Goal: Information Seeking & Learning: Check status

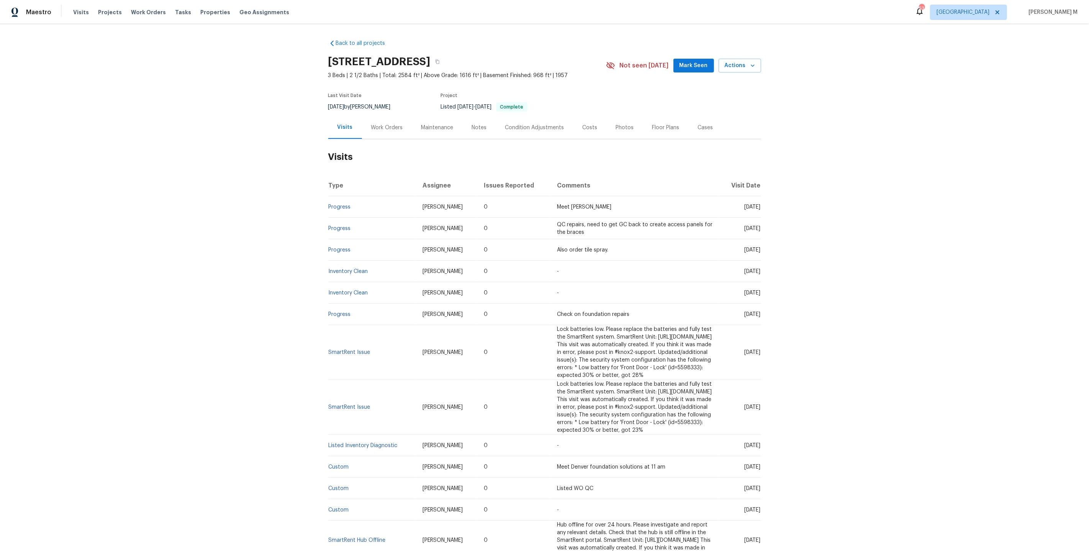
click at [383, 116] on div "Work Orders" at bounding box center [387, 127] width 50 height 23
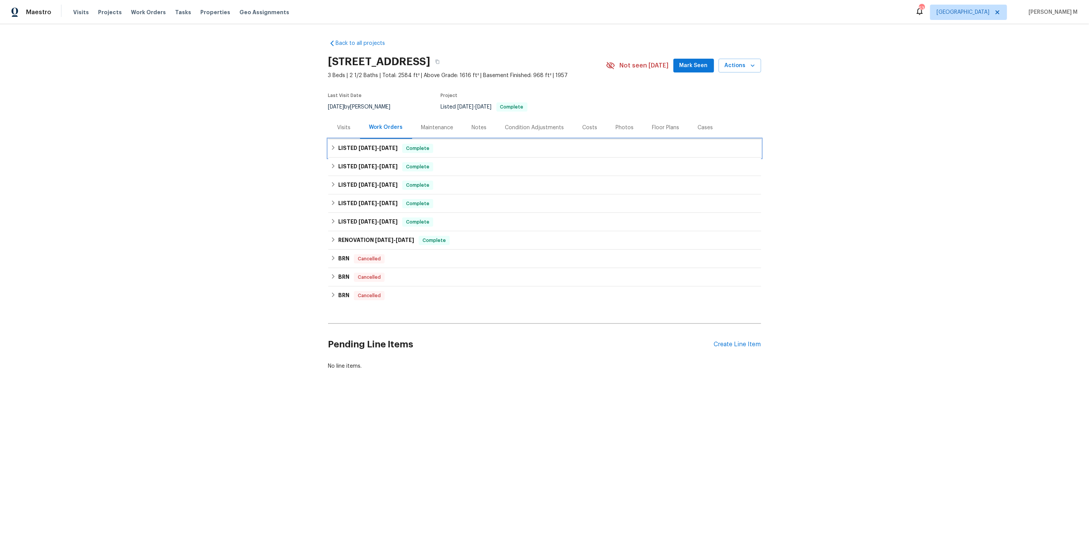
click at [369, 144] on h6 "LISTED [DATE] - [DATE]" at bounding box center [367, 148] width 59 height 9
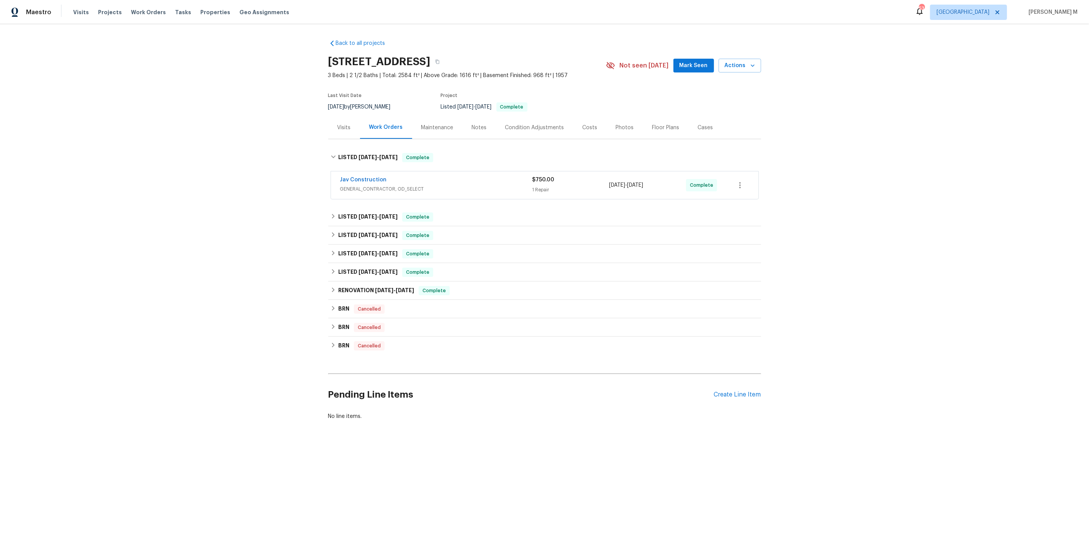
click at [369, 185] on span "GENERAL_CONTRACTOR, OD_SELECT" at bounding box center [436, 189] width 192 height 8
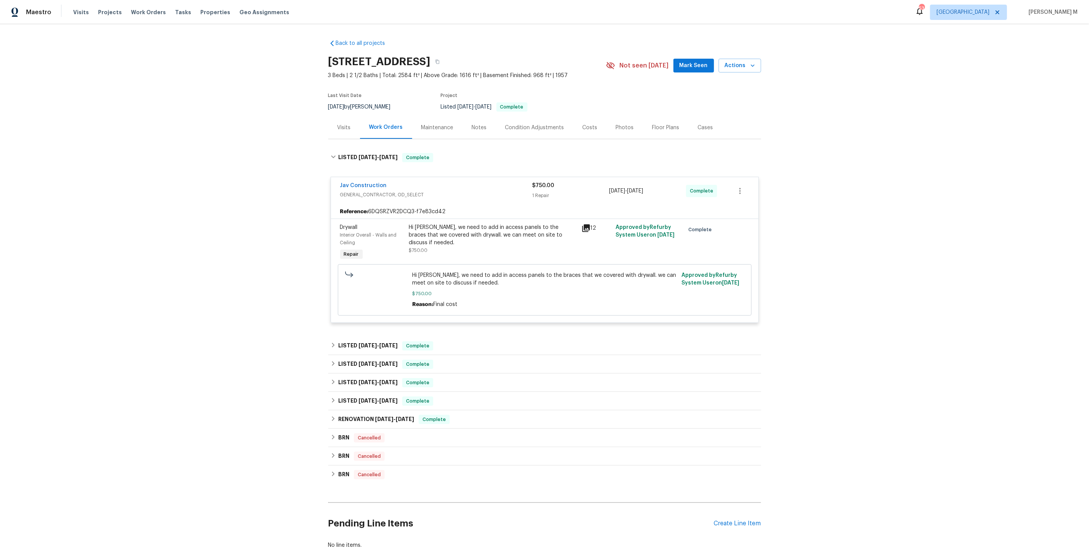
scroll to position [39, 0]
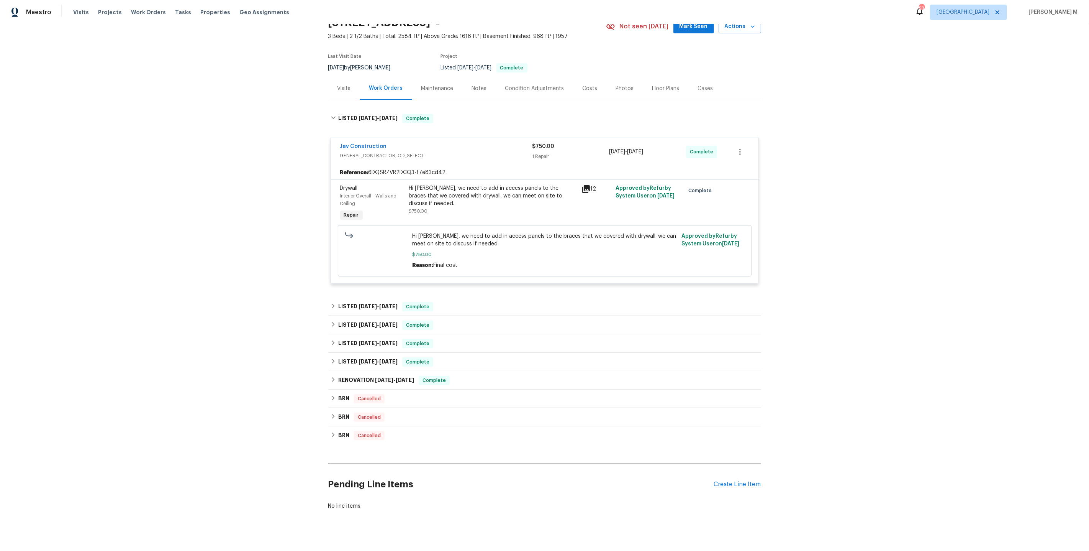
click at [472, 213] on div "Hi Victor, we need to add in access panels to the braces that we covered with d…" at bounding box center [493, 203] width 172 height 43
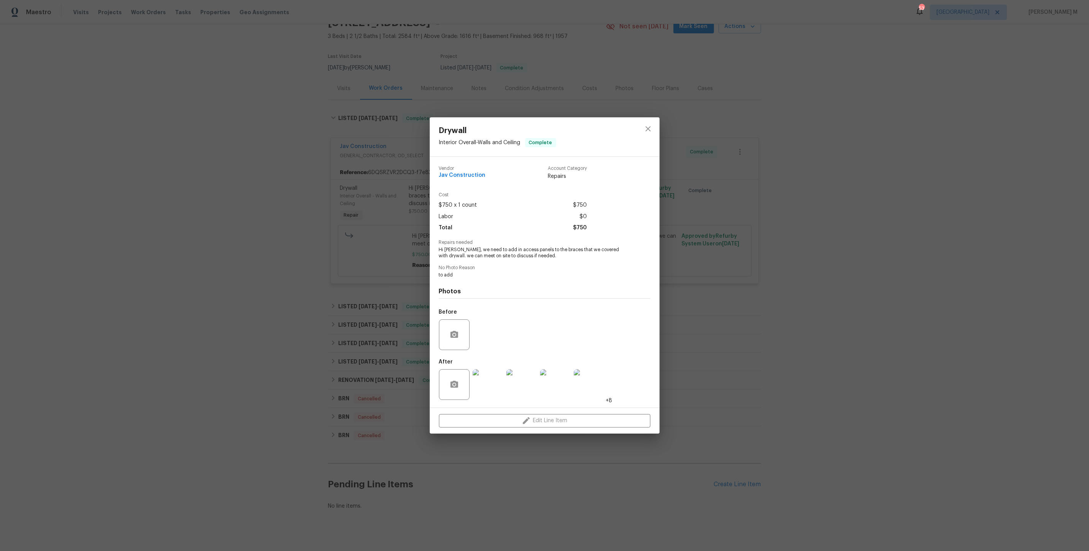
click at [485, 390] on img at bounding box center [488, 384] width 31 height 31
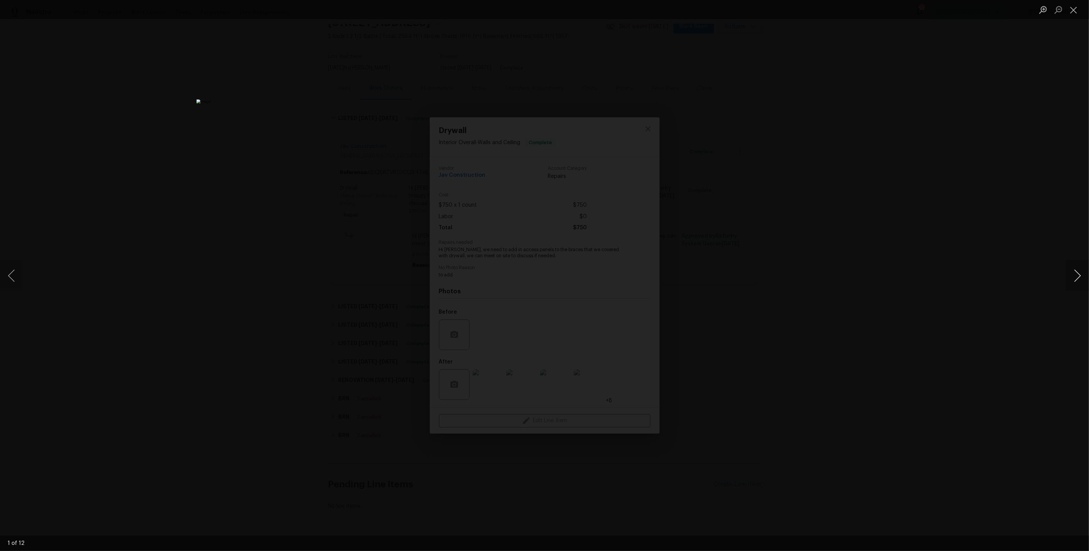
click at [1074, 275] on button "Next image" at bounding box center [1077, 275] width 23 height 31
click at [892, 148] on div "Lightbox" at bounding box center [544, 275] width 1089 height 551
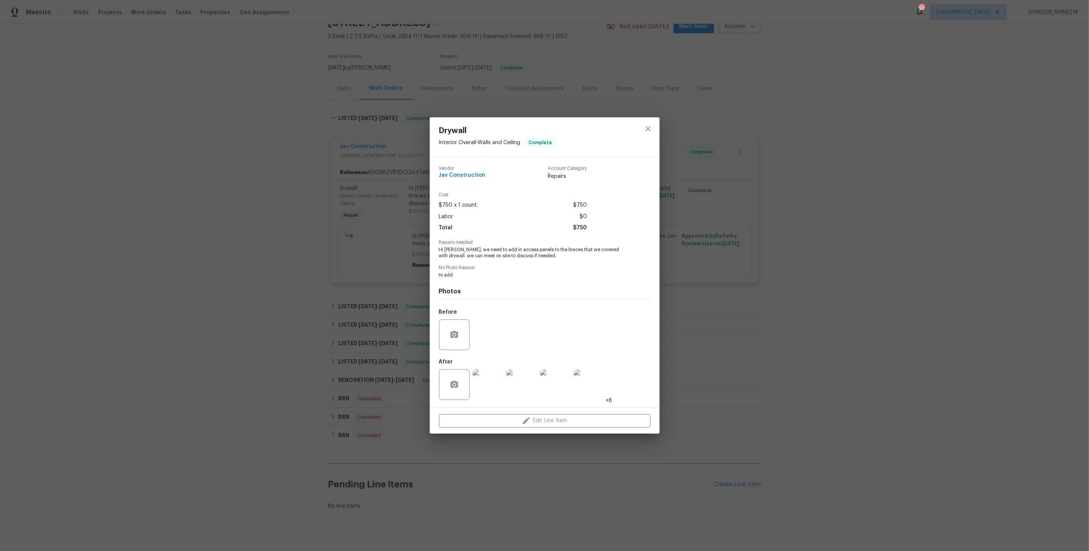
click at [892, 148] on div "Drywall Interior Overall - Walls and Ceiling Complete Vendor Jav Construction A…" at bounding box center [544, 275] width 1089 height 551
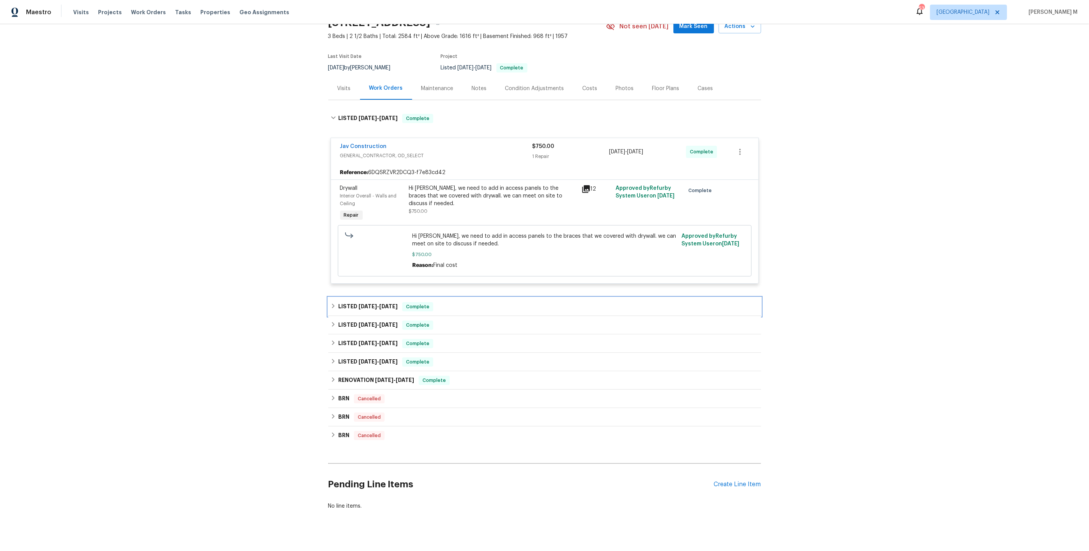
click at [369, 297] on div "LISTED 4/28/25 - 8/7/25 Complete" at bounding box center [544, 306] width 433 height 18
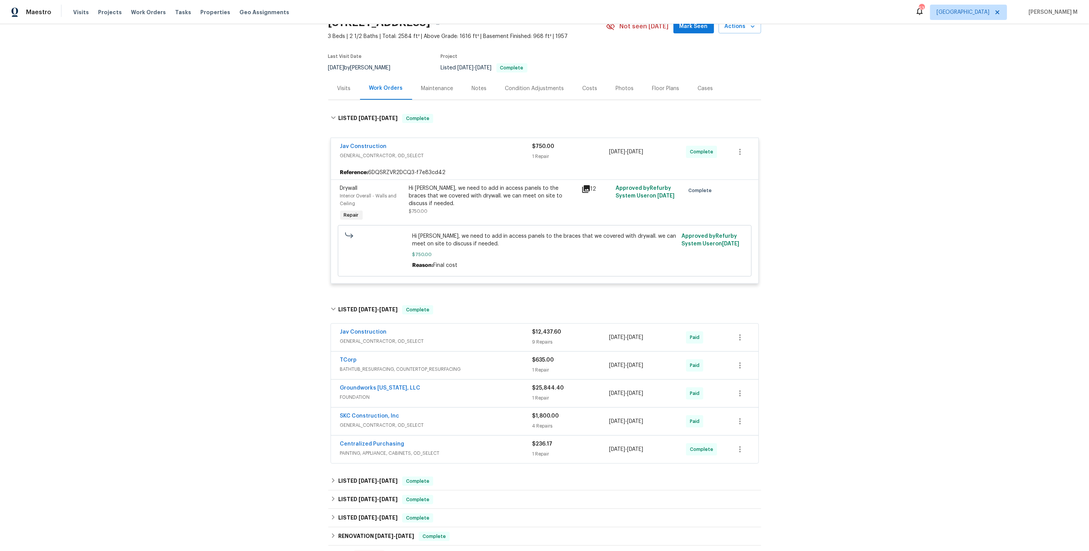
click at [363, 338] on div "Jav Construction GENERAL_CONTRACTOR, OD_SELECT" at bounding box center [436, 337] width 192 height 18
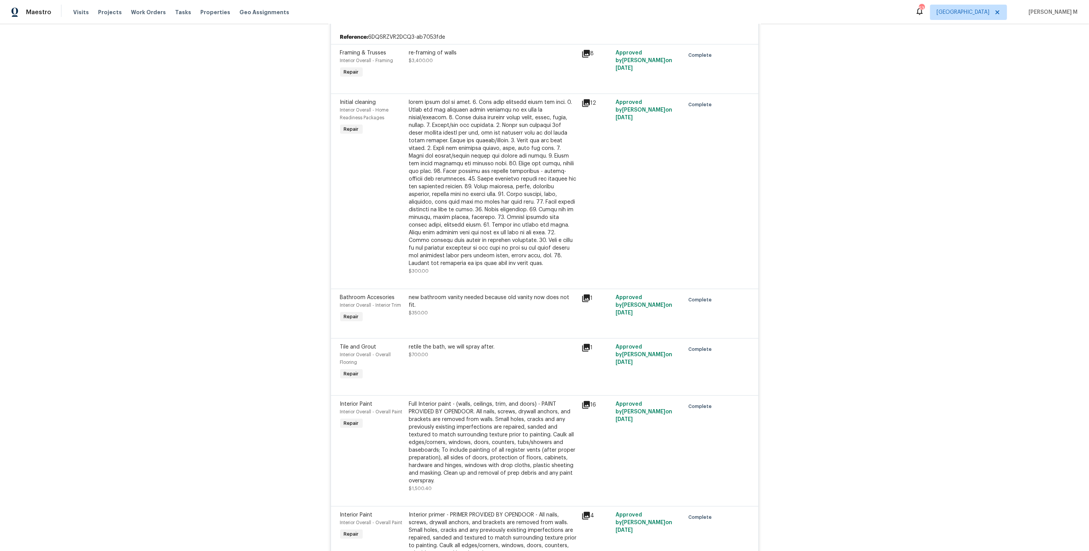
scroll to position [368, 0]
click at [423, 158] on div at bounding box center [493, 180] width 168 height 169
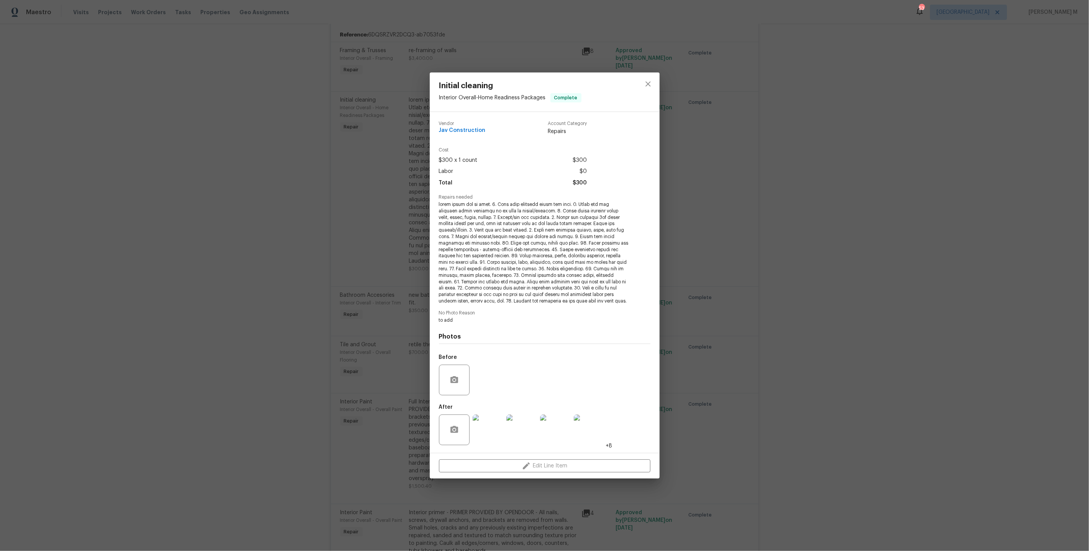
click at [488, 429] on img at bounding box center [488, 429] width 31 height 31
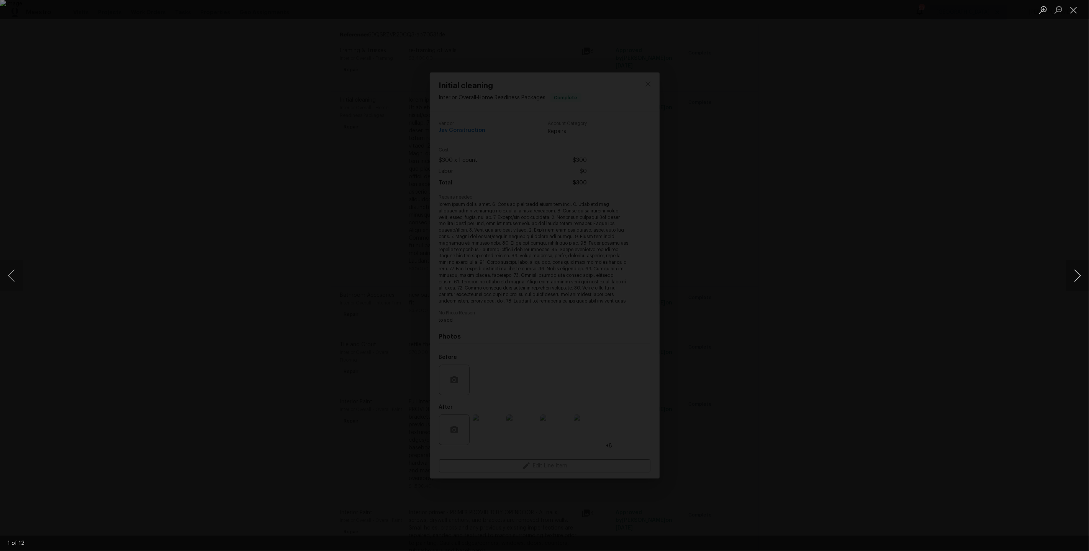
click at [1072, 267] on button "Next image" at bounding box center [1077, 275] width 23 height 31
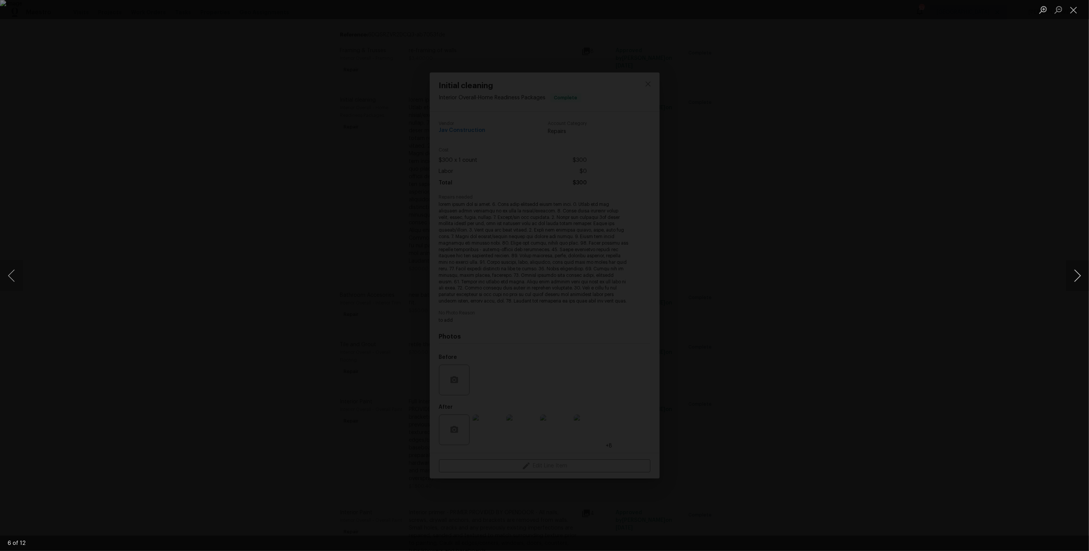
click at [1072, 267] on button "Next image" at bounding box center [1077, 275] width 23 height 31
click at [14, 272] on button "Previous image" at bounding box center [11, 275] width 23 height 31
click at [1075, 275] on button "Next image" at bounding box center [1077, 275] width 23 height 31
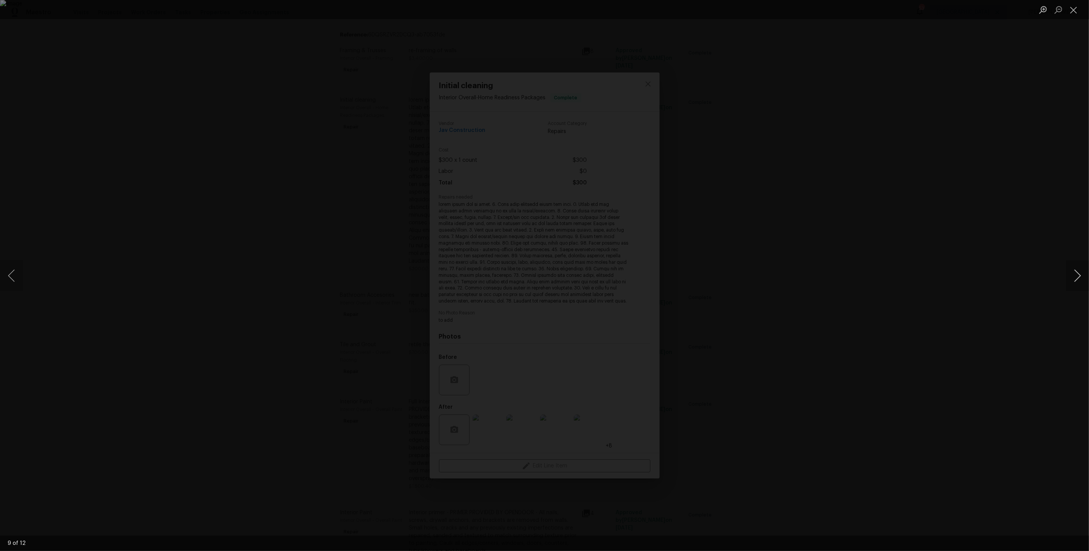
click at [1075, 275] on button "Next image" at bounding box center [1077, 275] width 23 height 31
click at [1075, 276] on button "Next image" at bounding box center [1077, 275] width 23 height 31
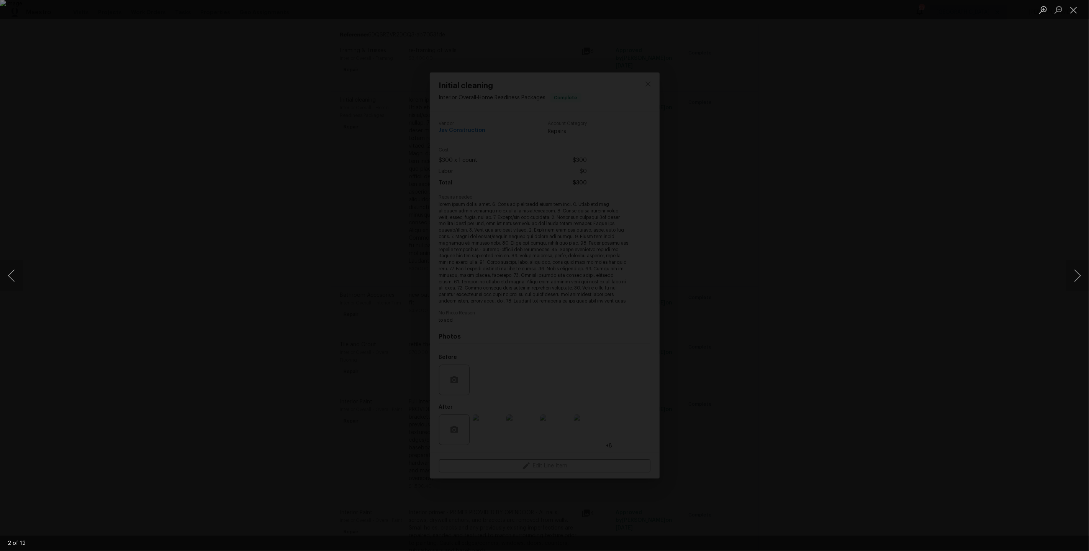
click at [1006, 203] on div "Lightbox" at bounding box center [544, 275] width 1089 height 551
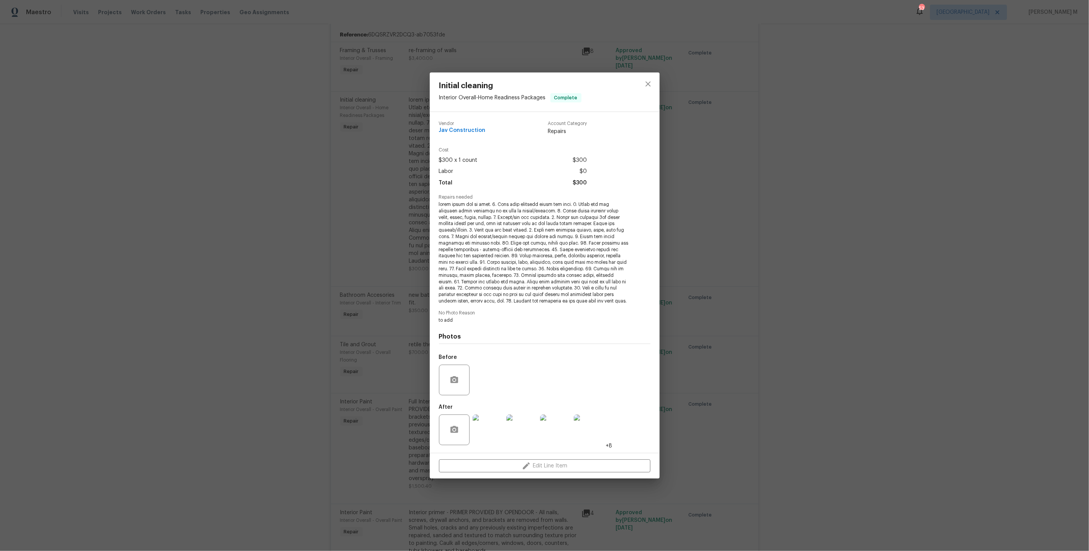
click at [395, 388] on div "Initial cleaning Interior Overall - Home Readiness Packages Complete Vendor Jav…" at bounding box center [544, 275] width 1089 height 551
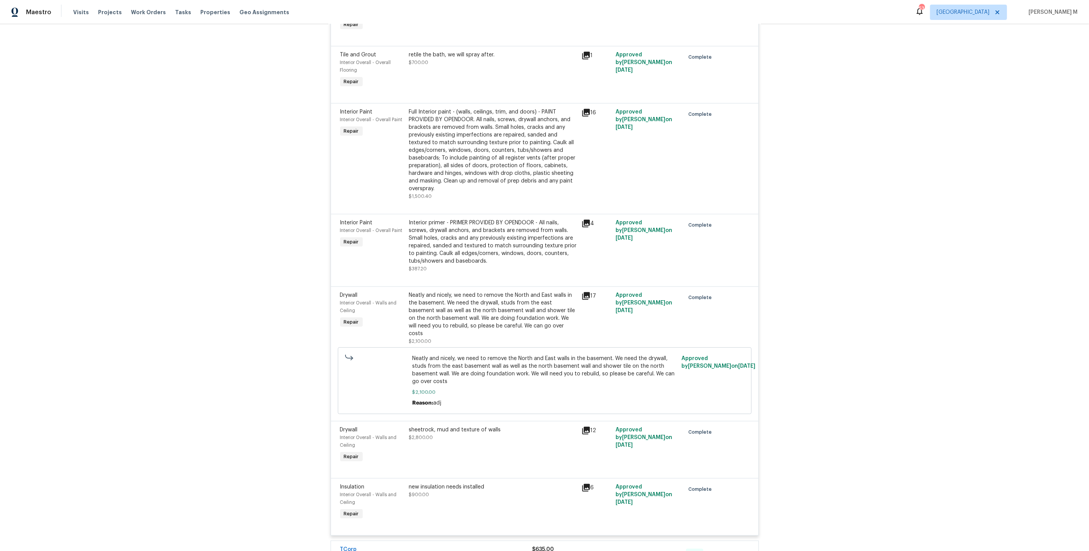
scroll to position [659, 0]
click at [459, 290] on div "Neatly and nicely, we need to remove the North and East walls in the basement. …" at bounding box center [493, 313] width 168 height 46
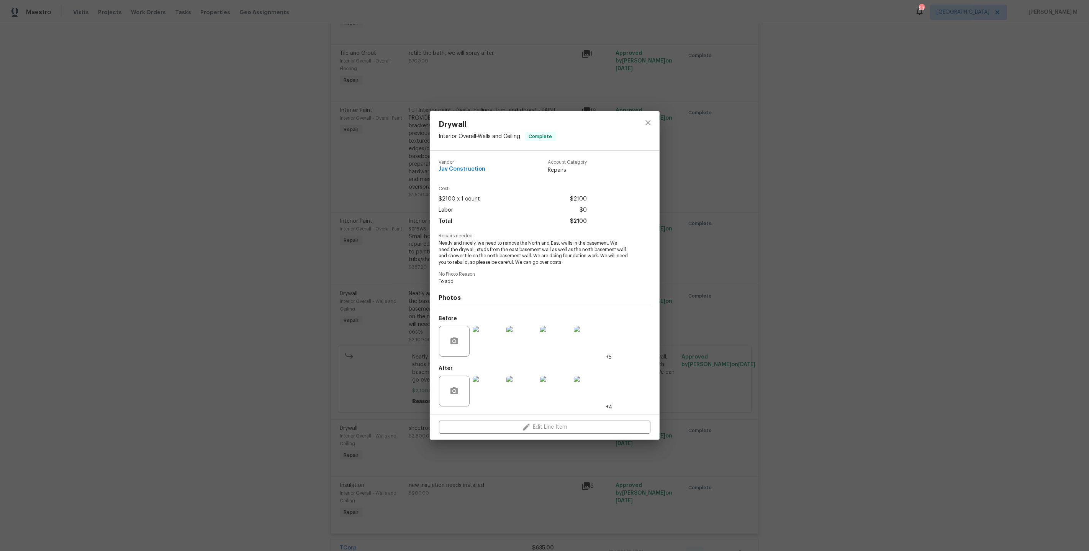
click at [487, 345] on img at bounding box center [488, 341] width 31 height 31
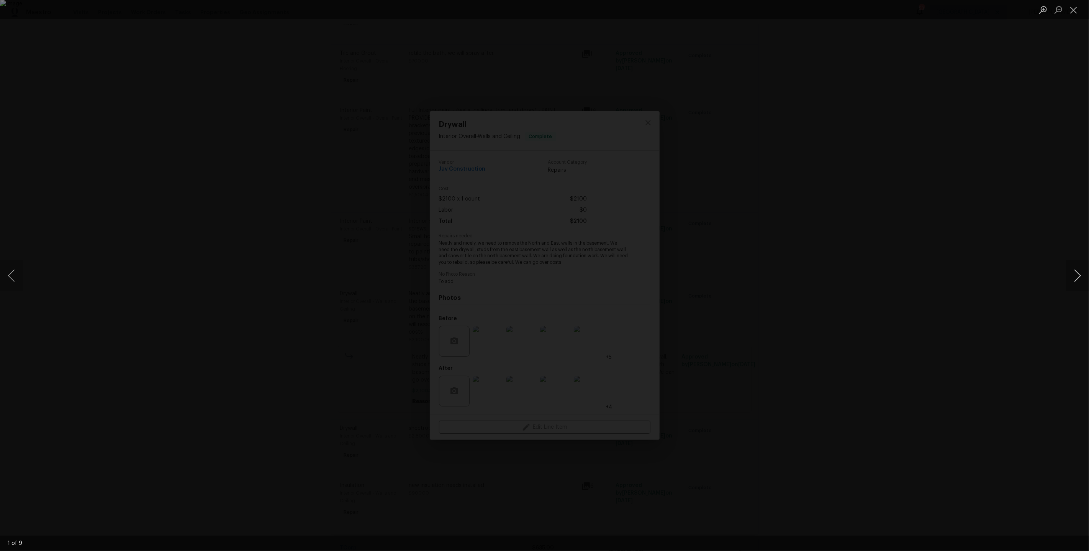
click at [1079, 272] on button "Next image" at bounding box center [1077, 275] width 23 height 31
click at [990, 204] on div "Lightbox" at bounding box center [544, 275] width 1089 height 551
click at [934, 215] on div "Lightbox" at bounding box center [544, 275] width 1089 height 551
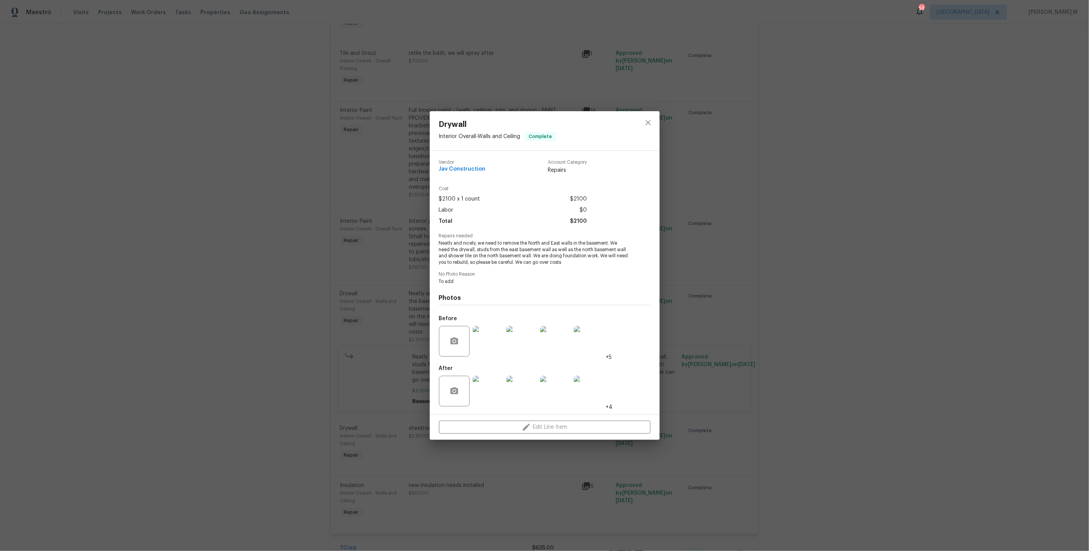
click at [479, 400] on img at bounding box center [488, 390] width 31 height 31
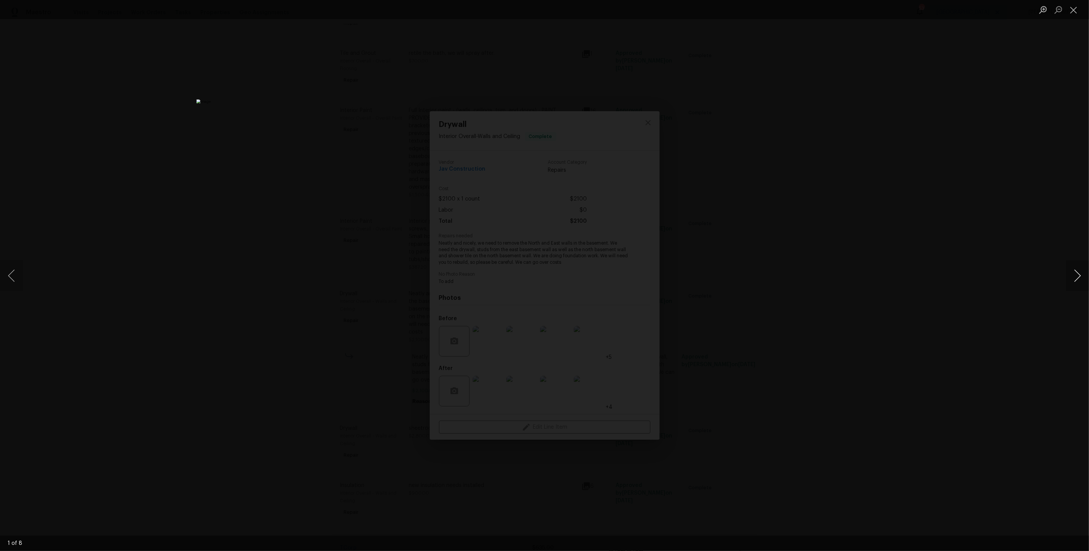
click at [1078, 277] on button "Next image" at bounding box center [1077, 275] width 23 height 31
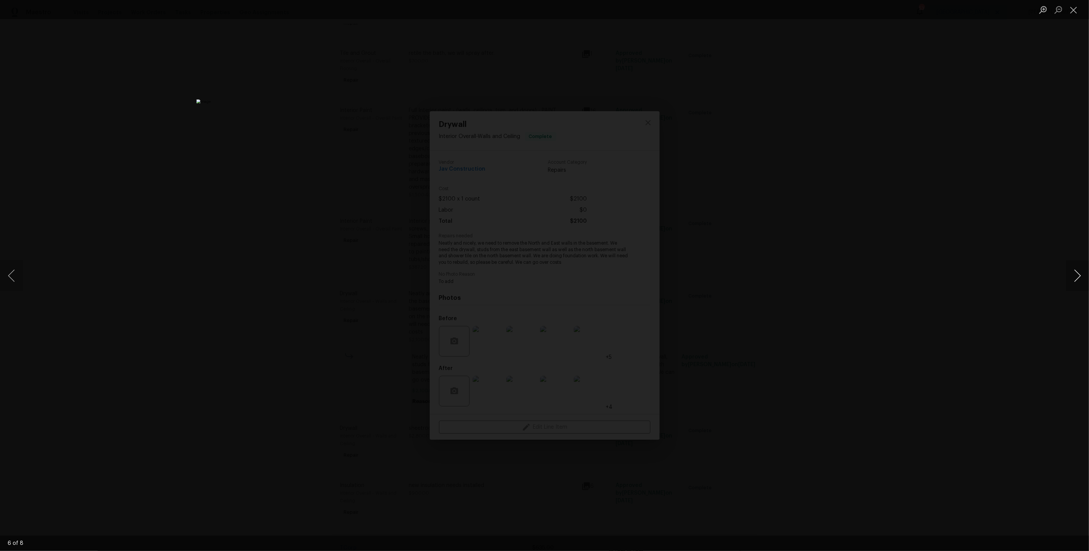
click at [1078, 277] on button "Next image" at bounding box center [1077, 275] width 23 height 31
click at [1077, 280] on button "Next image" at bounding box center [1077, 275] width 23 height 31
click at [987, 211] on div "Lightbox" at bounding box center [544, 275] width 1089 height 551
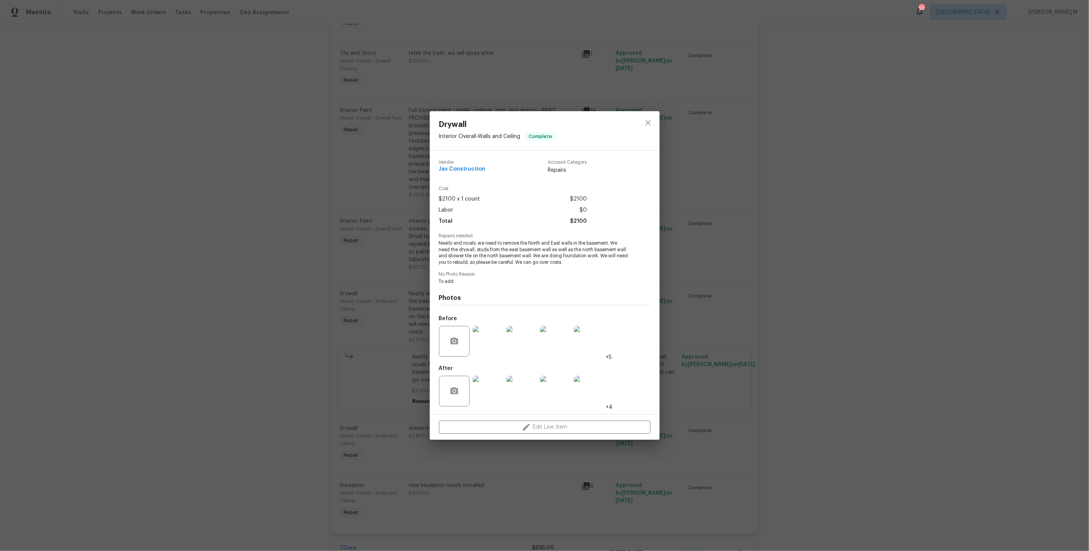
click at [810, 180] on div "Drywall Interior Overall - Walls and Ceiling Complete Vendor Jav Construction A…" at bounding box center [544, 275] width 1089 height 551
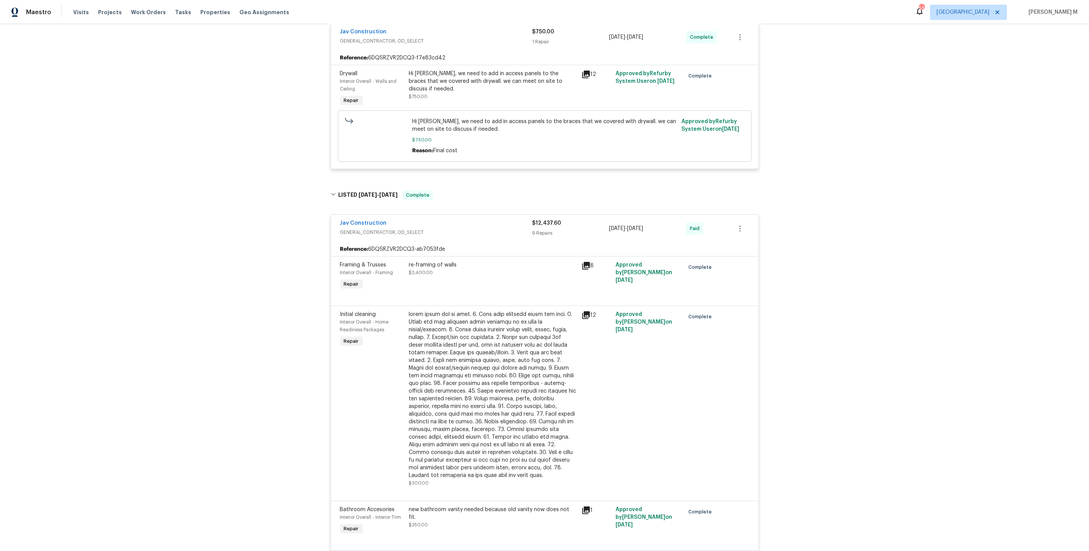
scroll to position [0, 0]
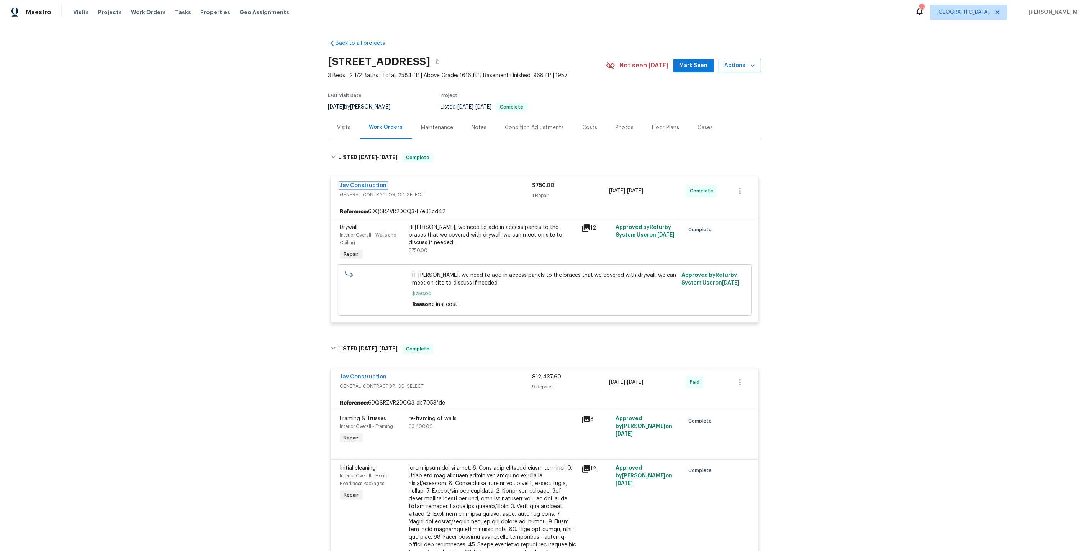
click at [370, 183] on link "Jav Construction" at bounding box center [363, 185] width 47 height 5
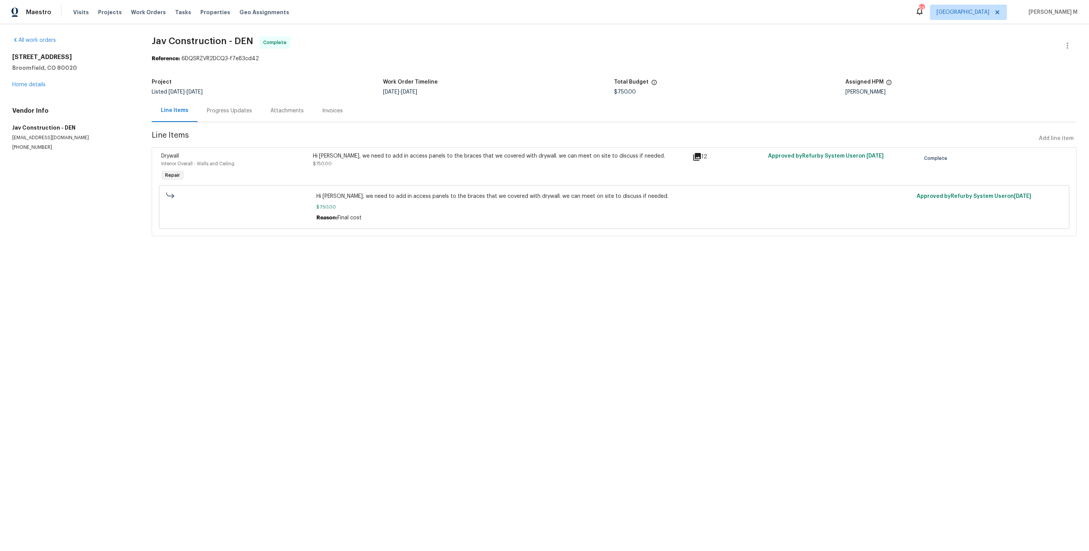
click at [261, 117] on div "Attachments" at bounding box center [287, 110] width 52 height 23
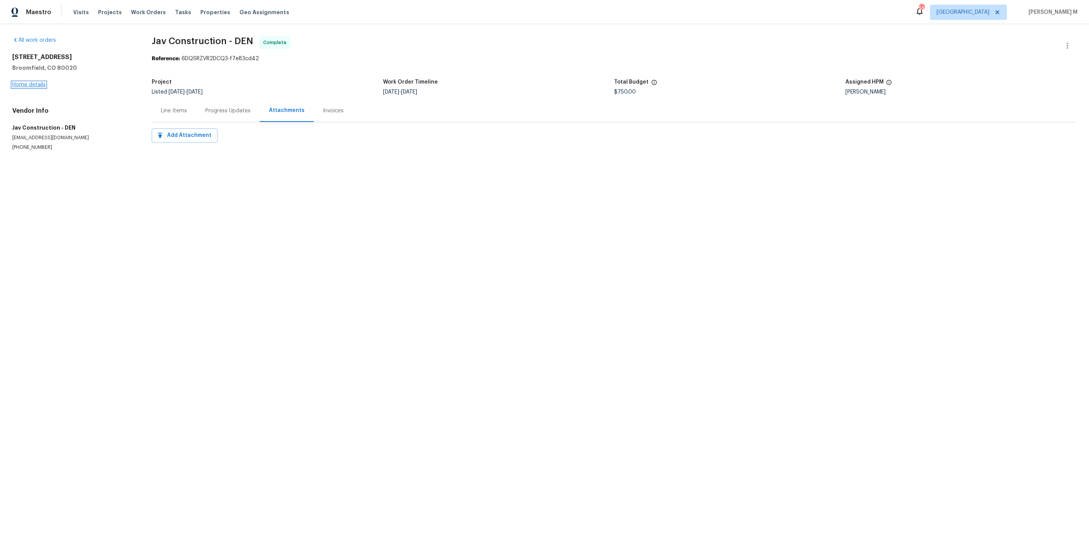
click at [40, 82] on link "Home details" at bounding box center [28, 84] width 33 height 5
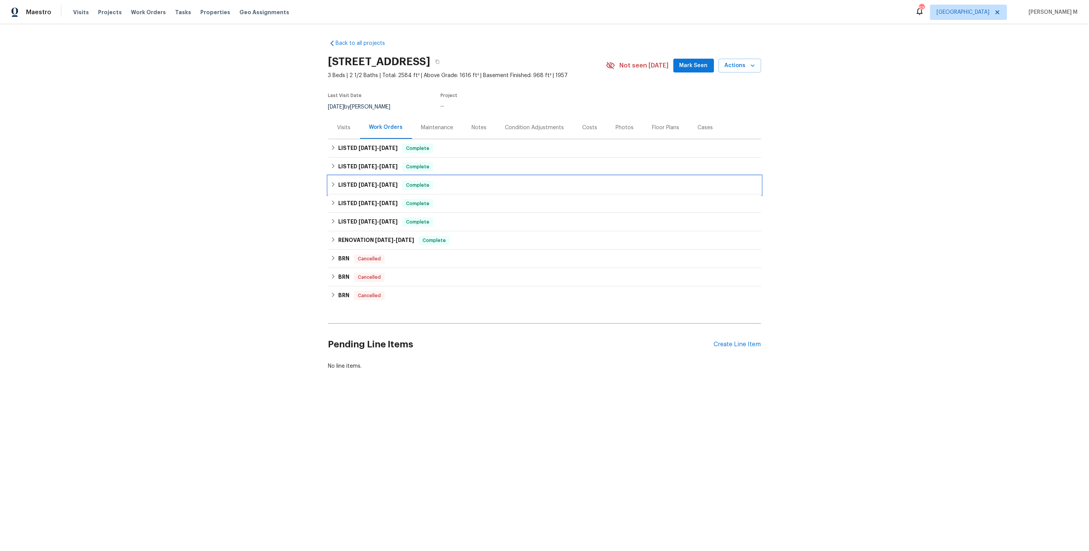
click at [377, 182] on span "2/25/25 - 3/14/25" at bounding box center [378, 184] width 39 height 5
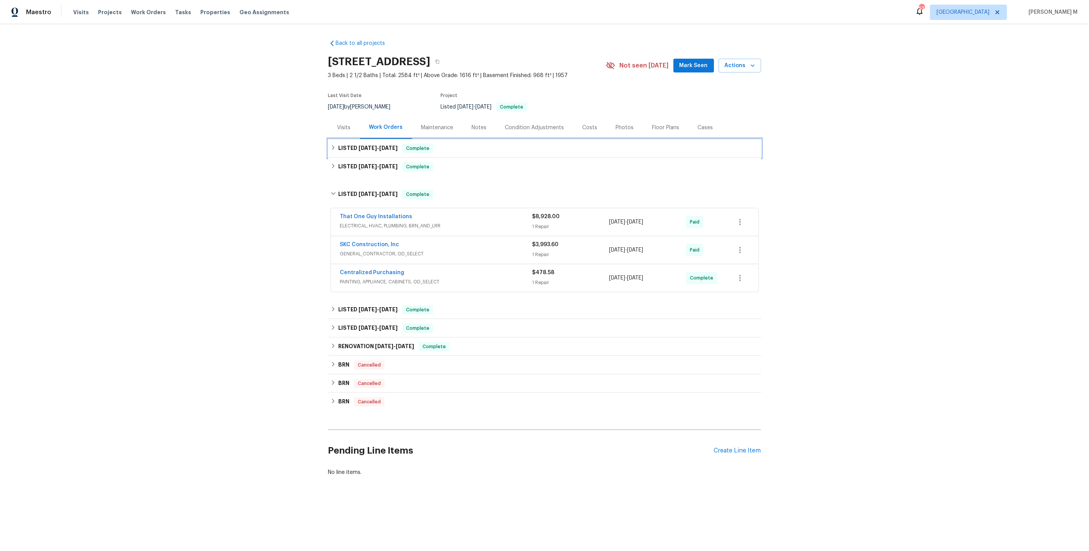
click at [362, 152] on div "LISTED 8/13/25 - 8/19/25 Complete" at bounding box center [544, 148] width 433 height 18
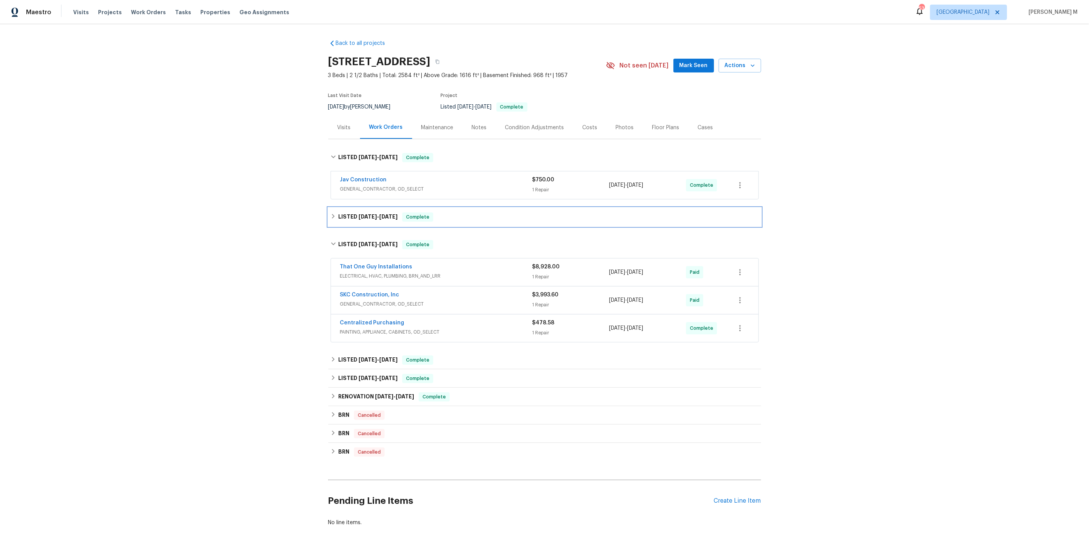
click at [362, 218] on div "LISTED 4/28/25 - 8/7/25 Complete" at bounding box center [544, 217] width 433 height 18
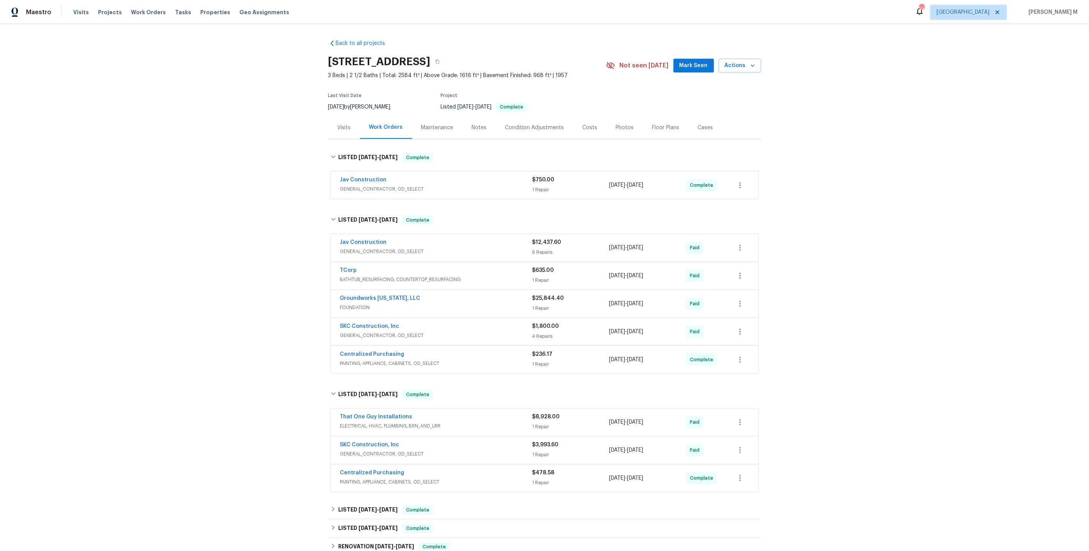
click at [375, 294] on span "Groundworks Colorado, LLC" at bounding box center [380, 298] width 80 height 8
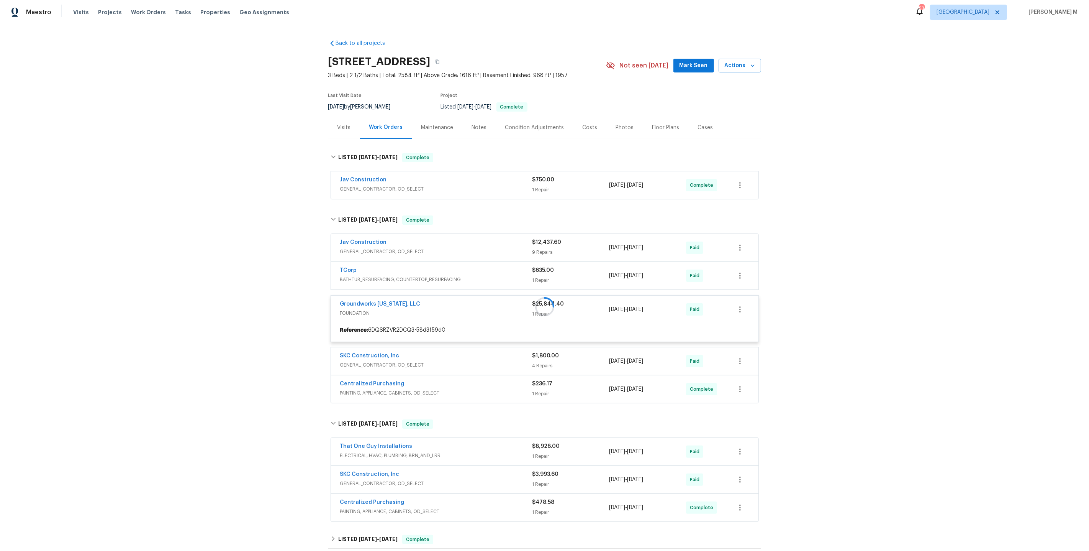
click at [366, 297] on div at bounding box center [544, 307] width 433 height 198
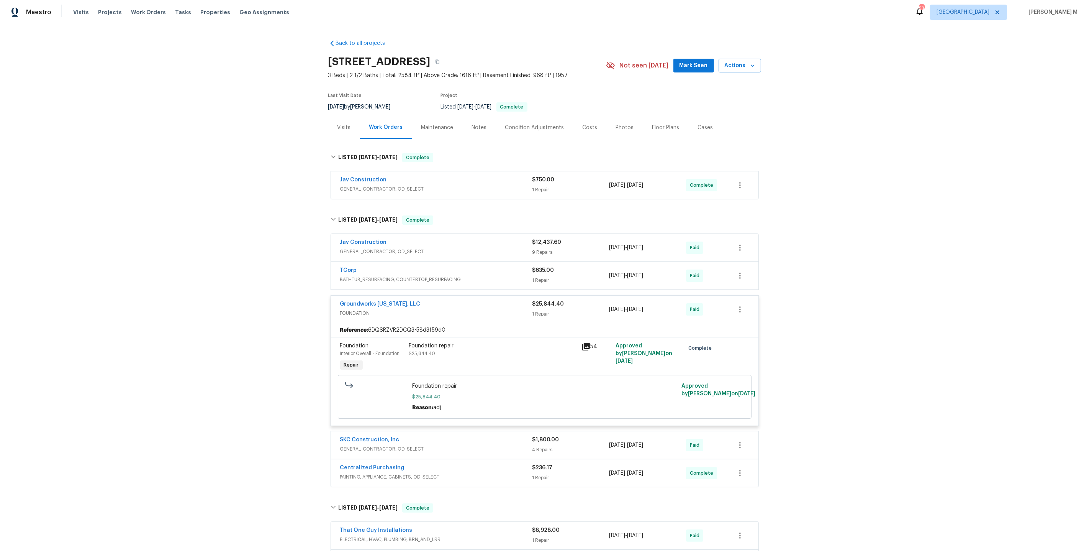
click at [444, 342] on div "Foundation repair" at bounding box center [493, 346] width 168 height 8
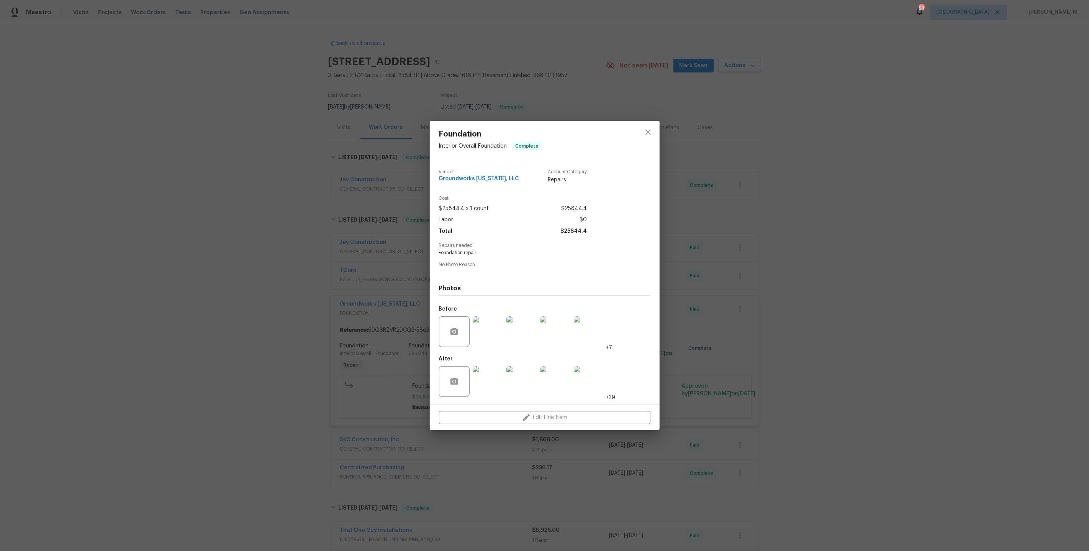
click at [482, 331] on img at bounding box center [488, 331] width 31 height 31
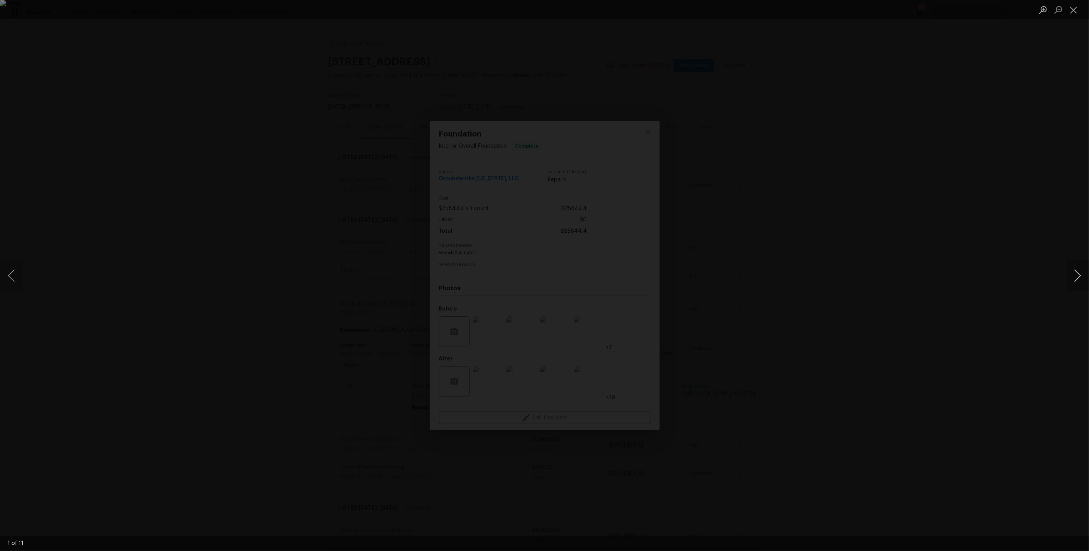
click at [1075, 275] on button "Next image" at bounding box center [1077, 275] width 23 height 31
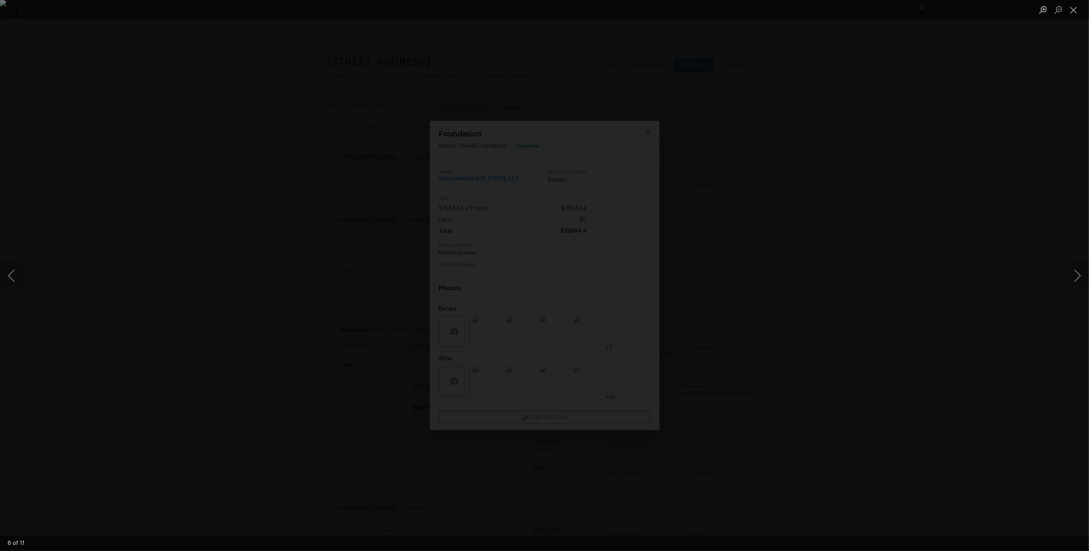
click at [901, 200] on div "Lightbox" at bounding box center [544, 275] width 1089 height 551
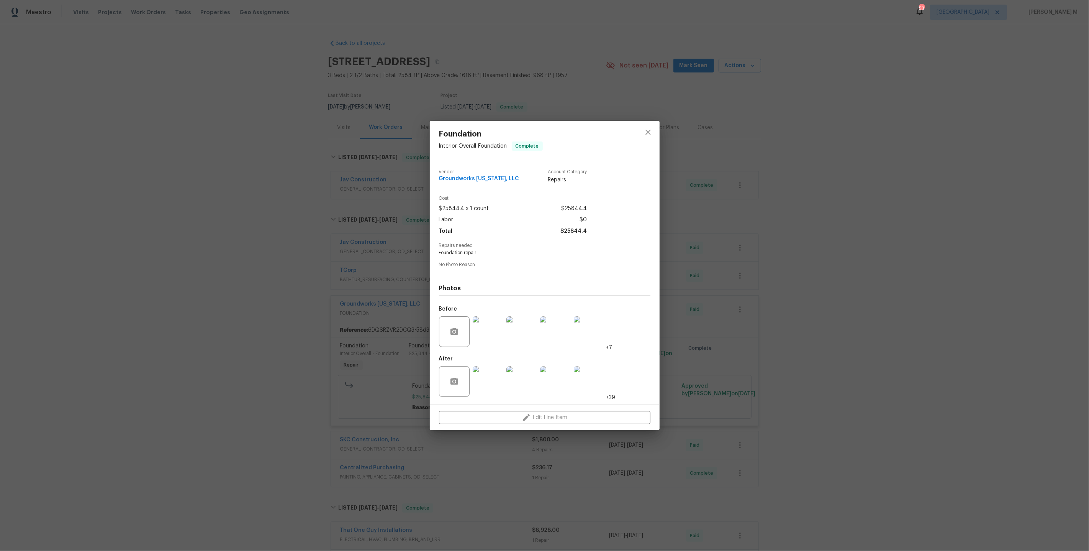
click at [596, 380] on img at bounding box center [589, 381] width 31 height 31
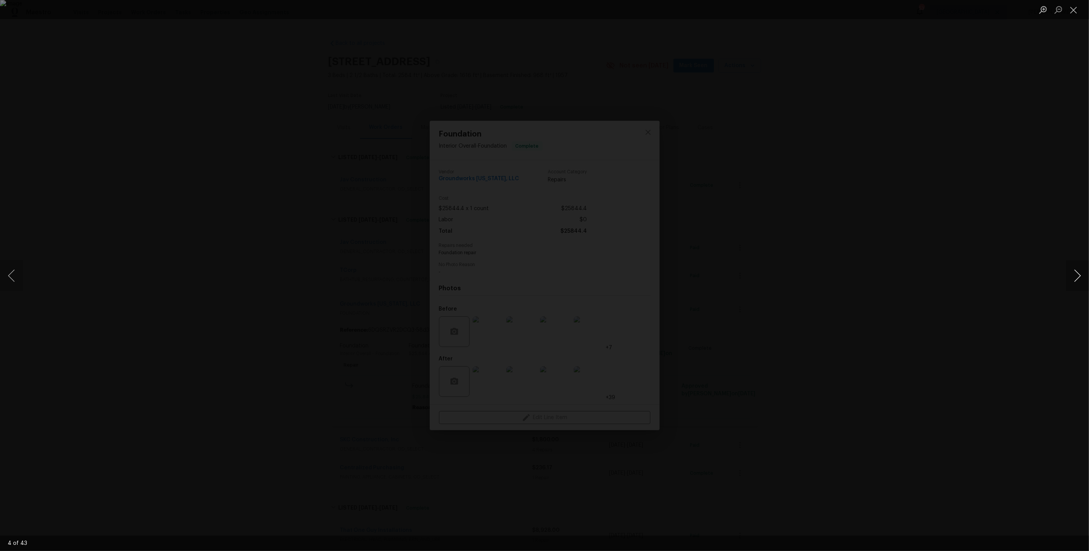
click at [1069, 270] on button "Next image" at bounding box center [1077, 275] width 23 height 31
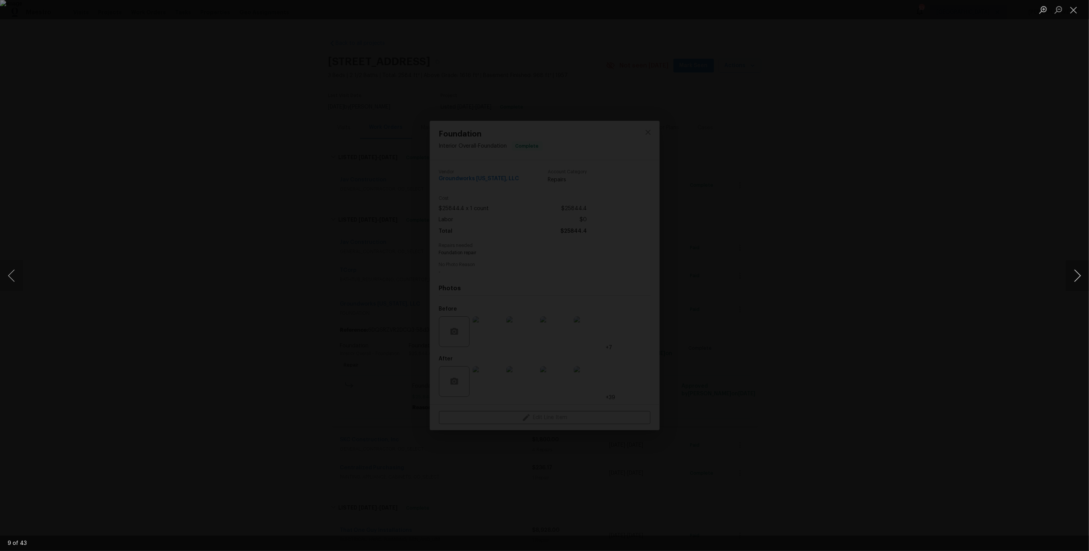
click at [1069, 270] on button "Next image" at bounding box center [1077, 275] width 23 height 31
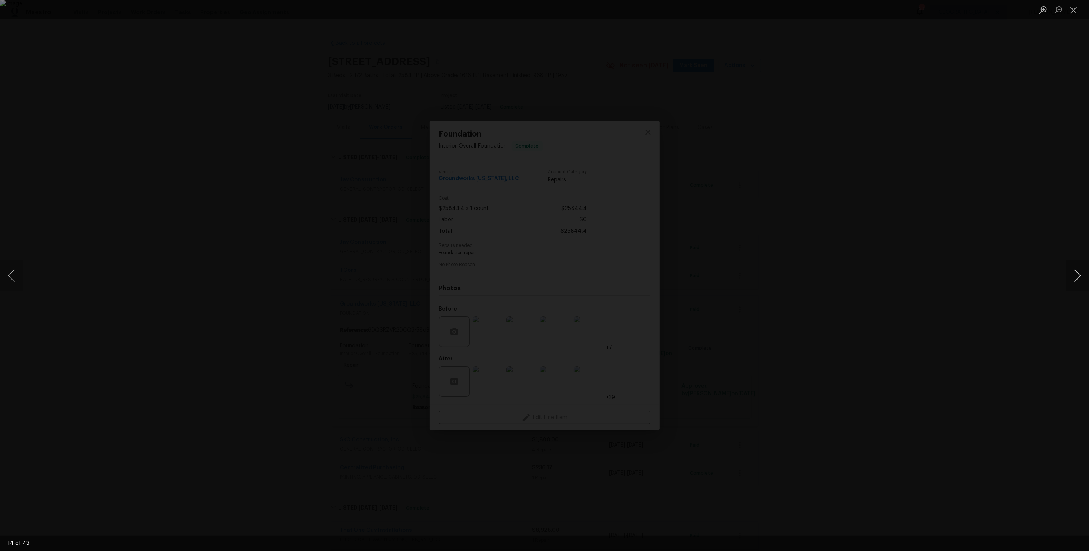
click at [1069, 270] on button "Next image" at bounding box center [1077, 275] width 23 height 31
click at [950, 225] on div "Lightbox" at bounding box center [544, 275] width 1089 height 551
click at [1072, 11] on button "Close lightbox" at bounding box center [1073, 9] width 15 height 13
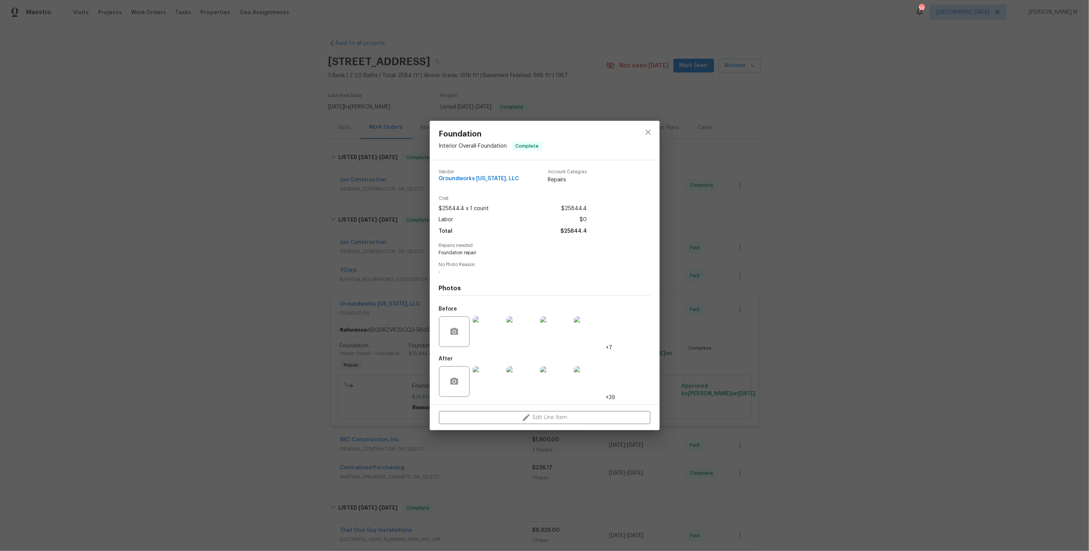
click at [494, 111] on div "Foundation Interior Overall - Foundation Complete Vendor Groundworks Colorado, …" at bounding box center [544, 275] width 1089 height 551
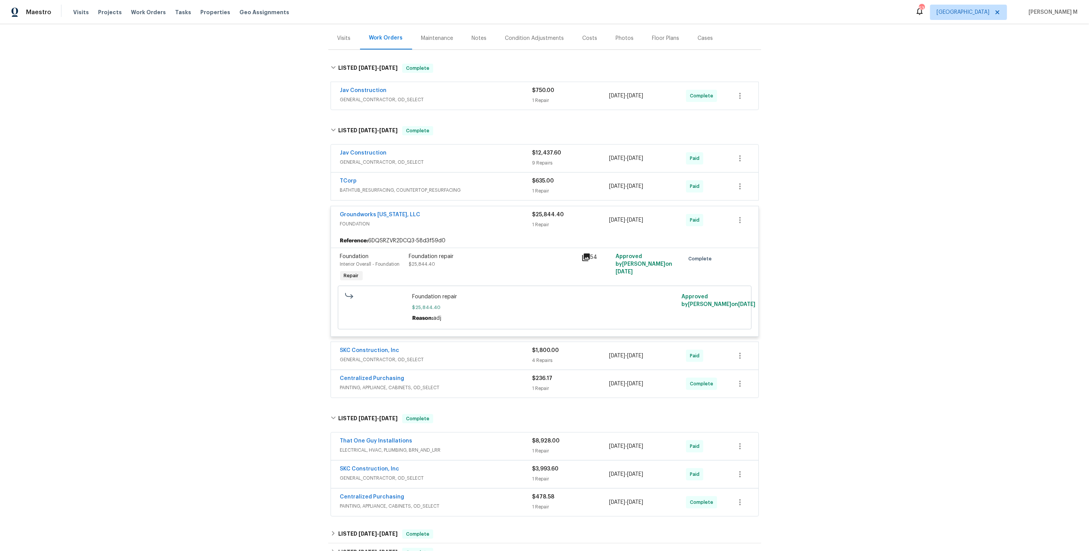
scroll to position [104, 0]
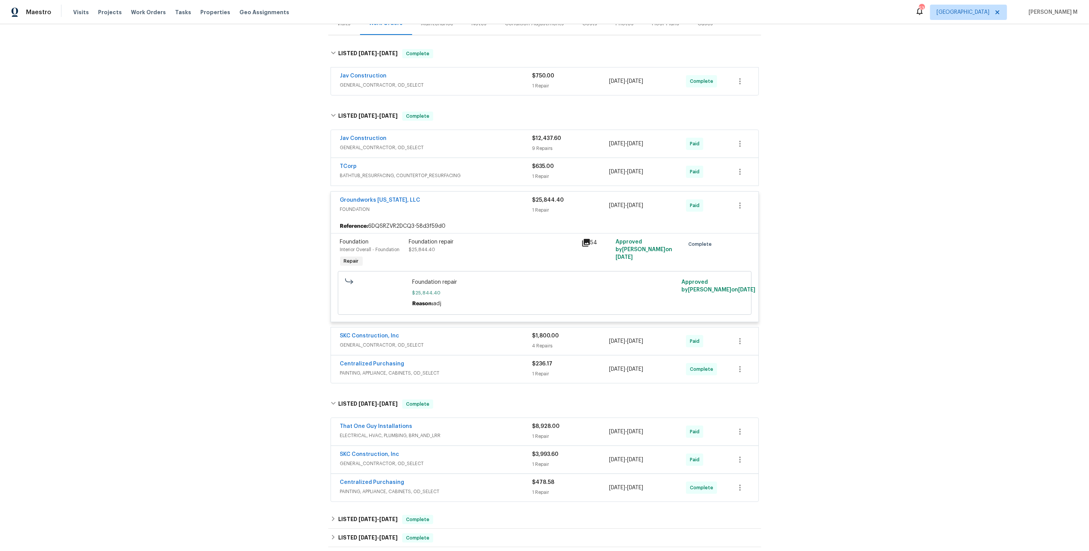
click at [368, 341] on span "GENERAL_CONTRACTOR, OD_SELECT" at bounding box center [436, 345] width 192 height 8
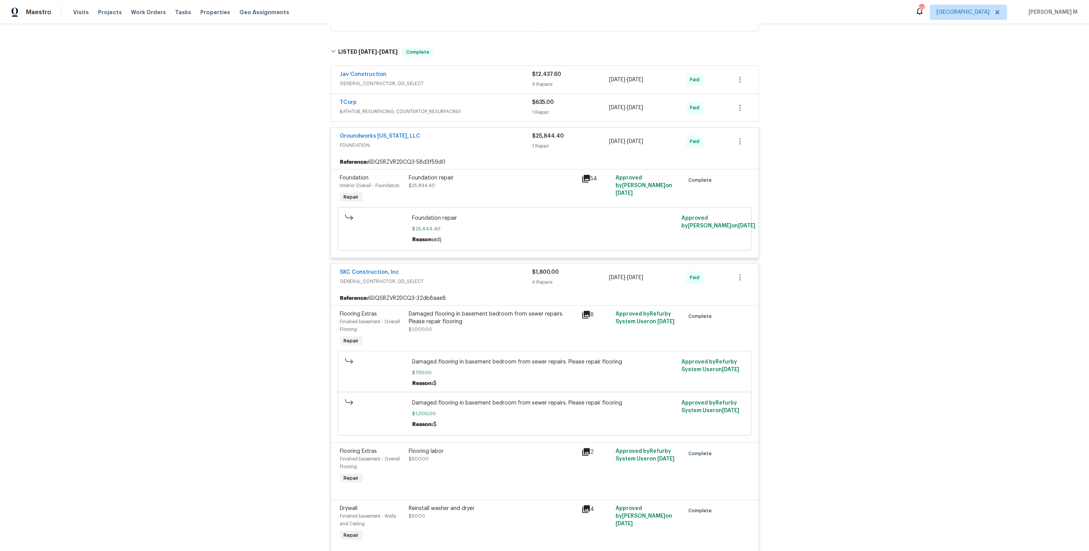
scroll to position [169, 0]
click at [493, 309] on div "Damaged flooring in basement bedroom from sewer repairs. Please repair flooring" at bounding box center [493, 316] width 168 height 15
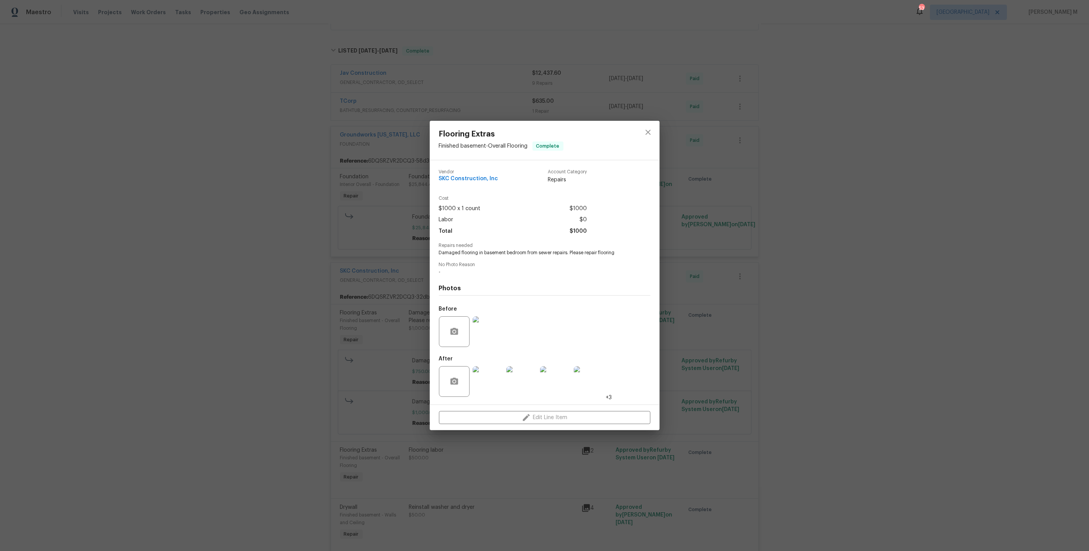
click at [413, 357] on div "Flooring Extras Finished basement - Overall Flooring Complete Vendor SKC Constr…" at bounding box center [544, 275] width 1089 height 551
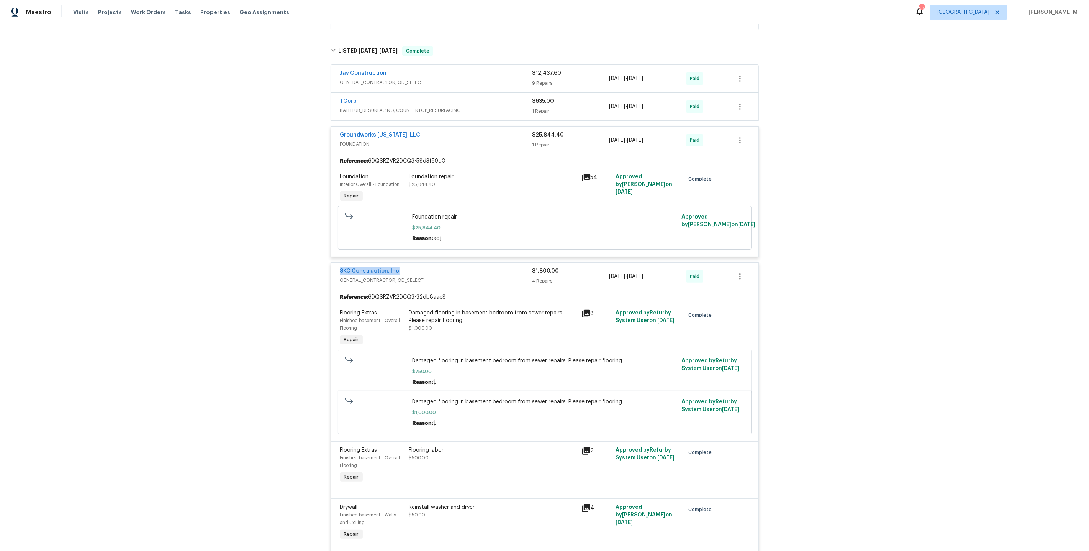
drag, startPoint x: 403, startPoint y: 262, endPoint x: 293, endPoint y: 262, distance: 109.2
click at [293, 262] on div "Back to all projects 123 Emerald St, Broomfield, CO 80020 3 Beds | 2 1/2 Baths …" at bounding box center [544, 287] width 1089 height 526
copy link "SKC Construction, Inc"
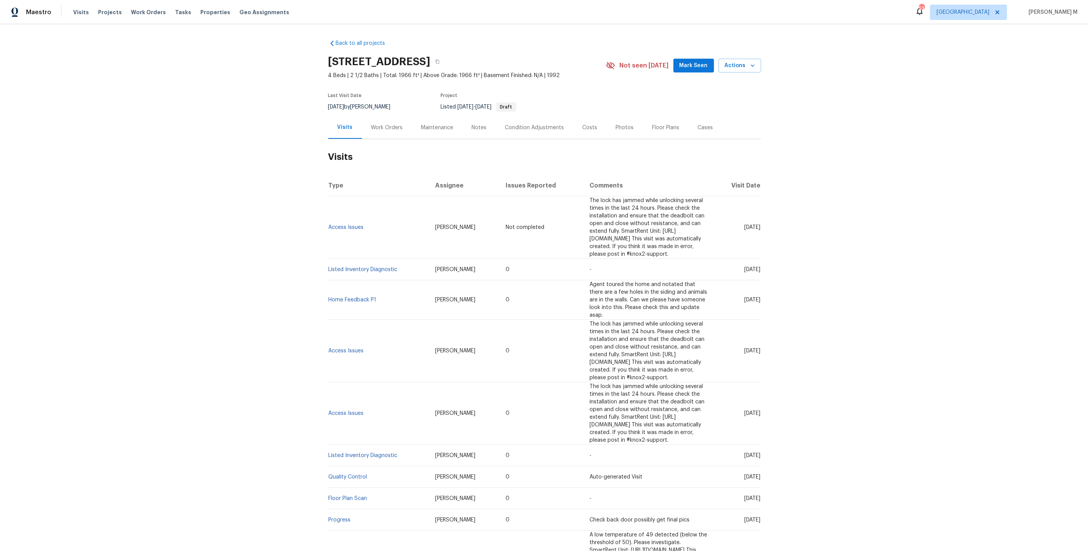
click at [383, 117] on div "Work Orders" at bounding box center [387, 127] width 50 height 23
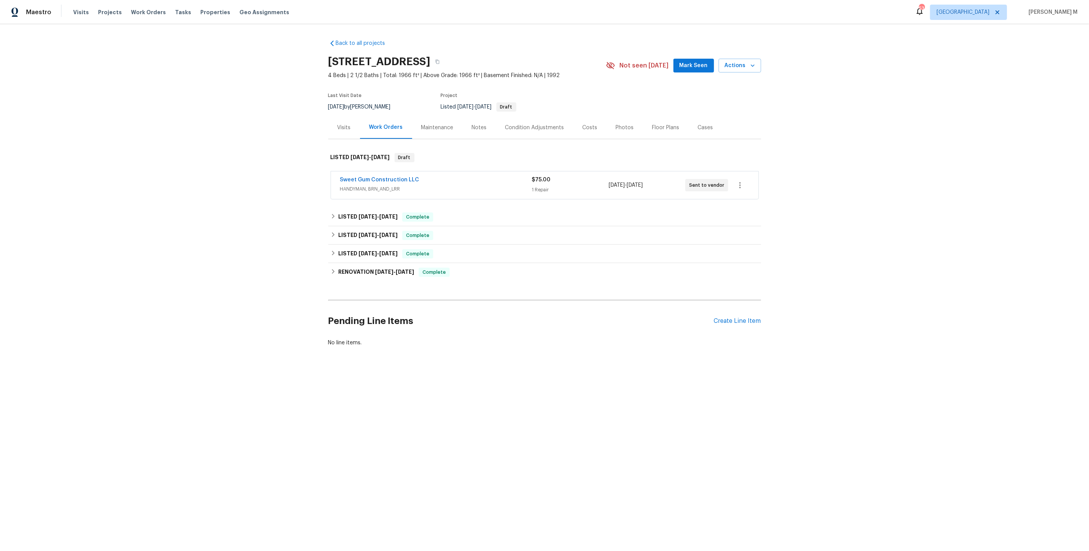
click at [370, 186] on span "HANDYMAN, BRN_AND_LRR" at bounding box center [436, 189] width 192 height 8
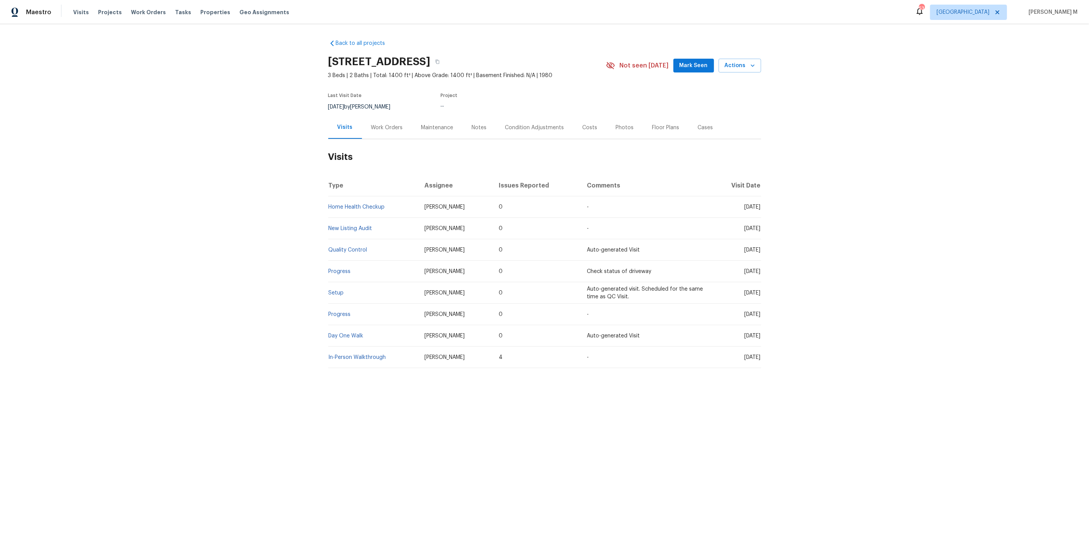
click at [367, 139] on h2 "Visits" at bounding box center [544, 157] width 433 height 36
click at [383, 128] on div "Work Orders" at bounding box center [387, 127] width 50 height 23
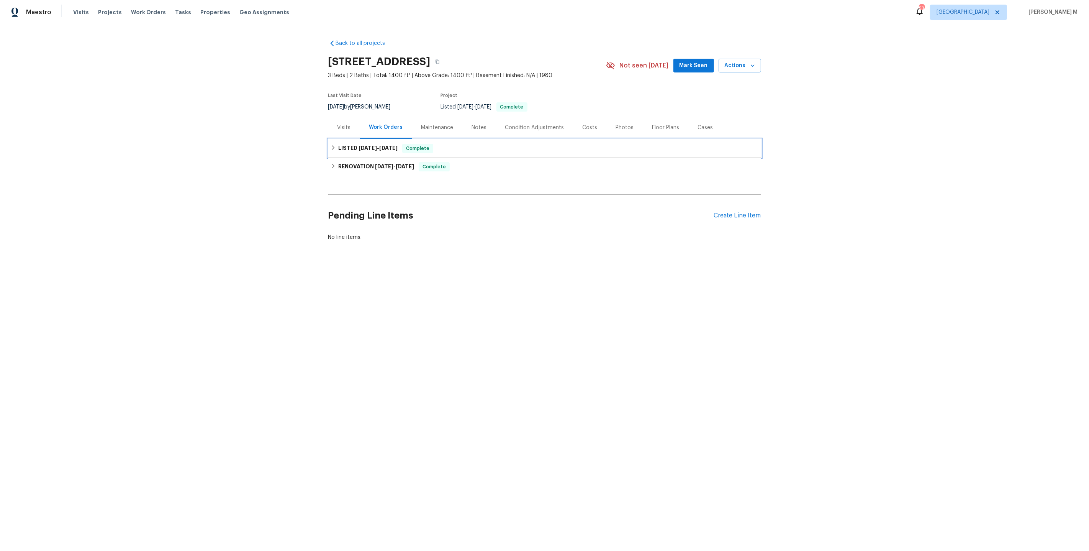
click at [374, 146] on span "8/15/25 - 8/16/25" at bounding box center [378, 147] width 39 height 5
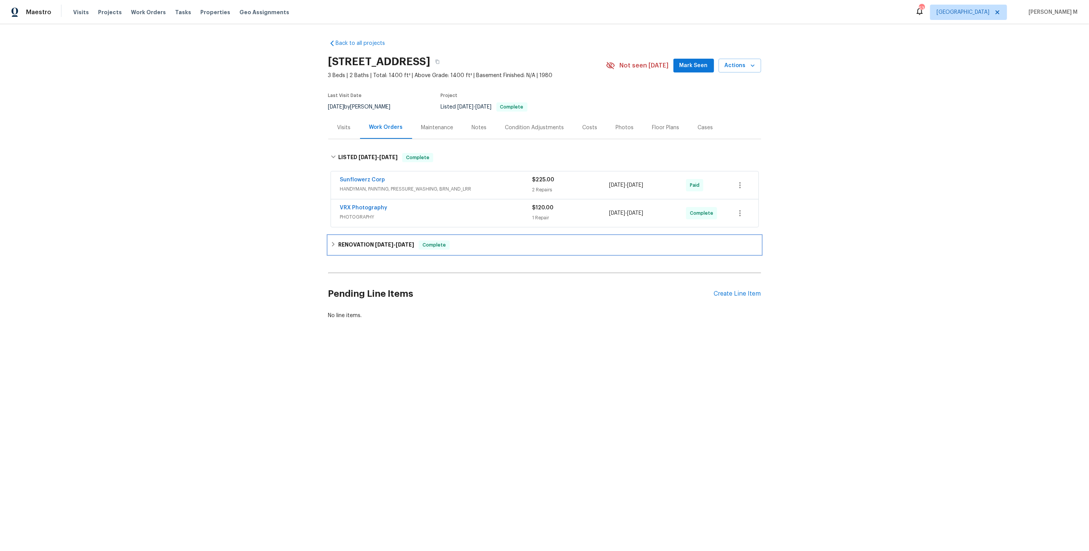
click at [353, 242] on h6 "RENOVATION 7/28/25 - 8/14/25" at bounding box center [376, 244] width 76 height 9
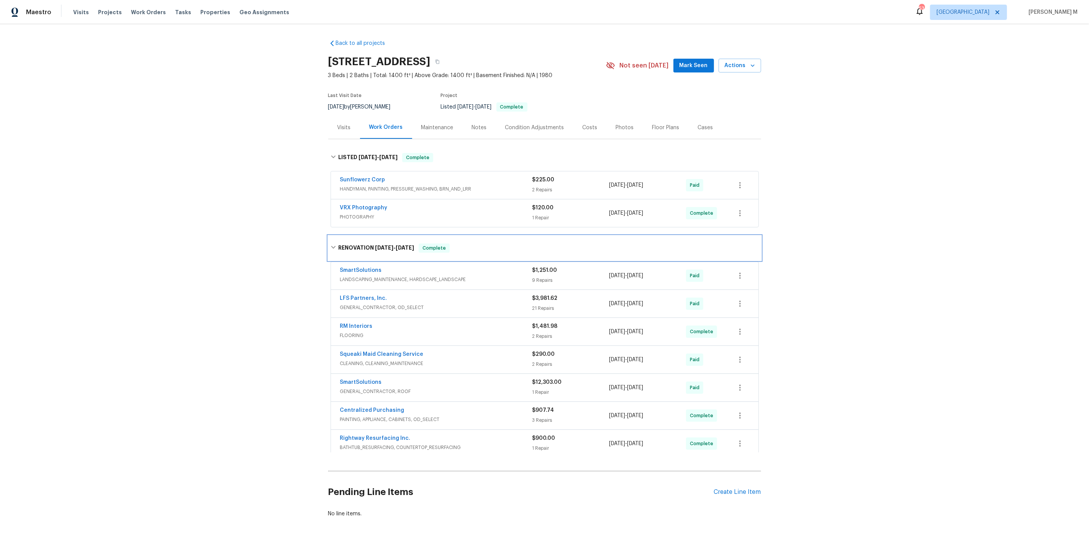
scroll to position [8, 0]
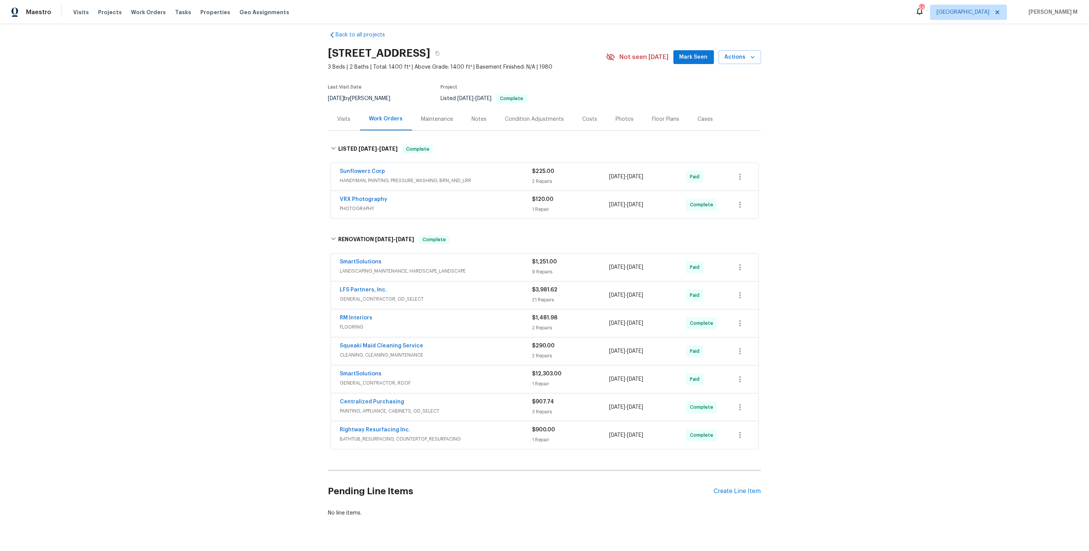
click at [376, 178] on span "HANDYMAN, PAINTING, PRESSURE_WASHING, BRN_AND_LRR" at bounding box center [436, 181] width 192 height 8
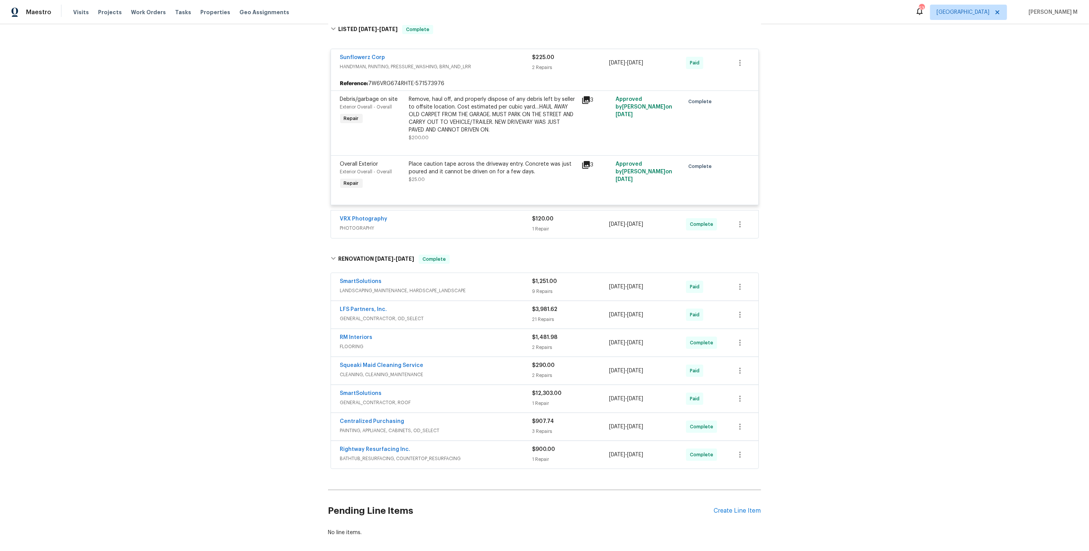
scroll to position [0, 0]
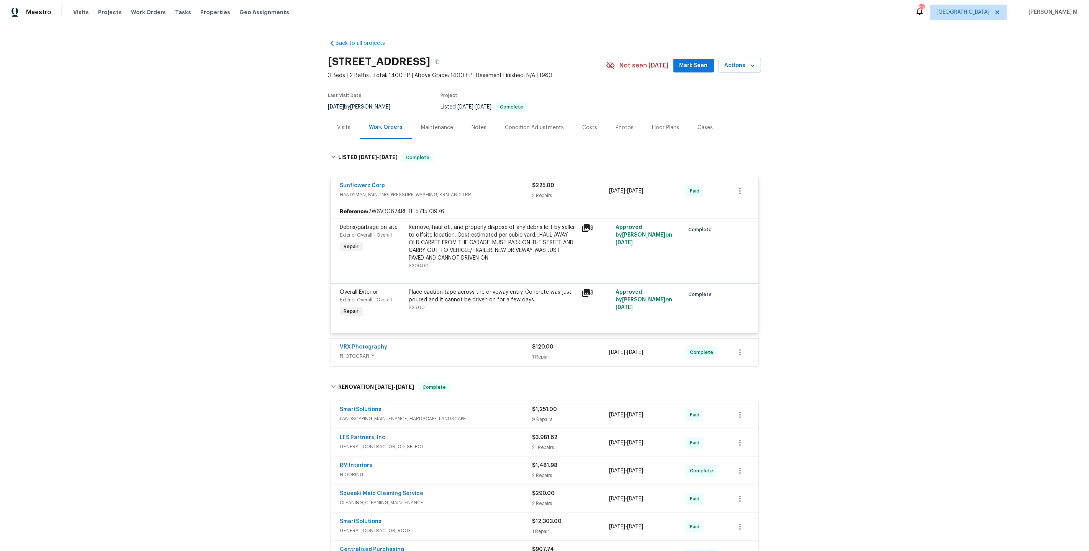
click at [438, 134] on div "Maintenance" at bounding box center [437, 127] width 51 height 23
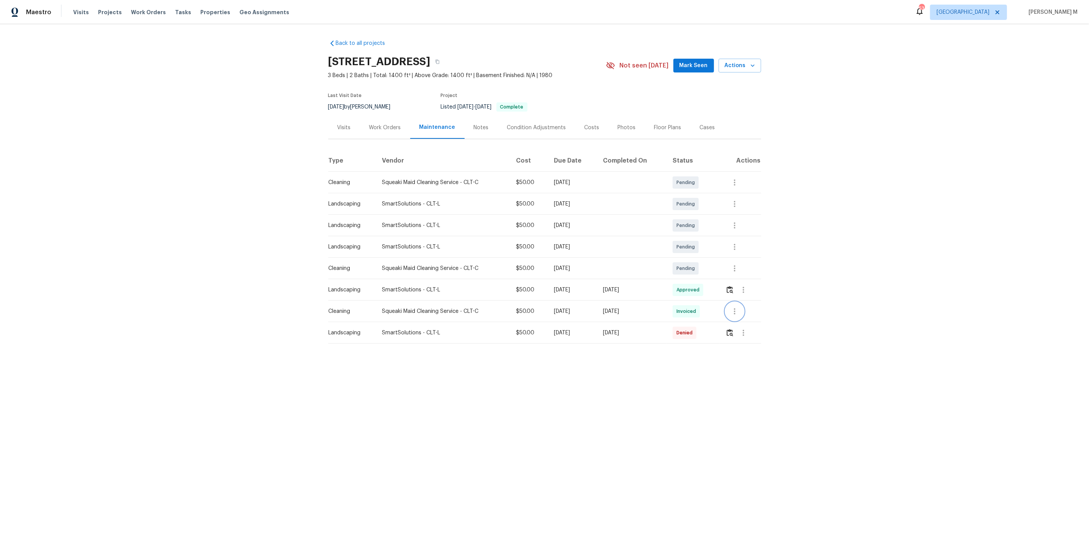
click at [741, 309] on button "button" at bounding box center [735, 311] width 18 height 18
click at [746, 323] on li "View details" at bounding box center [755, 320] width 54 height 13
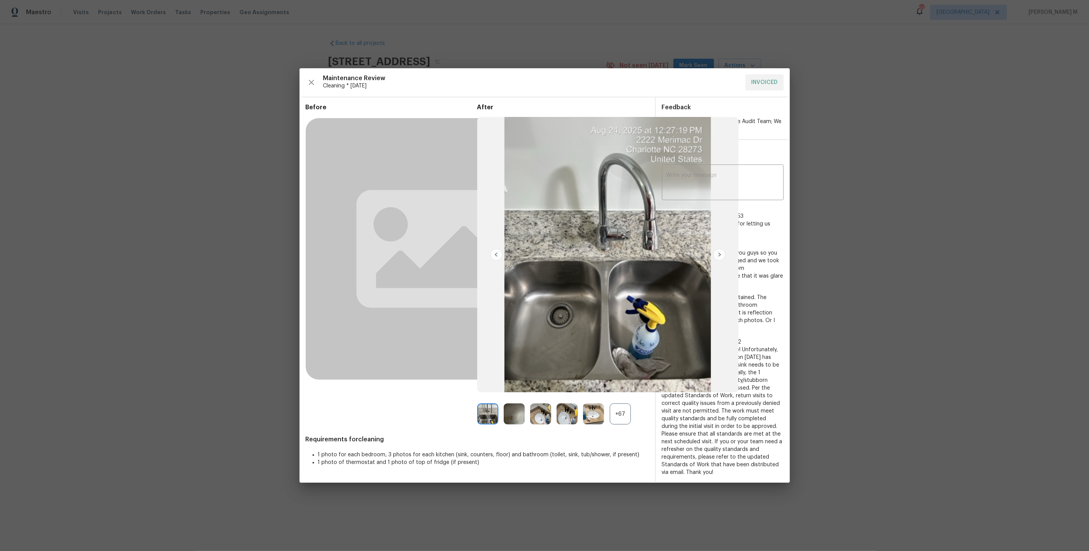
click at [628, 407] on div "+67" at bounding box center [620, 413] width 21 height 21
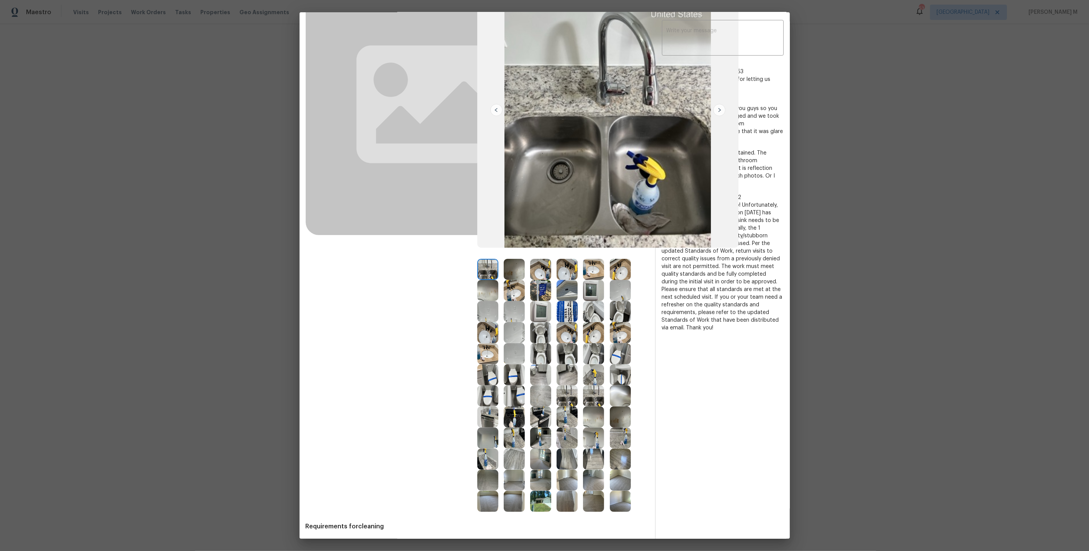
scroll to position [98, 0]
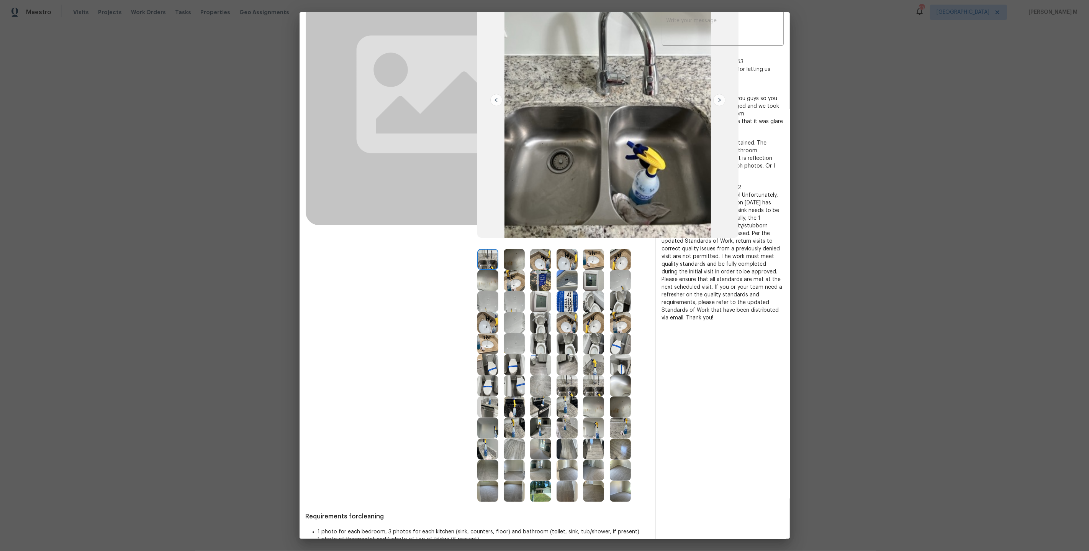
click at [531, 487] on img at bounding box center [540, 490] width 21 height 21
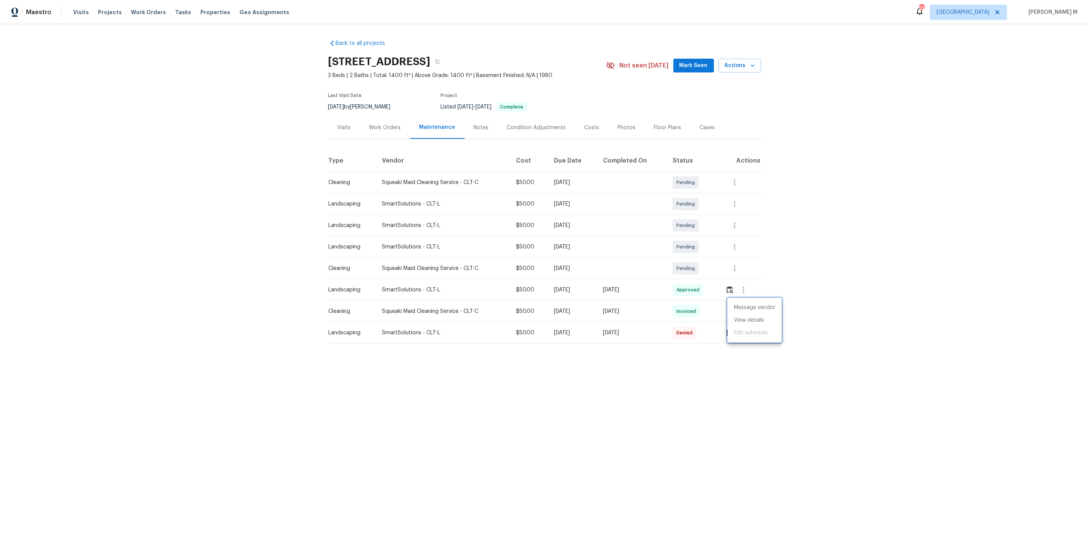
click at [378, 132] on div at bounding box center [544, 275] width 1089 height 551
click at [379, 127] on div "Work Orders" at bounding box center [385, 127] width 50 height 23
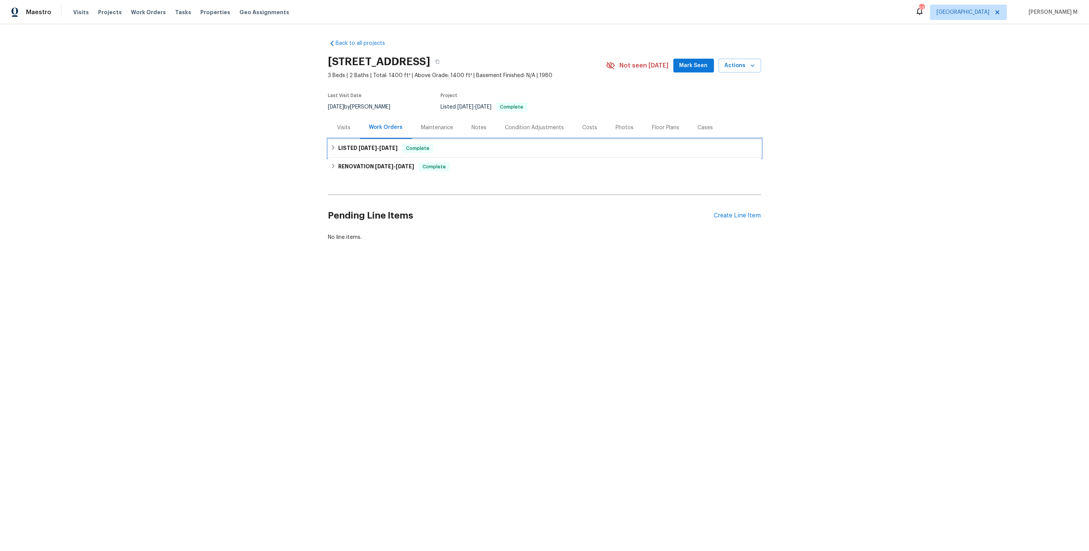
click at [368, 146] on span "8/15/25" at bounding box center [368, 147] width 18 height 5
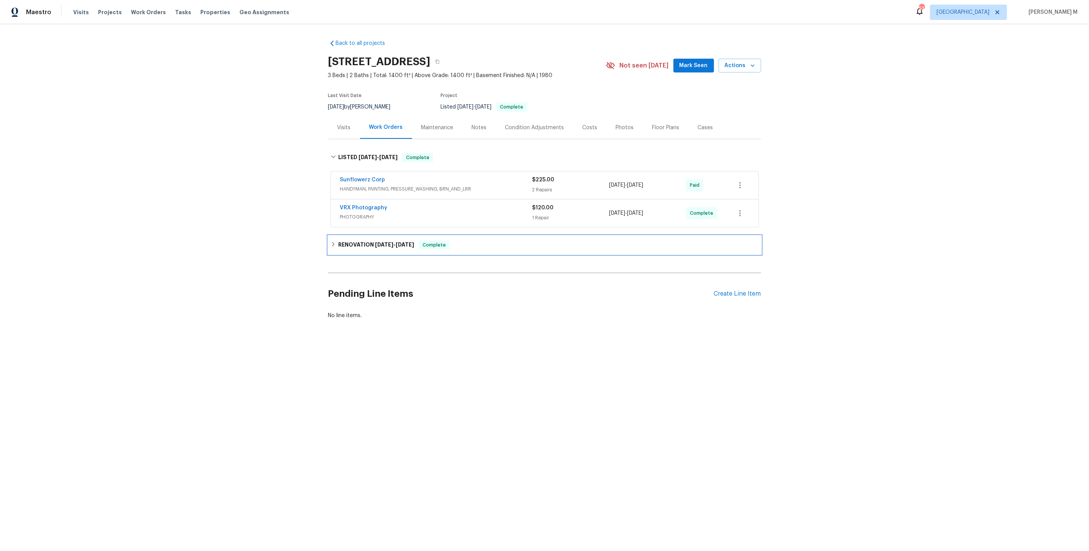
click at [367, 236] on div "RENOVATION 7/28/25 - 8/14/25 Complete" at bounding box center [544, 245] width 433 height 18
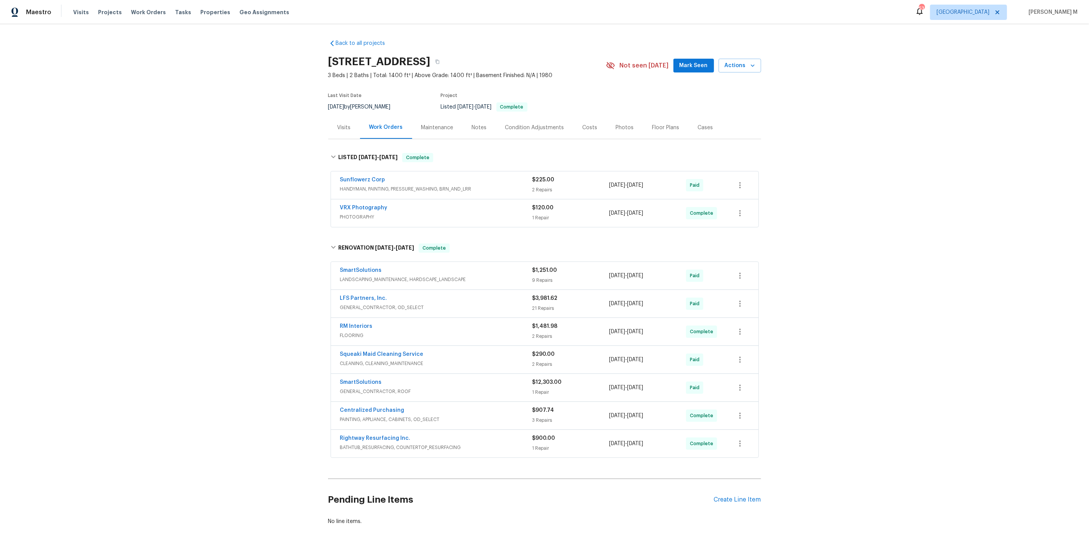
click at [372, 275] on span "LANDSCAPING_MAINTENANCE, HARDSCAPE_LANDSCAPE" at bounding box center [436, 279] width 192 height 8
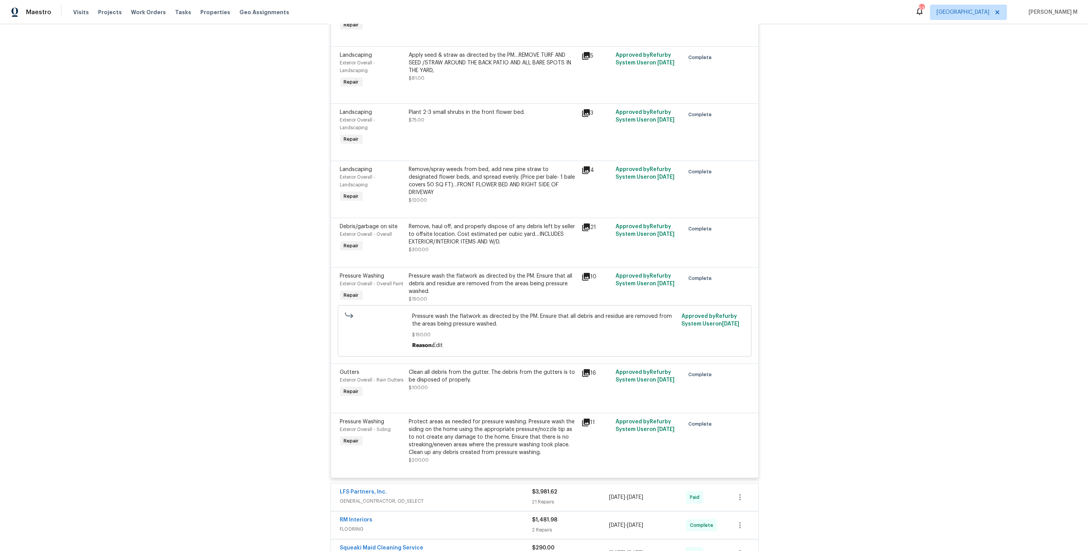
scroll to position [400, 0]
click at [536, 417] on div "Protect areas as needed for pressure washing. Pressure wash the siding on the h…" at bounding box center [493, 436] width 168 height 38
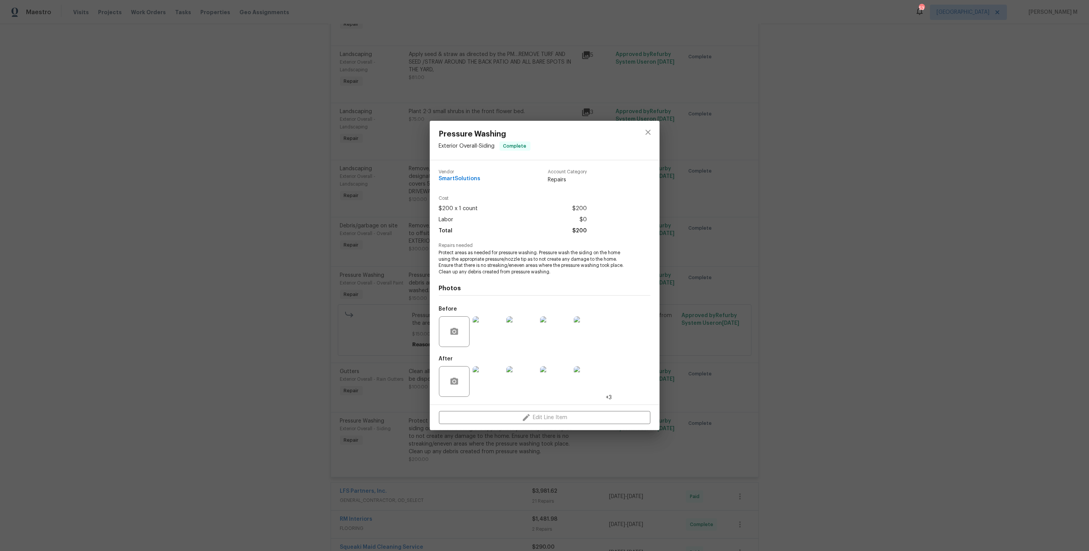
click at [388, 257] on div "Pressure Washing Exterior Overall - Siding Complete Vendor SmartSolutions Accou…" at bounding box center [544, 275] width 1089 height 551
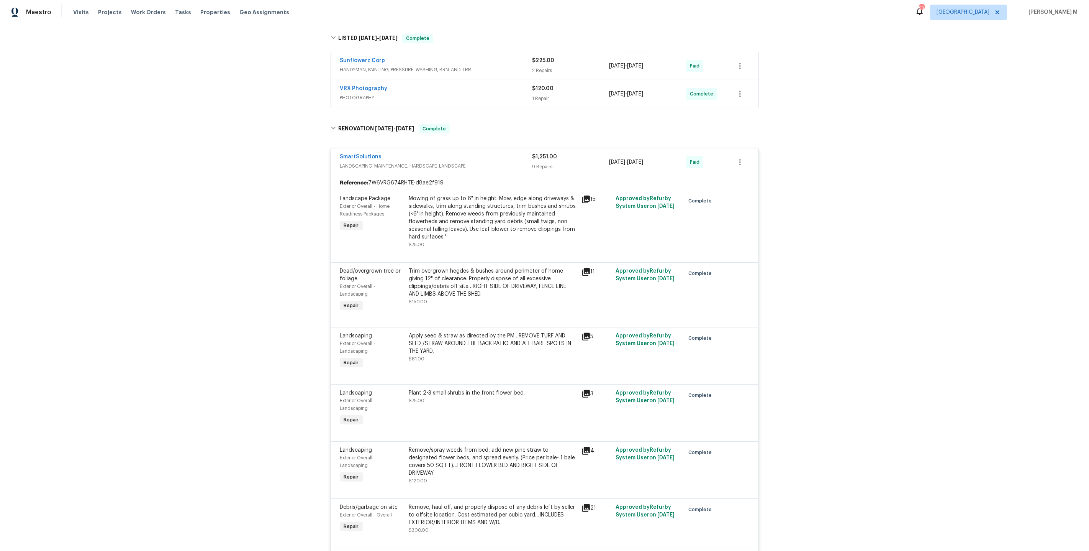
scroll to position [22, 0]
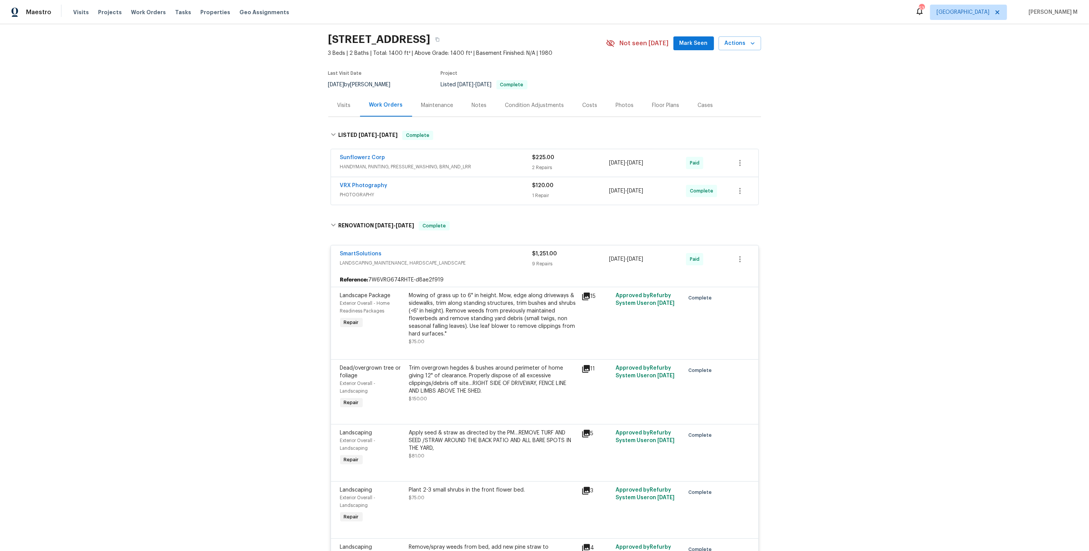
click at [509, 364] on div "Trim overgrown hegdes & bushes around perimeter of home giving 12" of clearance…" at bounding box center [493, 379] width 168 height 31
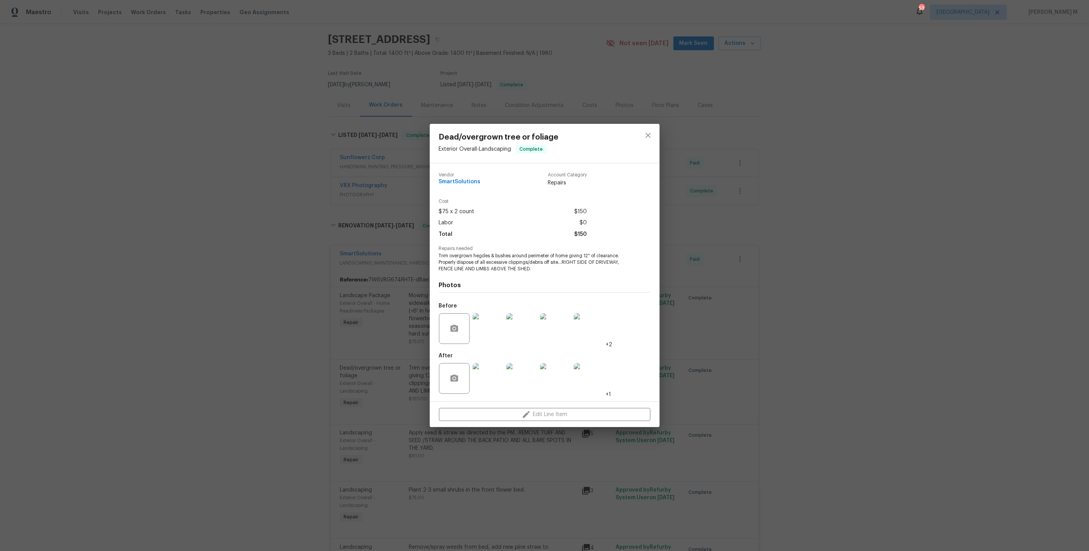
click at [490, 369] on img at bounding box center [488, 378] width 31 height 31
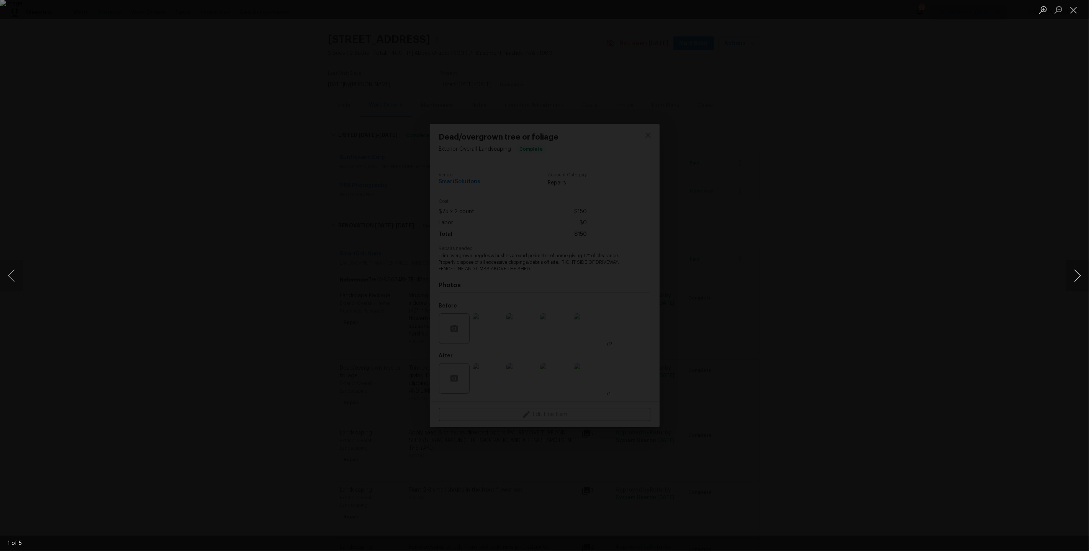
click at [1080, 282] on button "Next image" at bounding box center [1077, 275] width 23 height 31
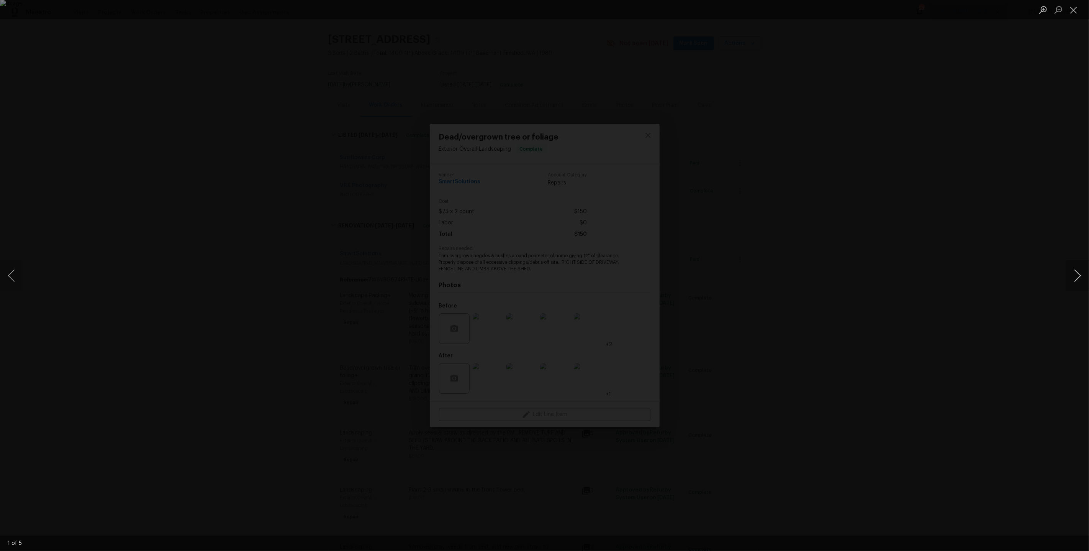
click at [1080, 282] on button "Next image" at bounding box center [1077, 275] width 23 height 31
click at [844, 171] on div "Lightbox" at bounding box center [544, 275] width 1089 height 551
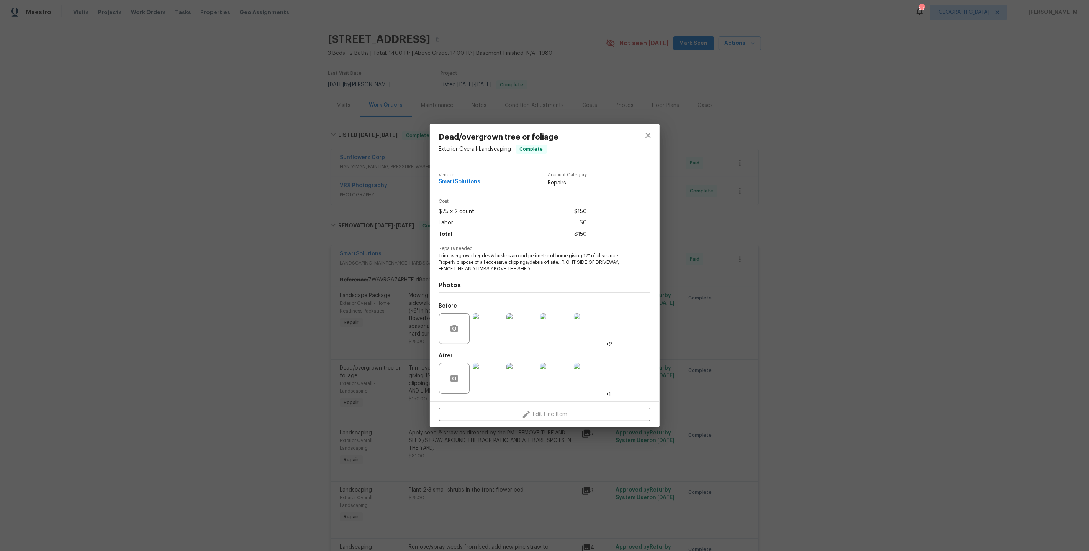
click at [711, 185] on div "Dead/overgrown tree or foliage Exterior Overall - Landscaping Complete Vendor S…" at bounding box center [544, 275] width 1089 height 551
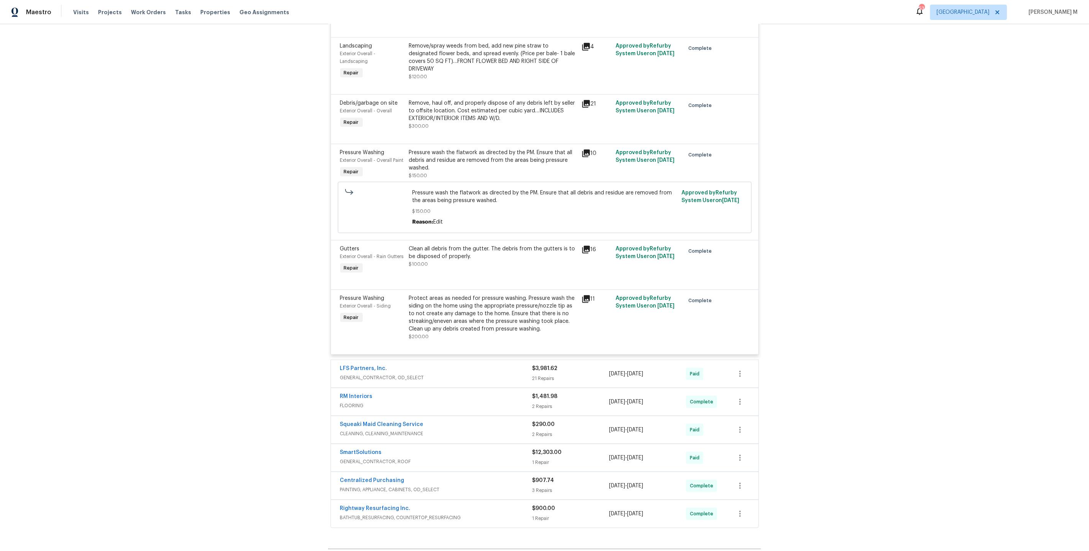
scroll to position [562, 0]
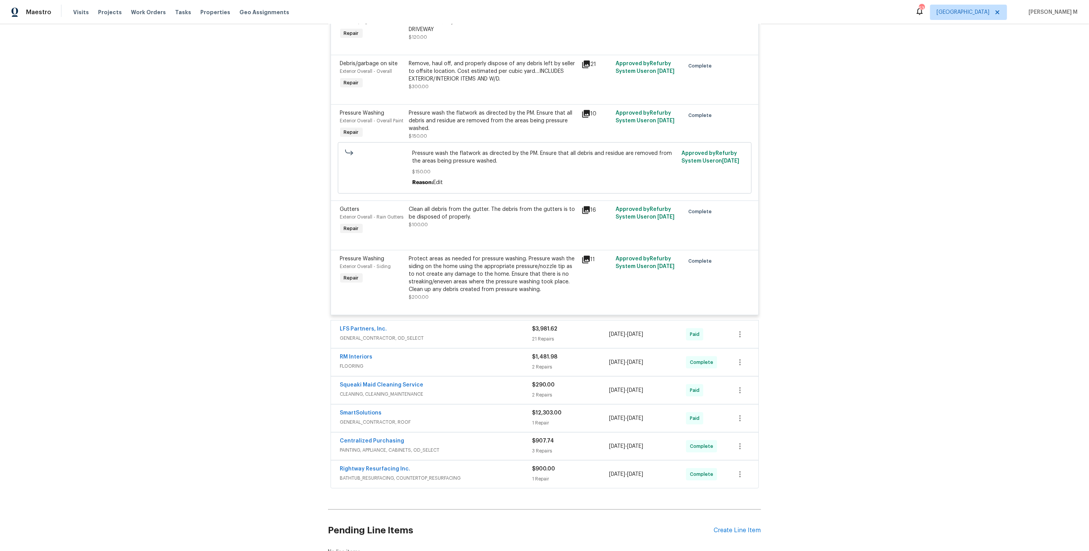
click at [354, 320] on div "LFS Partners, Inc. GENERAL_CONTRACTOR, OD_SELECT $3,981.62 21 Repairs 7/28/2025…" at bounding box center [545, 334] width 428 height 28
click at [380, 334] on span "GENERAL_CONTRACTOR, OD_SELECT" at bounding box center [436, 338] width 192 height 8
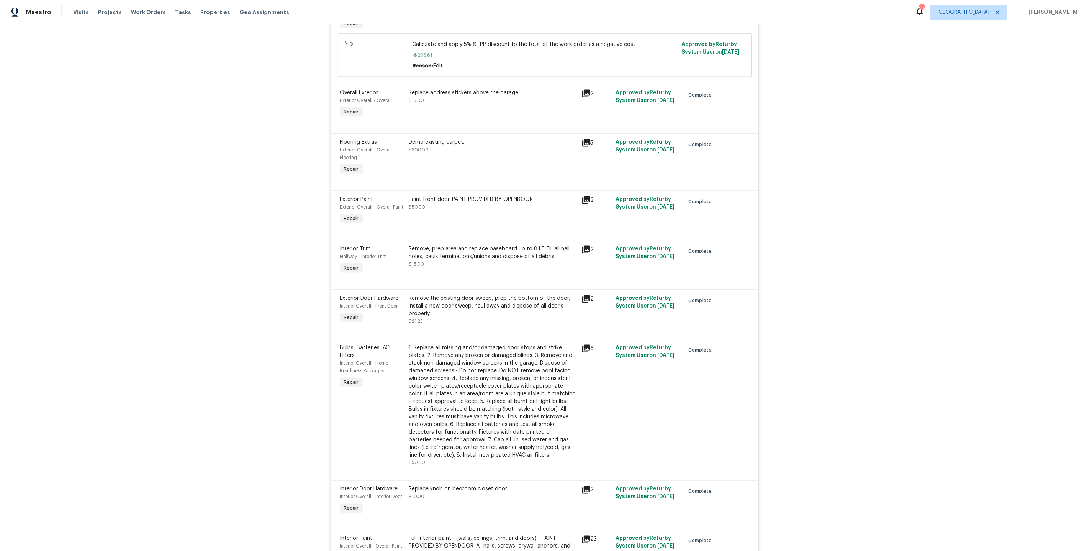
scroll to position [1862, 0]
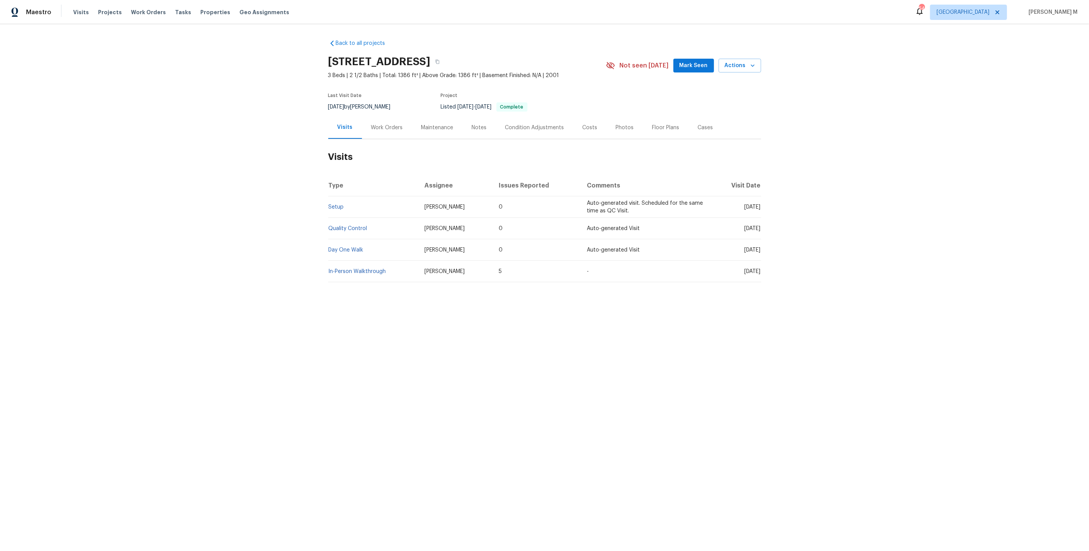
click at [373, 124] on div "Work Orders" at bounding box center [387, 128] width 32 height 8
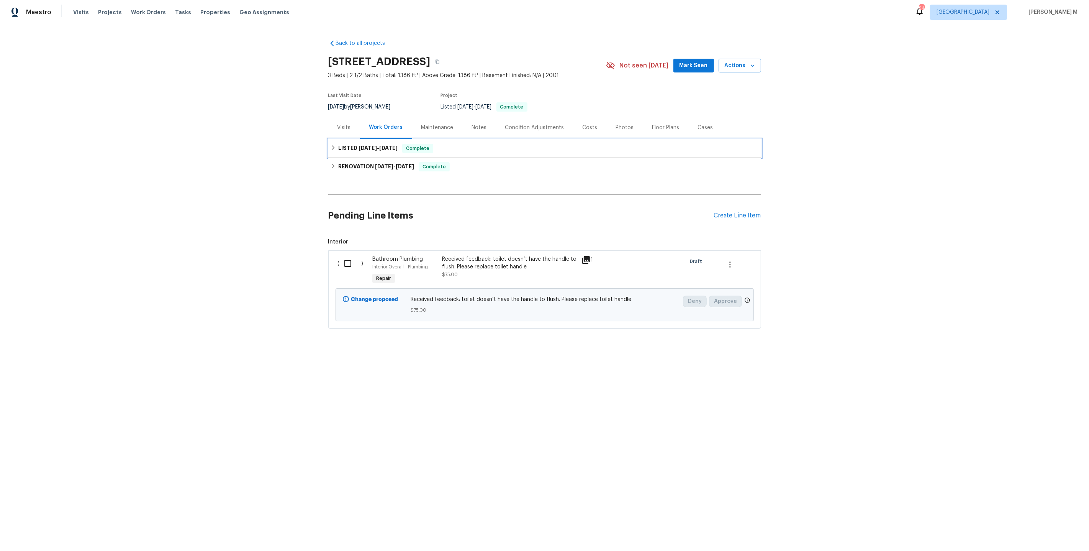
click at [364, 145] on span "6/9/25" at bounding box center [368, 147] width 18 height 5
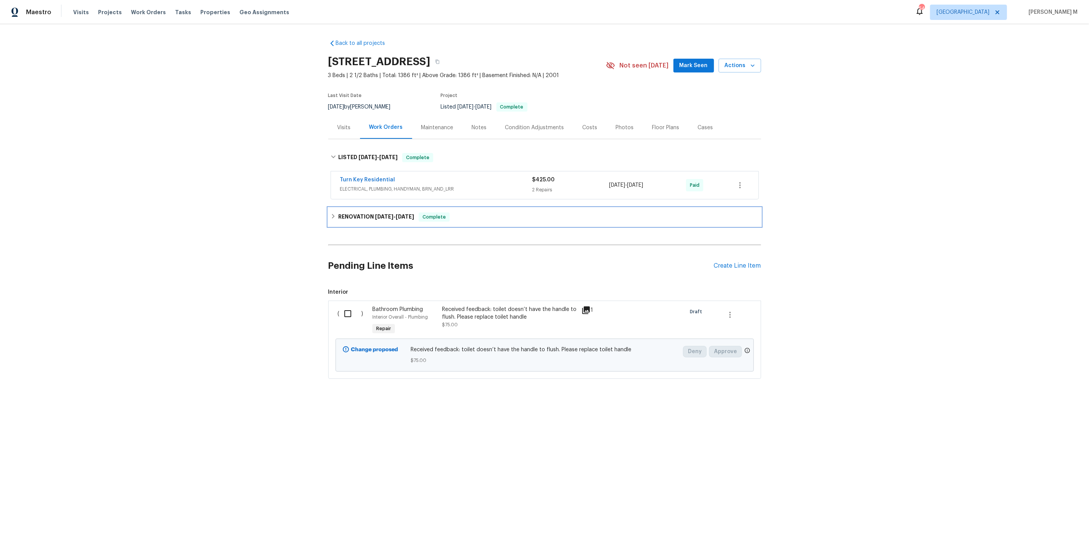
click at [370, 219] on div "RENOVATION 2/21/25 - 2/26/25 Complete" at bounding box center [544, 217] width 433 height 18
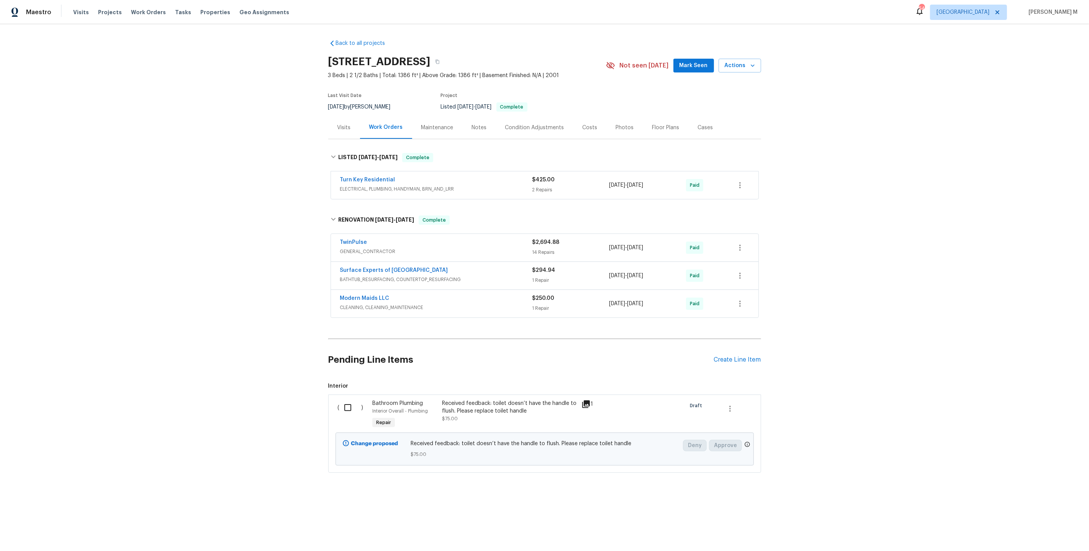
click at [380, 188] on span "ELECTRICAL, PLUMBING, HANDYMAN, BRN_AND_LRR" at bounding box center [436, 189] width 192 height 8
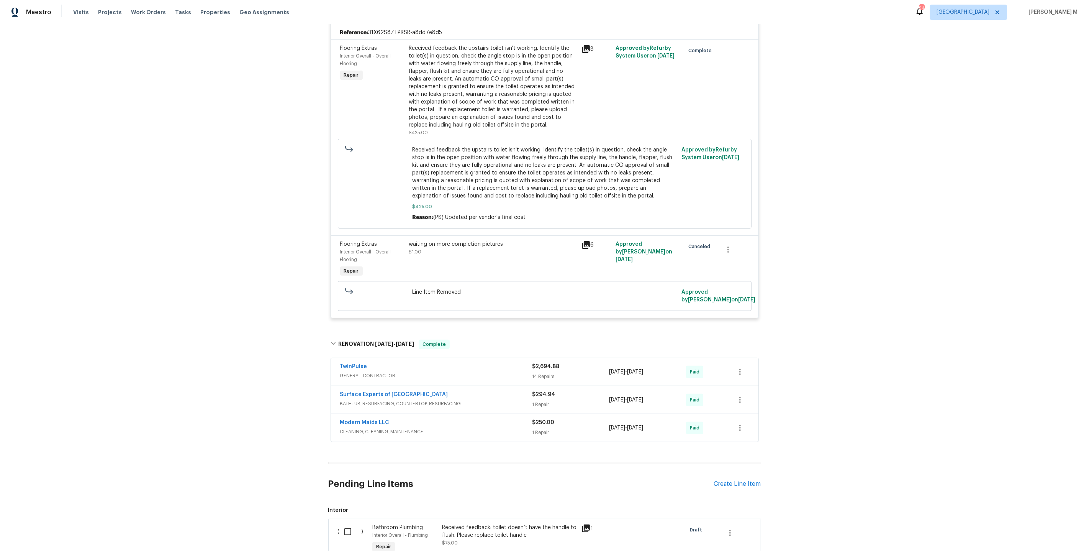
scroll to position [259, 0]
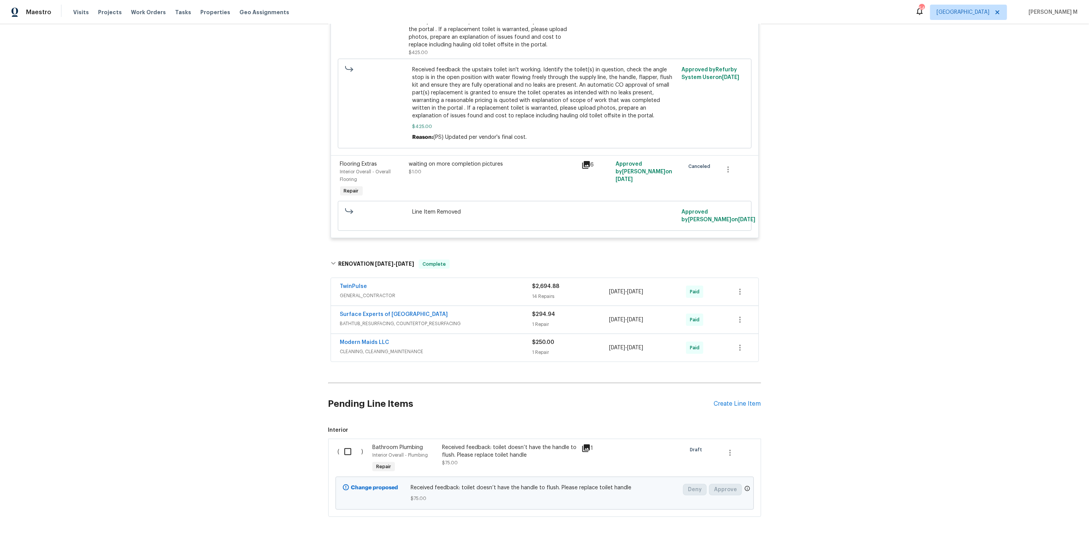
click at [388, 292] on span "GENERAL_CONTRACTOR" at bounding box center [436, 296] width 192 height 8
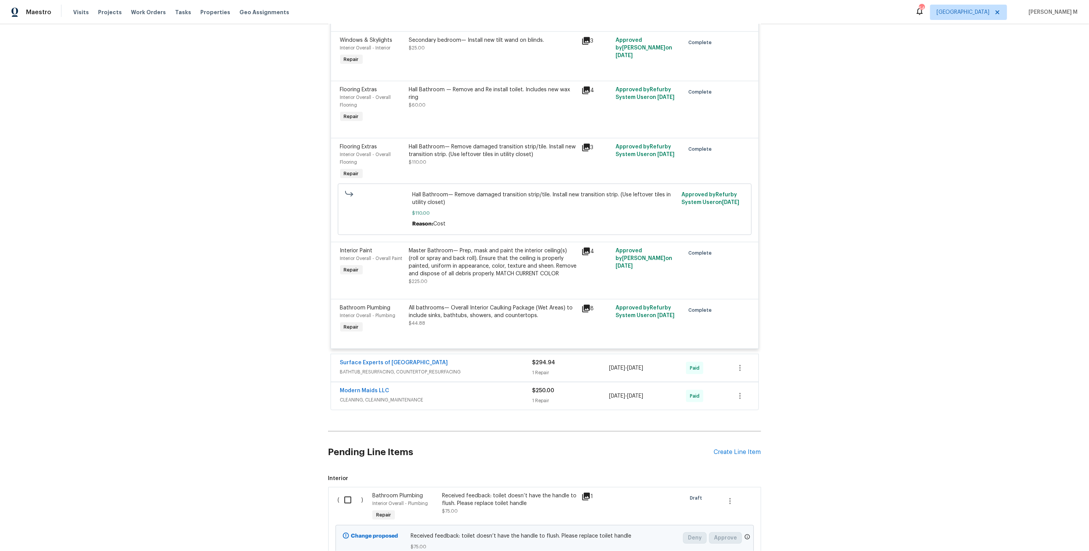
scroll to position [1215, 0]
click at [380, 367] on span "BATHTUB_RESURFACING, COUNTERTOP_RESURFACING" at bounding box center [436, 371] width 192 height 8
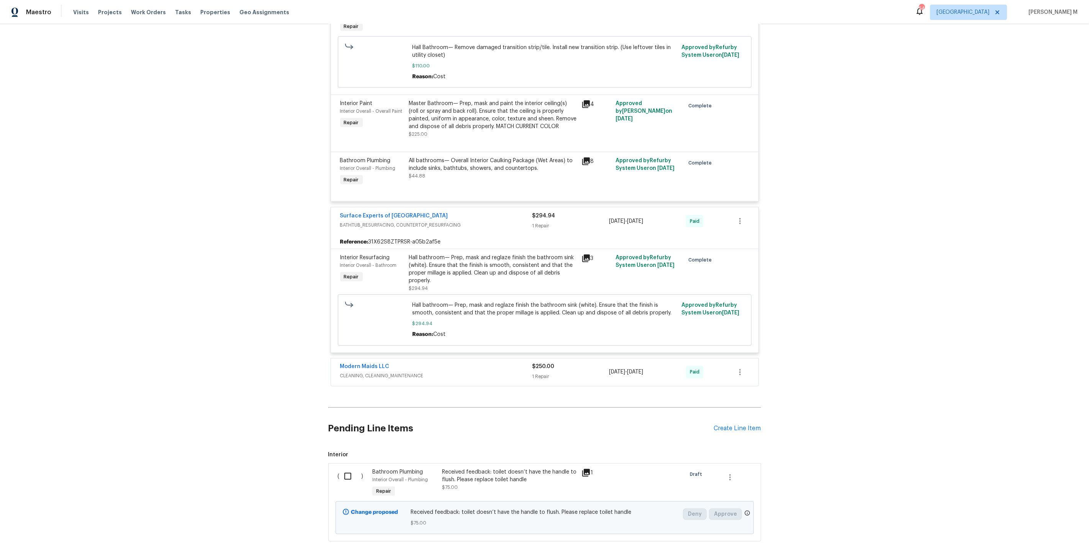
scroll to position [1363, 0]
click at [369, 371] on span "CLEANING, CLEANING_MAINTENANCE" at bounding box center [436, 375] width 192 height 8
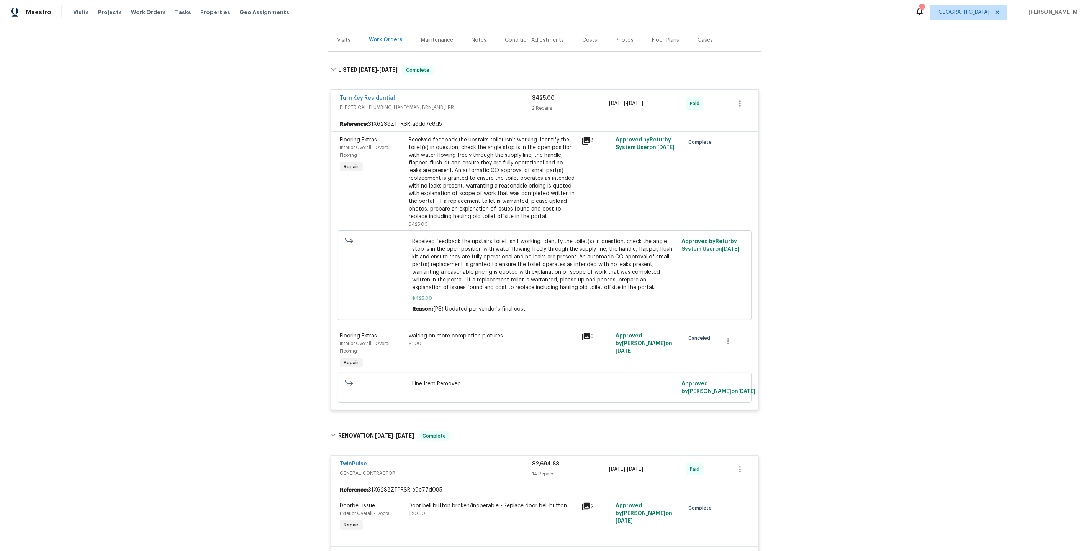
scroll to position [62, 0]
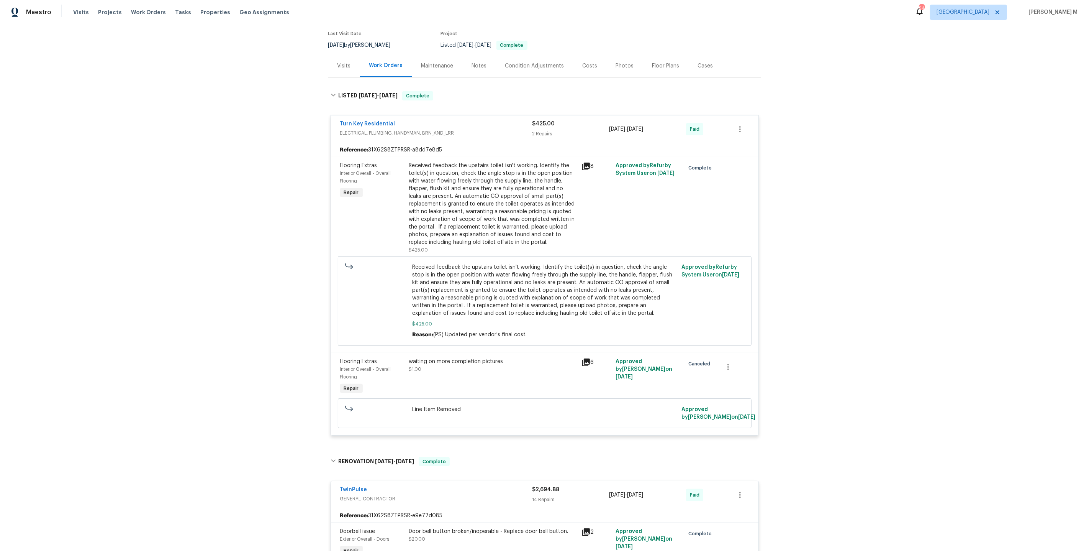
click at [436, 57] on div "Maintenance" at bounding box center [437, 65] width 51 height 23
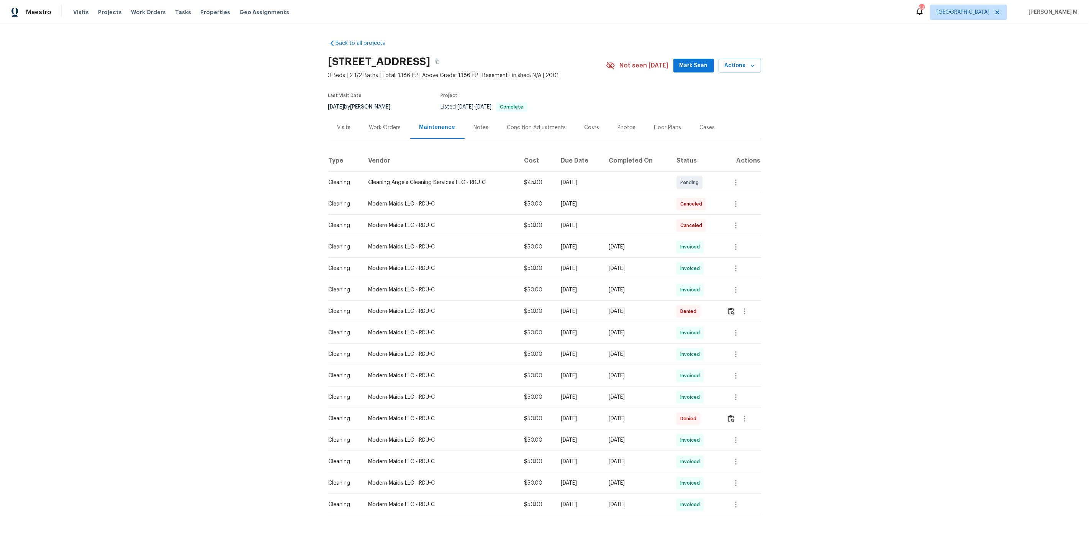
click at [385, 131] on div "Work Orders" at bounding box center [385, 127] width 50 height 23
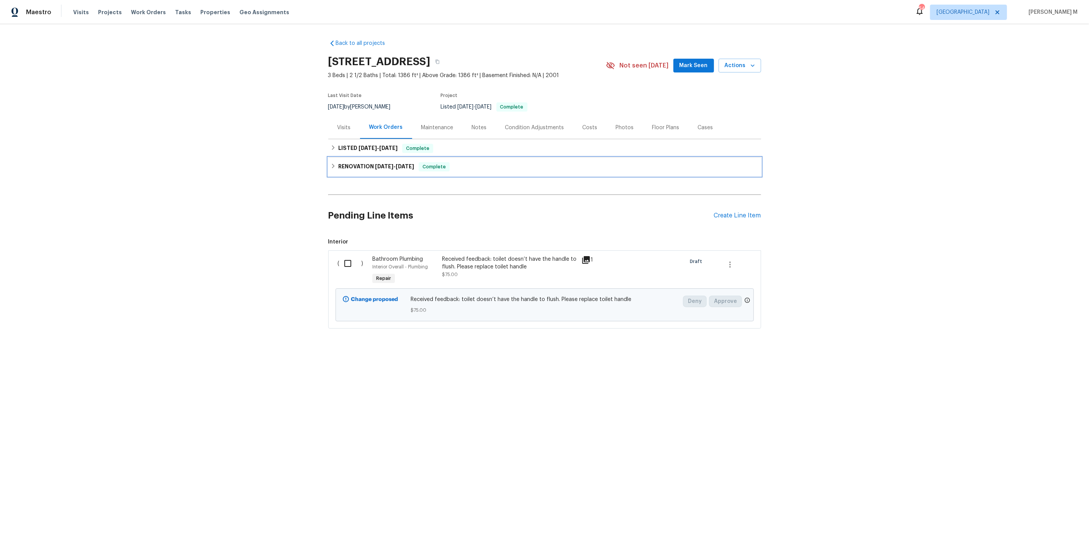
click at [372, 170] on div "RENOVATION 2/21/25 - 2/26/25 Complete" at bounding box center [544, 166] width 433 height 18
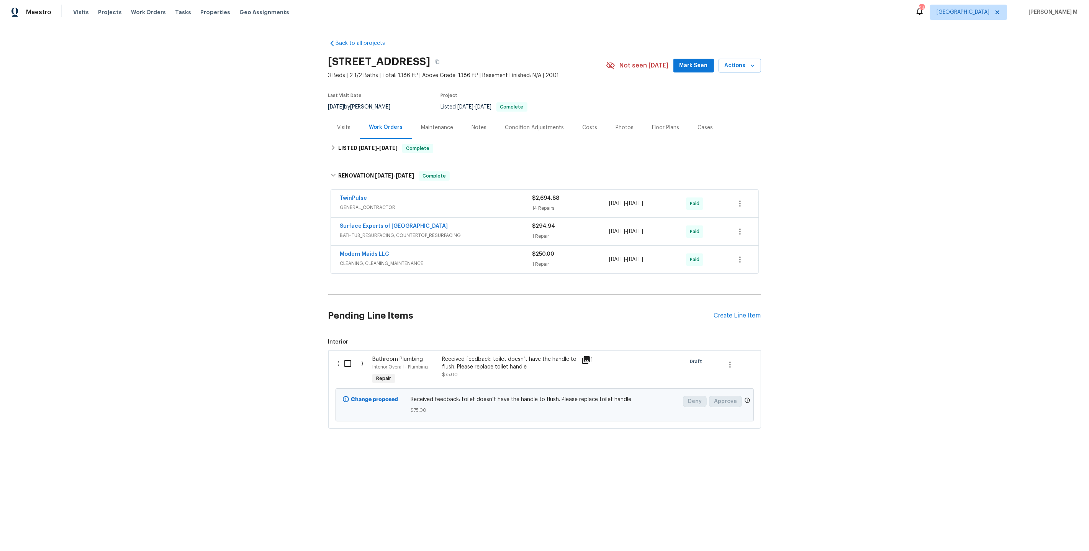
click at [269, 249] on div "Back to all projects 203 Canyon Lake Cir, Morrisville, NC 27560 3 Beds | 2 1/2 …" at bounding box center [544, 252] width 1089 height 456
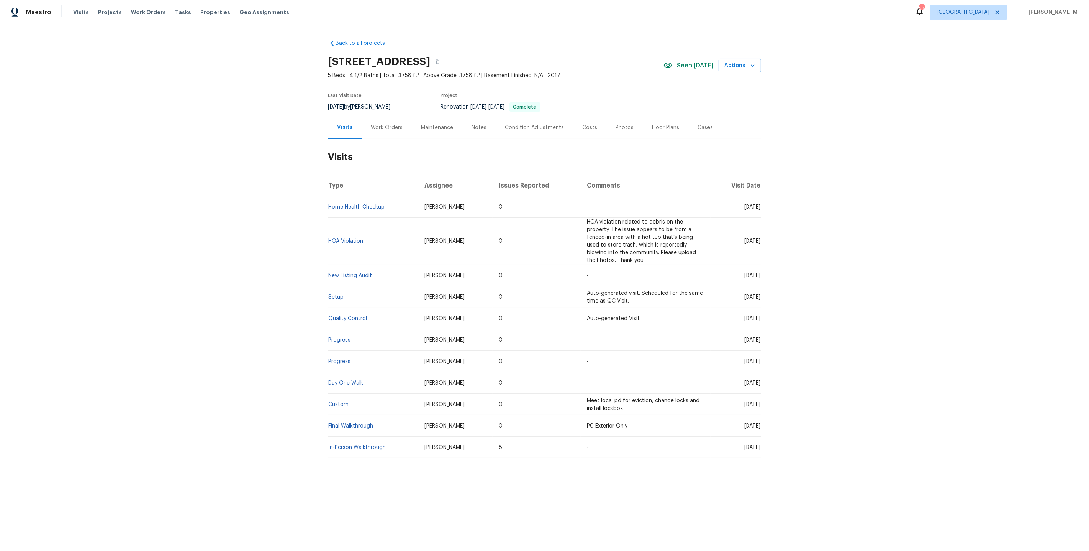
click at [395, 125] on div "Work Orders" at bounding box center [387, 128] width 32 height 8
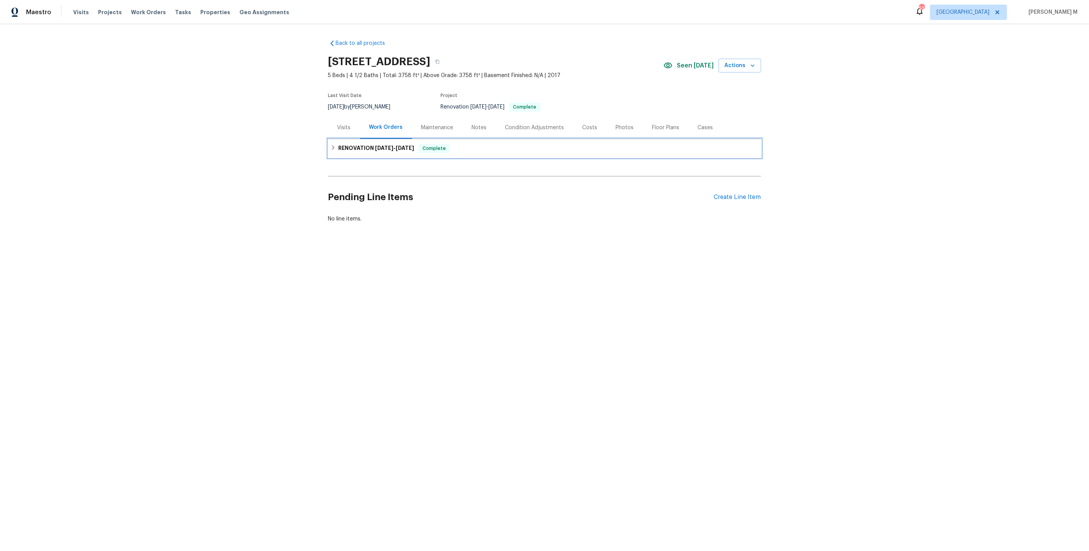
click at [377, 148] on h6 "RENOVATION [DATE] - [DATE]" at bounding box center [376, 148] width 76 height 9
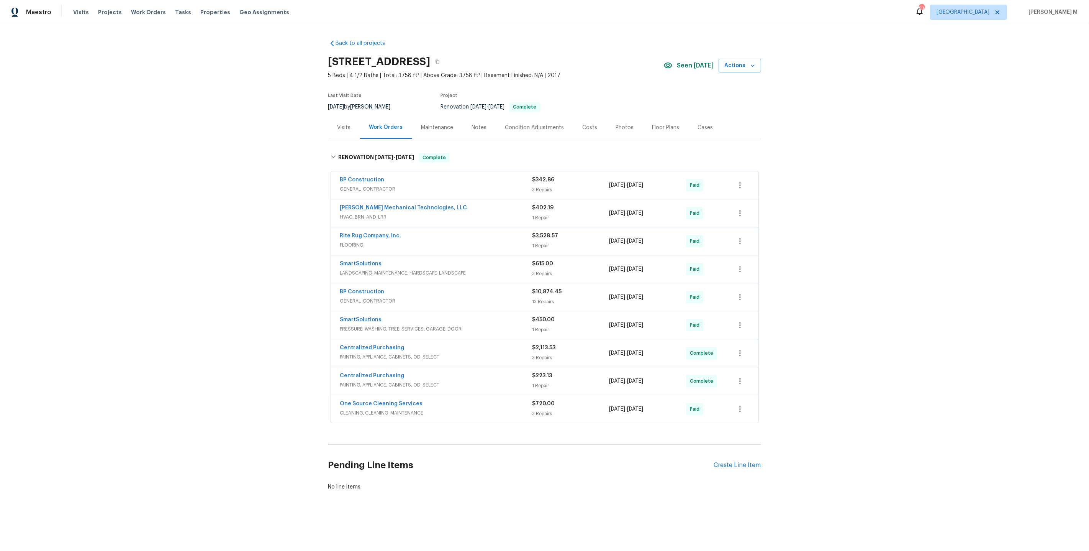
click at [372, 185] on span "GENERAL_CONTRACTOR" at bounding box center [436, 189] width 192 height 8
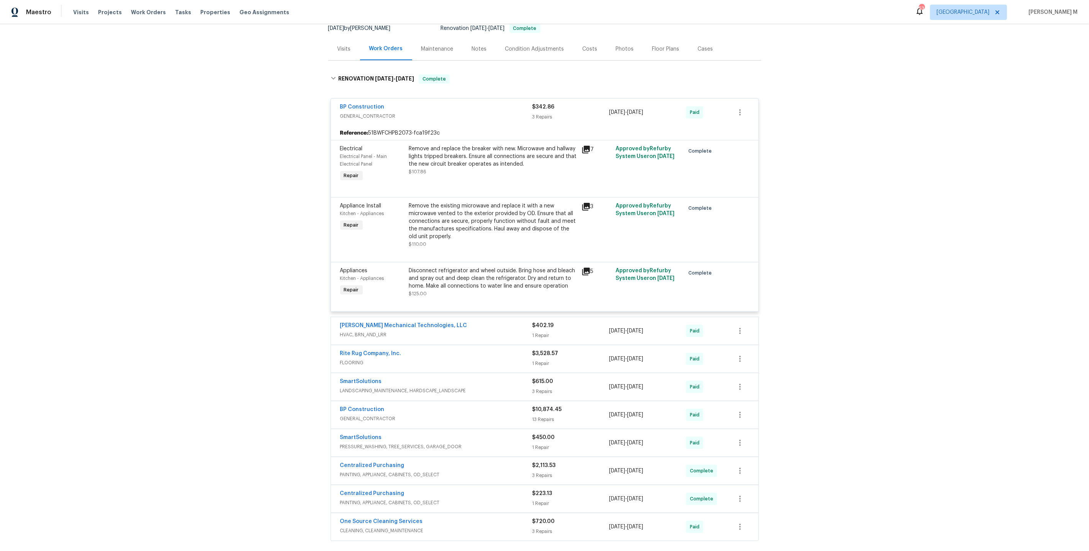
scroll to position [91, 0]
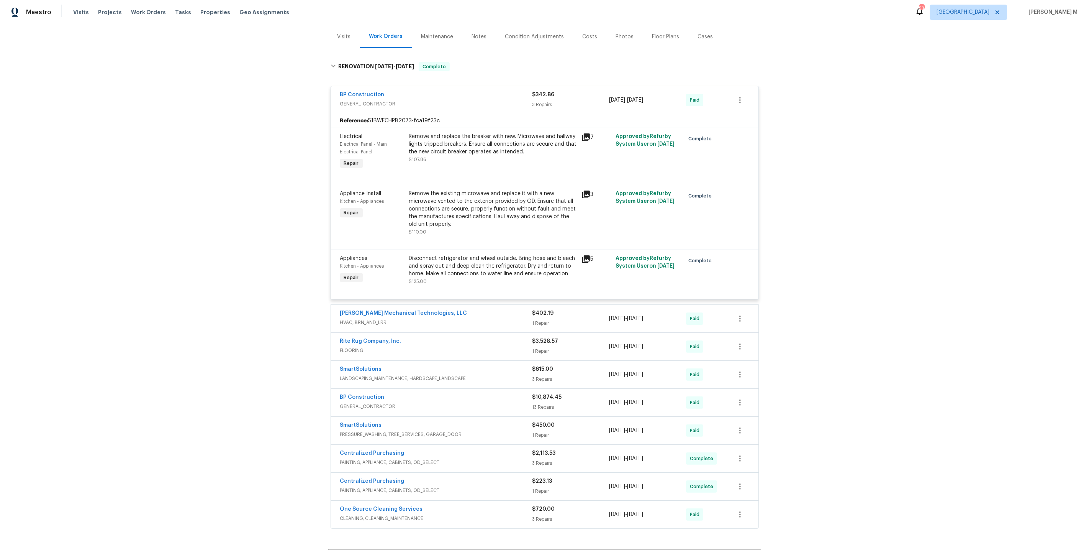
click at [378, 318] on span "HVAC, BRN_AND_LRR" at bounding box center [436, 322] width 192 height 8
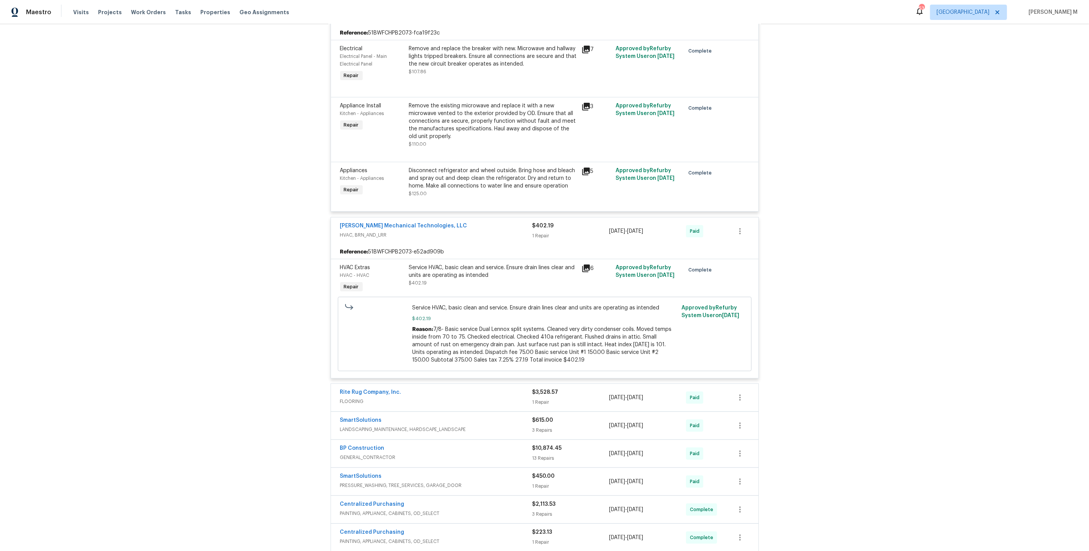
scroll to position [180, 0]
click at [426, 395] on span "FLOORING" at bounding box center [436, 399] width 192 height 8
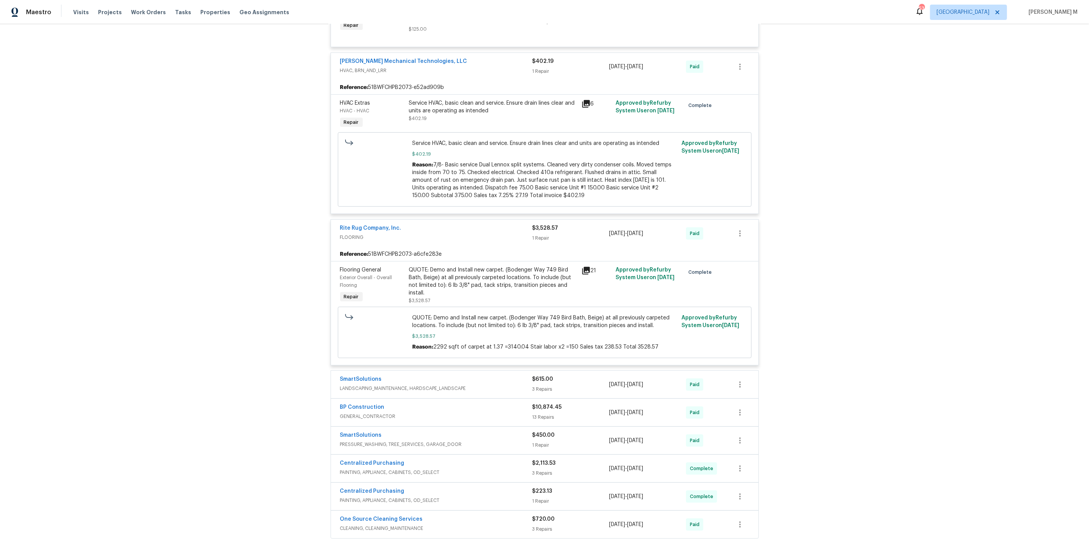
scroll to position [426, 0]
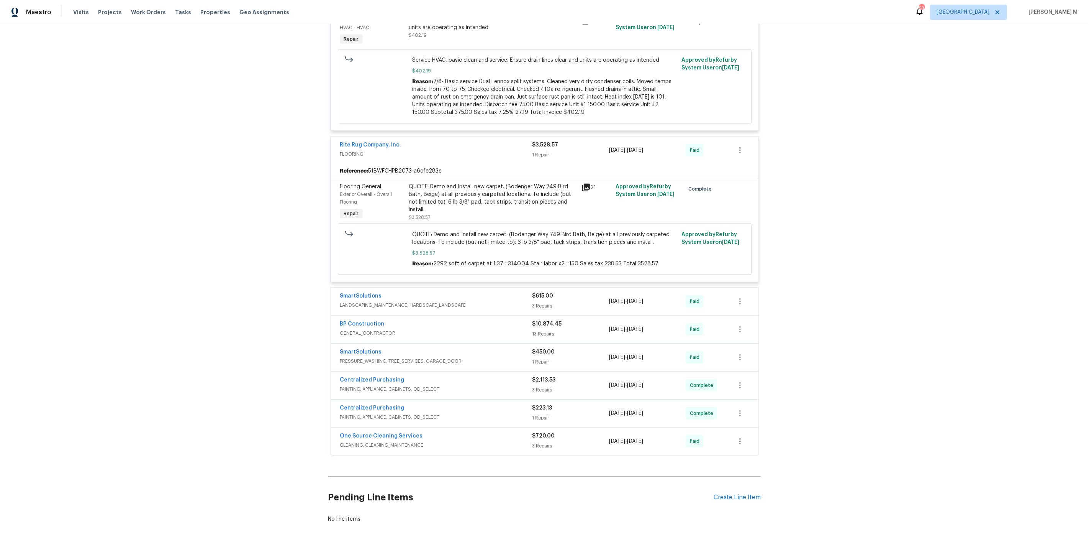
click at [364, 301] on span "LANDSCAPING_MAINTENANCE, HARDSCAPE_LANDSCAPE" at bounding box center [436, 305] width 192 height 8
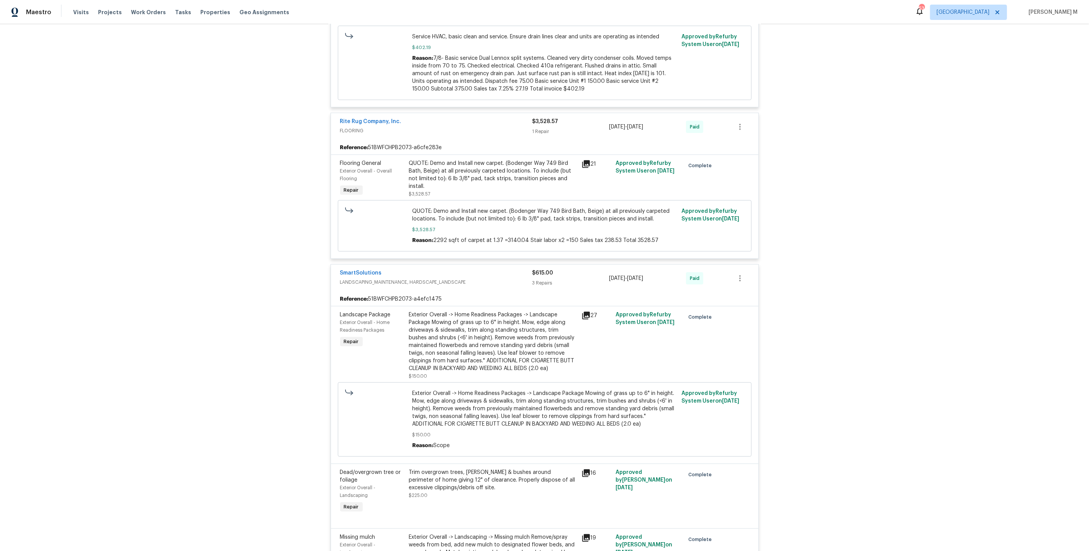
scroll to position [713, 0]
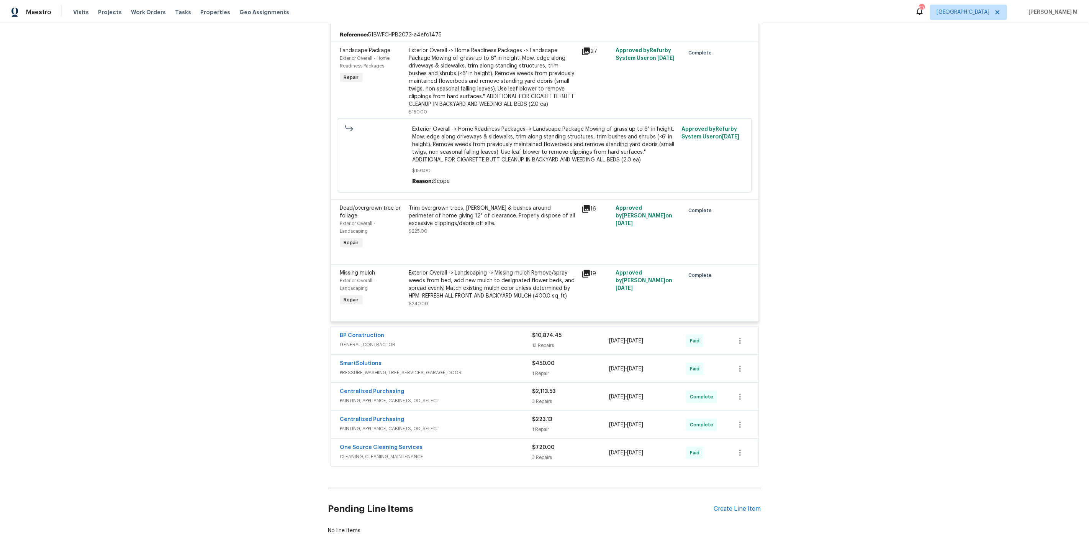
click at [371, 341] on span "GENERAL_CONTRACTOR" at bounding box center [436, 345] width 192 height 8
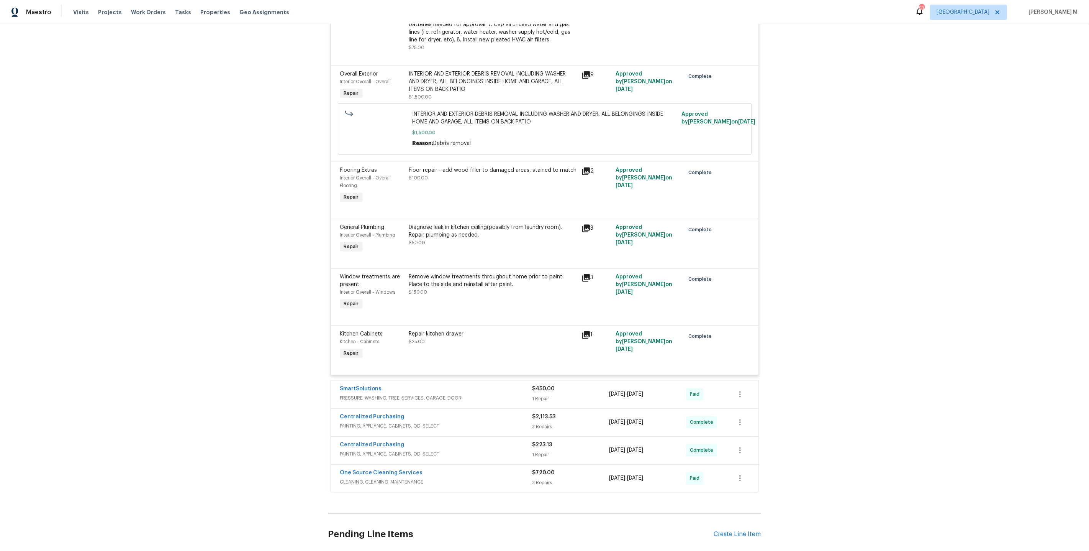
scroll to position [1688, 0]
click at [375, 450] on span "PAINTING, APPLIANCE, CABINETS, OD_SELECT" at bounding box center [436, 454] width 192 height 8
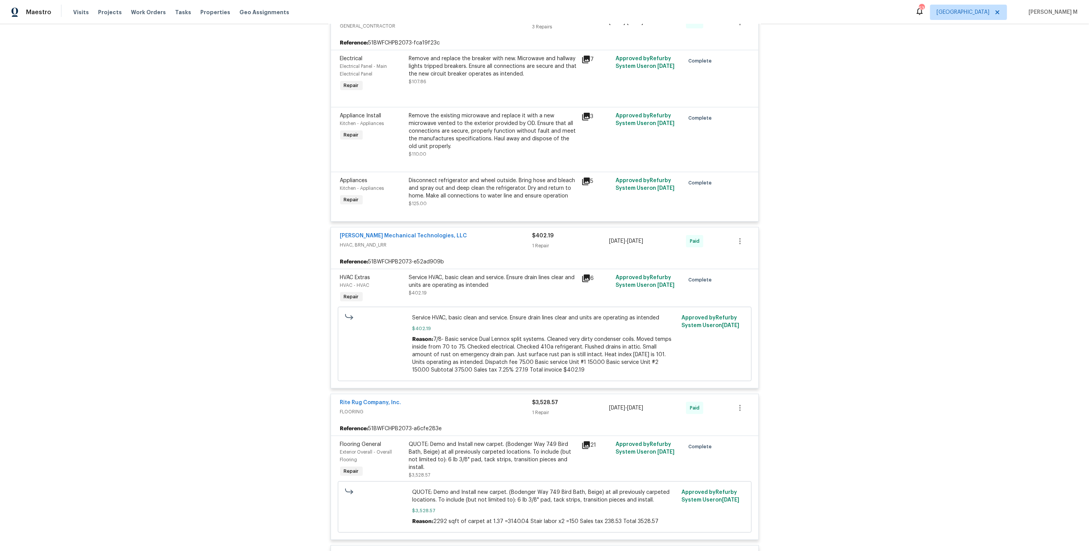
scroll to position [0, 0]
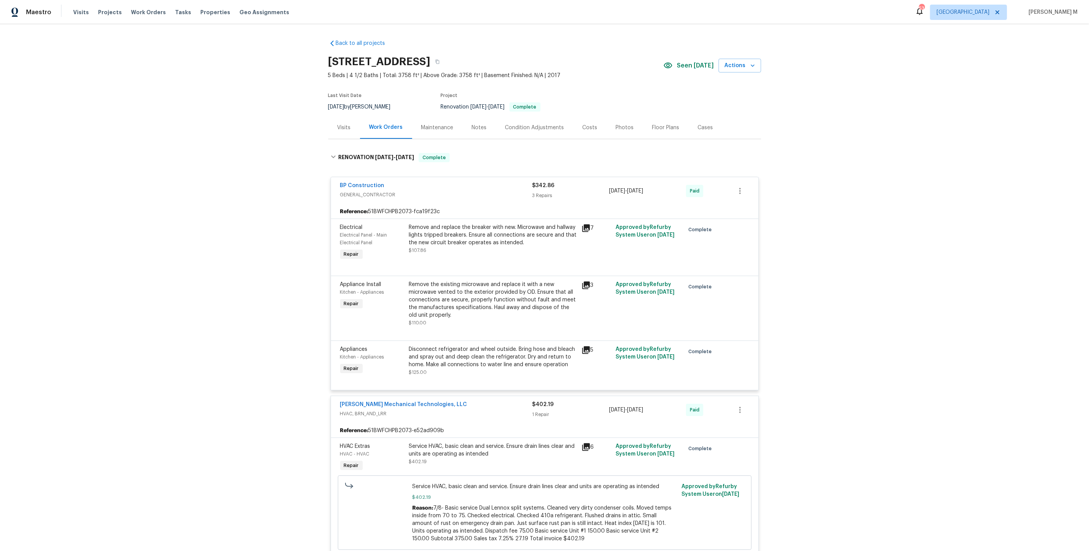
click at [434, 126] on div "Maintenance" at bounding box center [437, 128] width 32 height 8
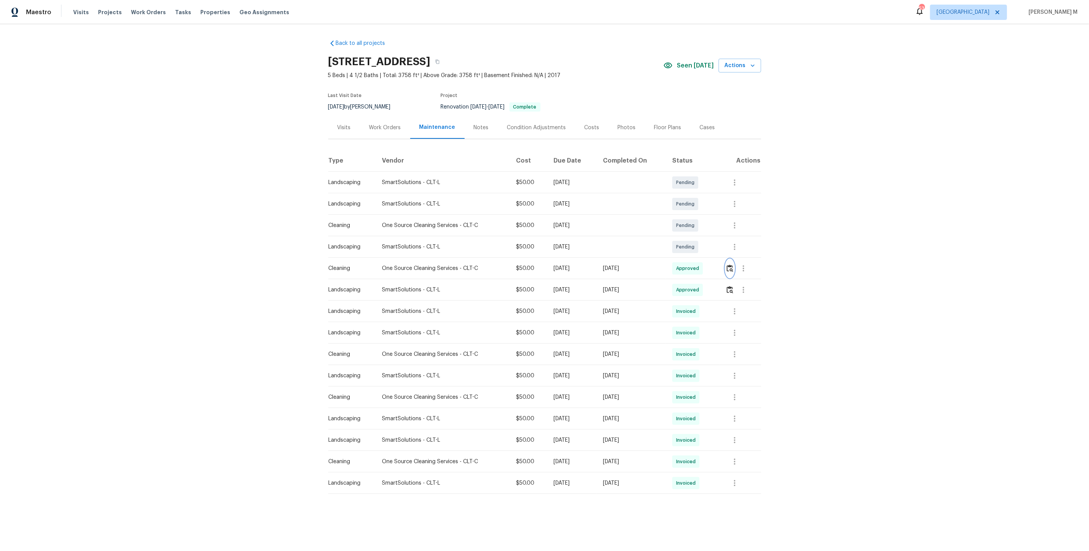
click at [732, 265] on img "button" at bounding box center [730, 267] width 7 height 7
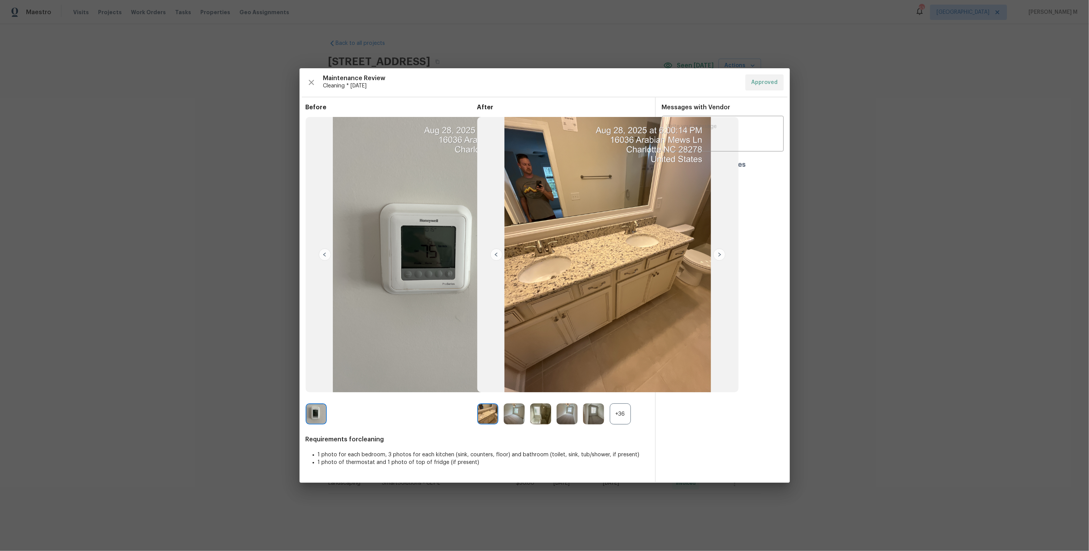
click at [623, 422] on div "+36" at bounding box center [620, 413] width 21 height 21
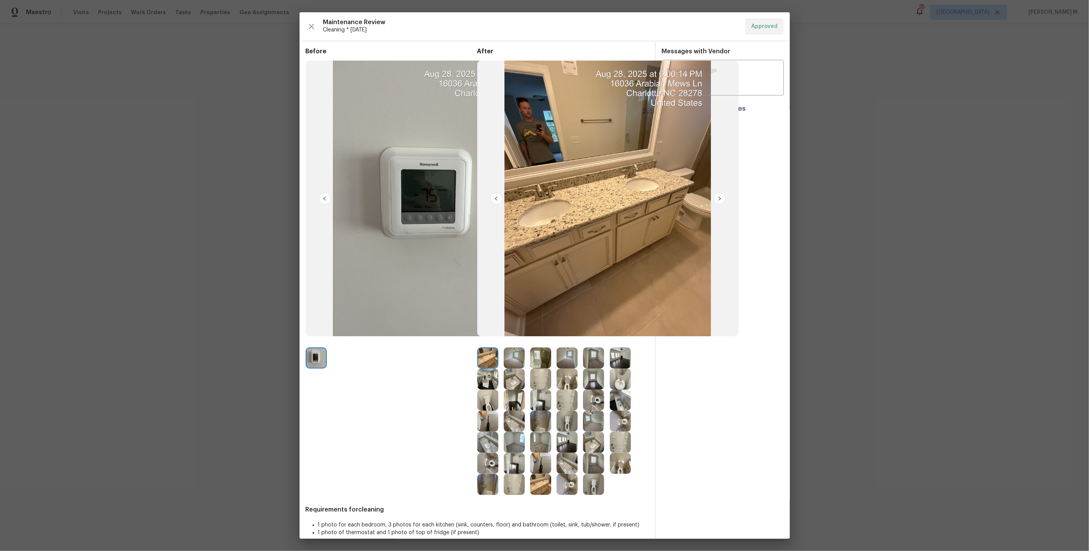
click at [489, 485] on img at bounding box center [487, 484] width 21 height 21
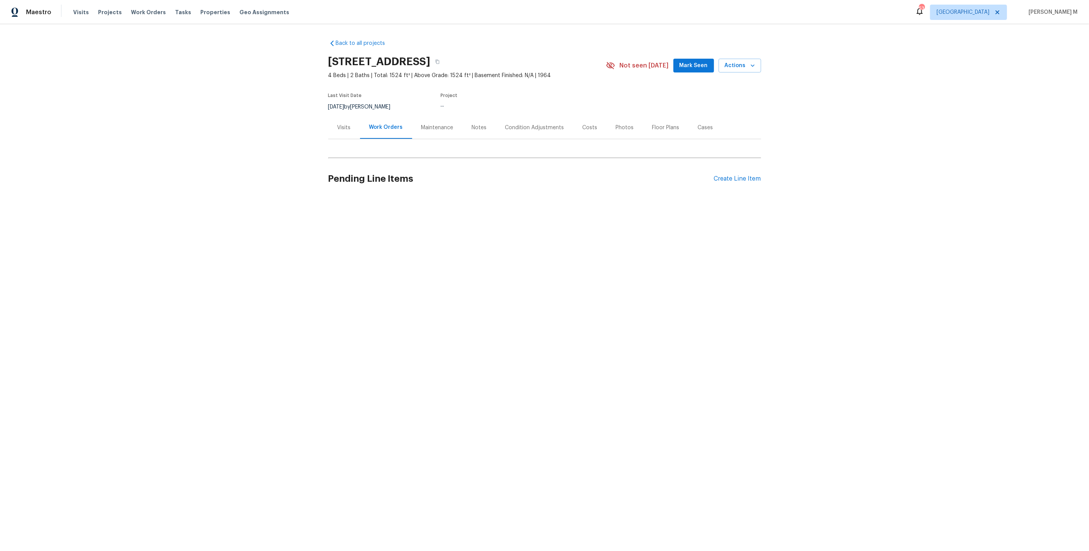
click at [349, 126] on div "Visits" at bounding box center [344, 128] width 13 height 8
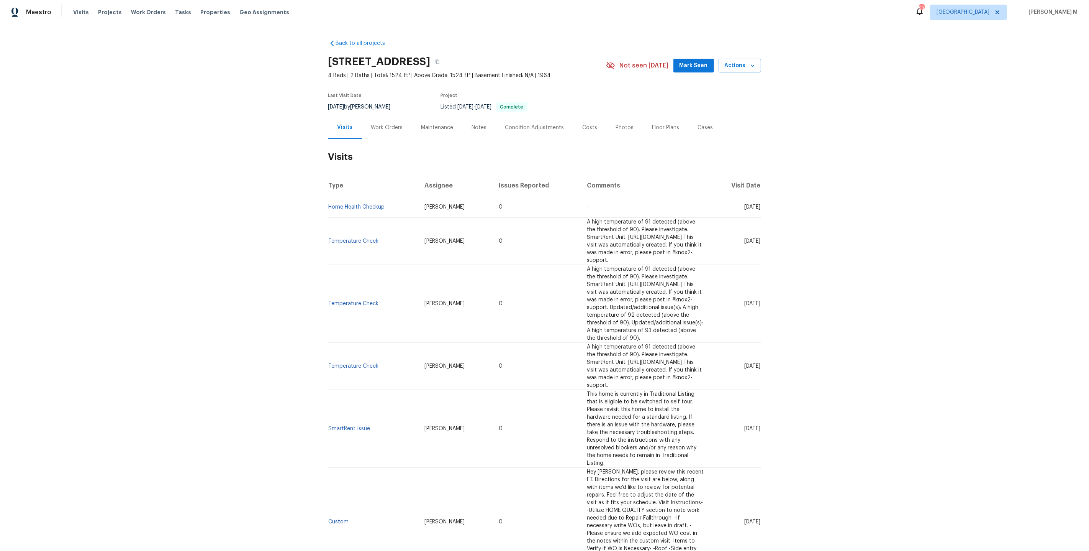
click at [443, 139] on h2 "Visits" at bounding box center [544, 157] width 433 height 36
click at [433, 126] on div "Maintenance" at bounding box center [437, 128] width 32 height 8
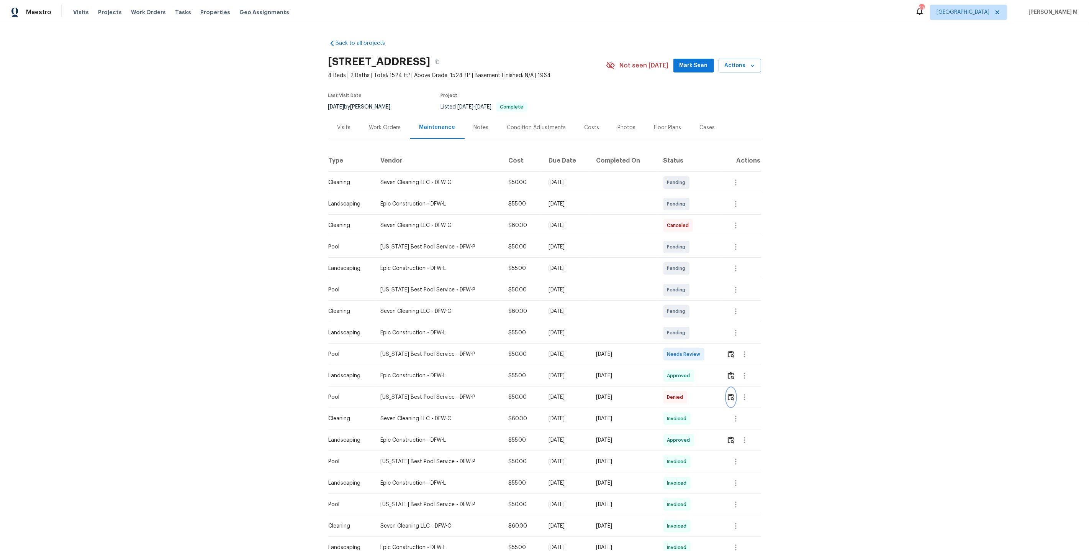
click at [729, 396] on img "button" at bounding box center [731, 396] width 7 height 7
click at [747, 392] on icon "button" at bounding box center [744, 396] width 9 height 9
click at [747, 390] on li "Message vendor" at bounding box center [763, 393] width 54 height 13
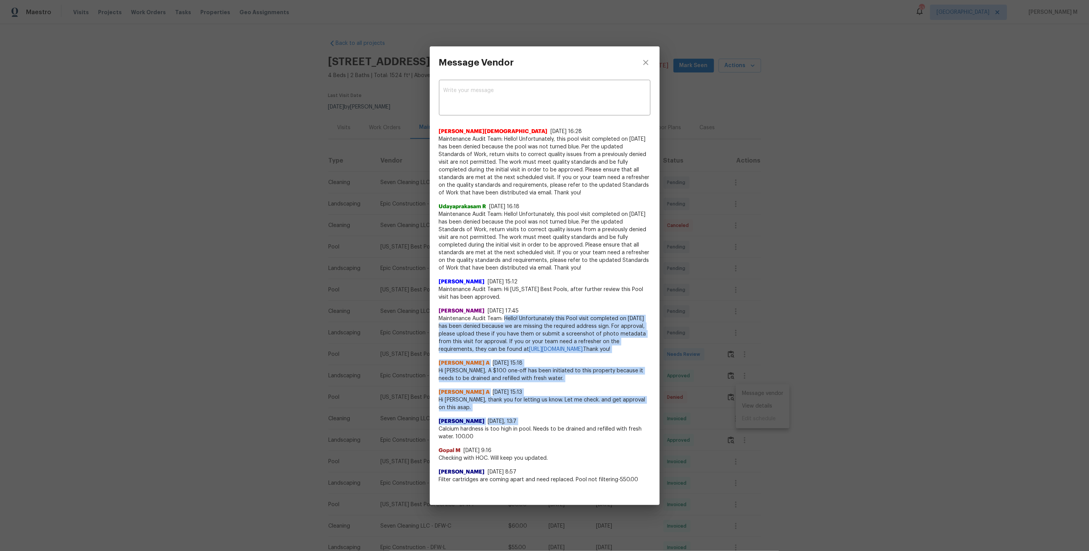
drag, startPoint x: 438, startPoint y: 432, endPoint x: 503, endPoint y: 312, distance: 136.6
click at [503, 312] on div "x ​ [PERSON_NAME][DEMOGRAPHIC_DATA] [DATE] 16:28 Maintenance Audit Team: Hello!…" at bounding box center [545, 286] width 230 height 414
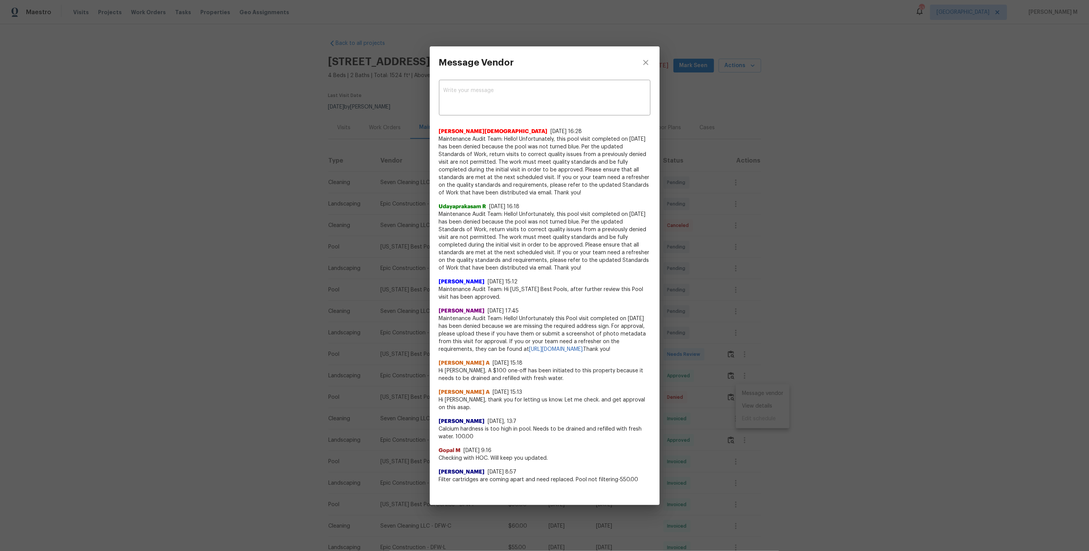
click at [522, 431] on span "Calcium hardness is too high in pool. Needs to be drained and refilled with fre…" at bounding box center [544, 432] width 211 height 15
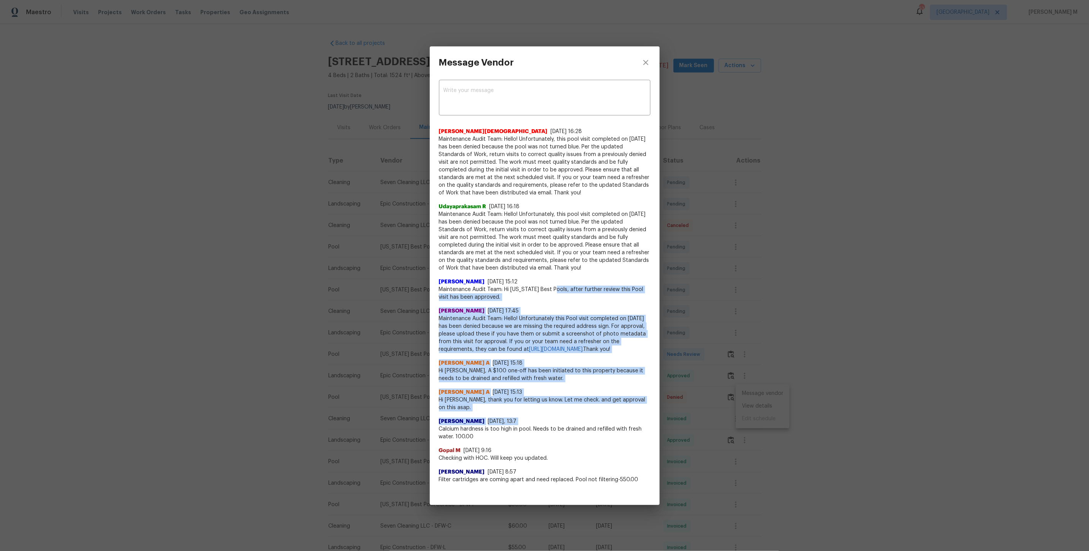
drag, startPoint x: 520, startPoint y: 427, endPoint x: 559, endPoint y: 274, distance: 157.7
click at [558, 275] on div "[PERSON_NAME][DEMOGRAPHIC_DATA] [DATE] 16:28 Maintenance Audit Team: Hello! Unf…" at bounding box center [544, 302] width 211 height 362
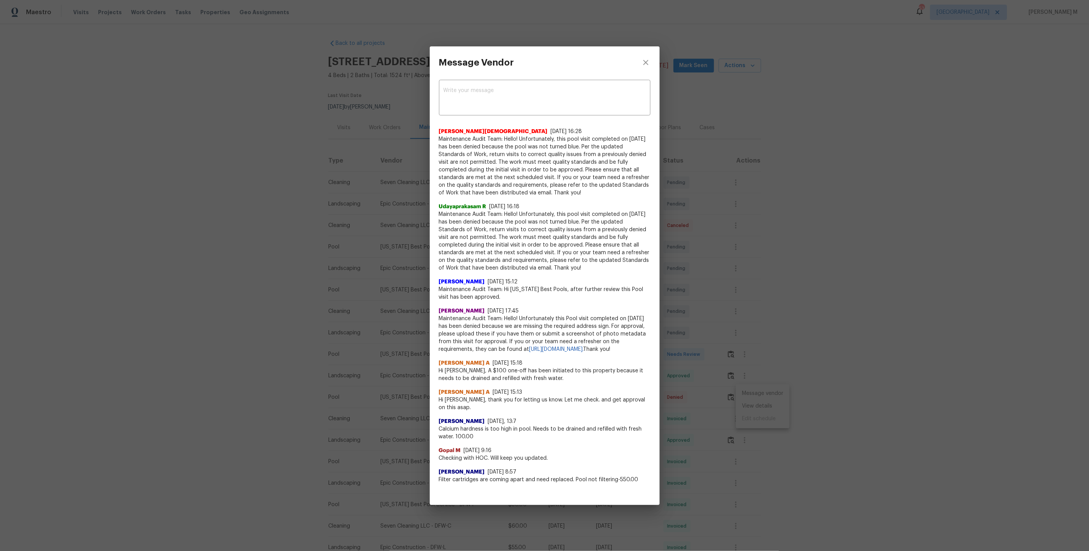
click at [560, 351] on span "Maintenance Audit Team: Hello! Unfortunately this Pool visit completed on [DATE…" at bounding box center [544, 334] width 211 height 38
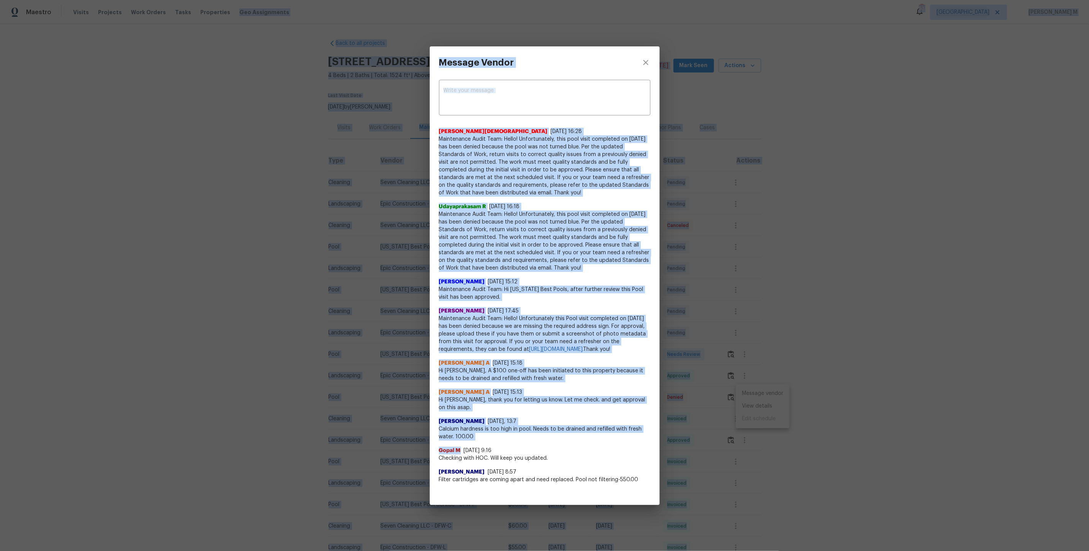
drag, startPoint x: 506, startPoint y: 443, endPoint x: 369, endPoint y: -5, distance: 467.9
click at [369, 0] on html "Maestro Visits Projects Work Orders Tasks Properties Geo Assignments 53 [GEOGRA…" at bounding box center [544, 275] width 1089 height 551
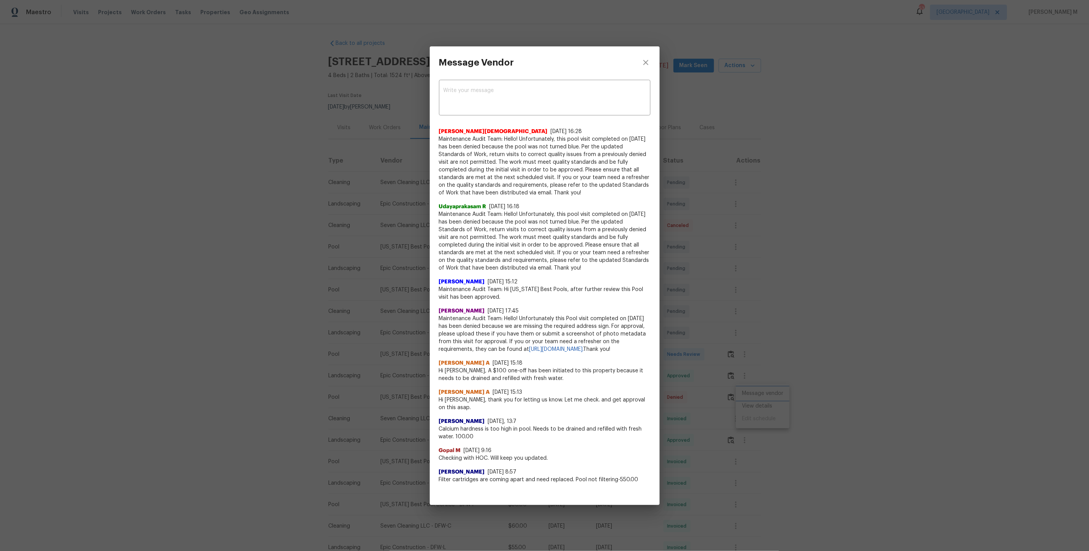
click at [340, 97] on div "Message Vendor x ​ [PERSON_NAME] [DATE] 16:28 Maintenance Audit Team: Hello! Un…" at bounding box center [544, 275] width 1089 height 551
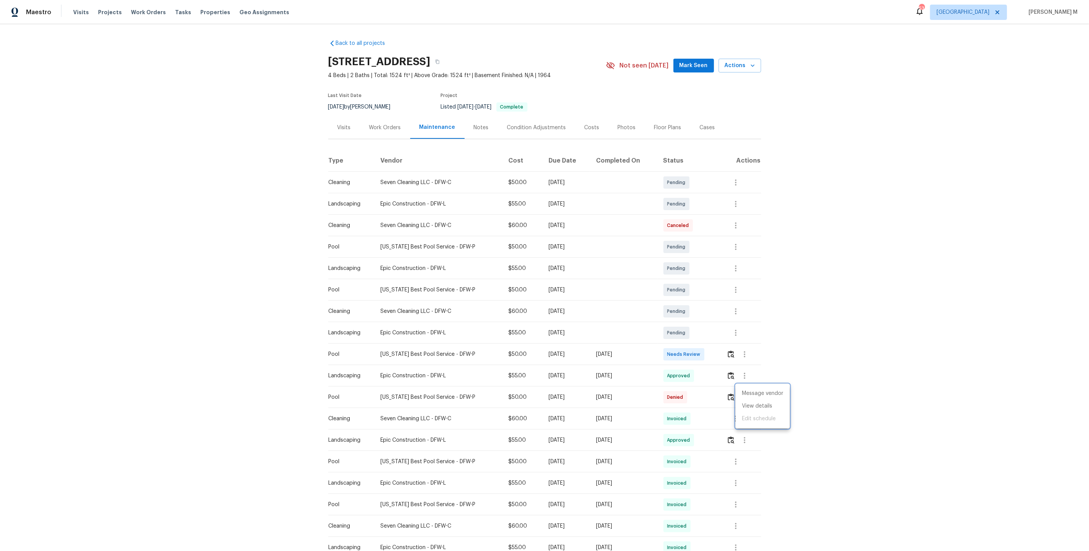
click at [357, 100] on div at bounding box center [544, 275] width 1089 height 551
click at [358, 82] on section "[STREET_ADDRESS] 4 Beds | 2 Baths | Total: 1524 ft² | Above Grade: 1524 ft² | B…" at bounding box center [544, 84] width 433 height 64
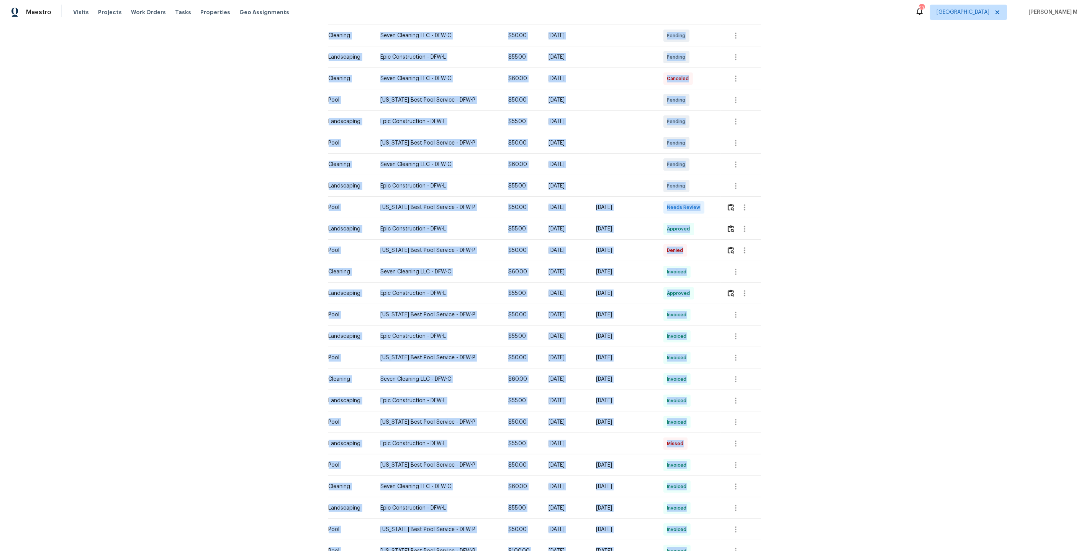
scroll to position [218, 0]
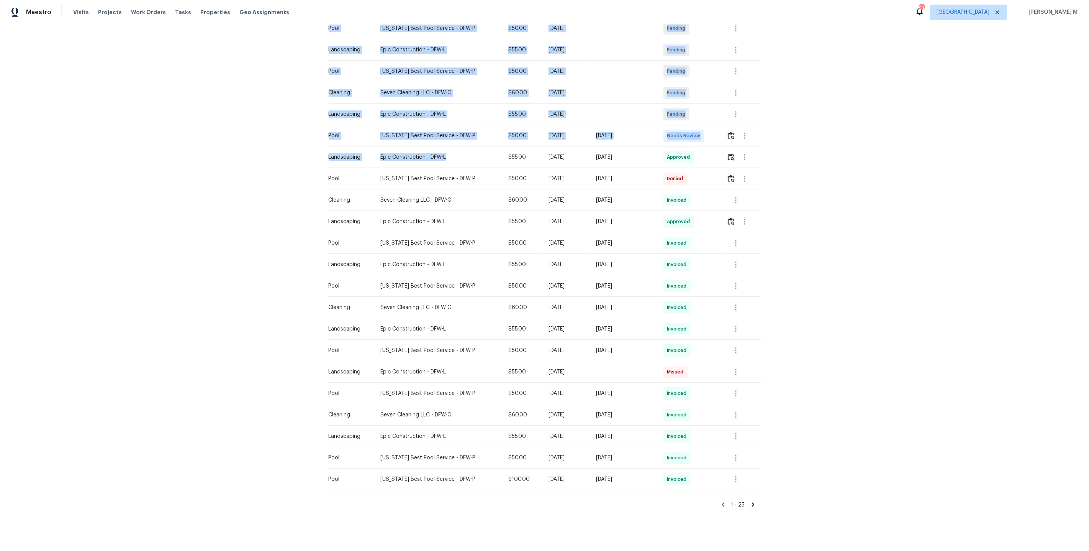
drag, startPoint x: 357, startPoint y: 89, endPoint x: 450, endPoint y: 156, distance: 113.9
click at [449, 156] on div "Back to all projects [STREET_ADDRESS] 4 Beds | 2 Baths | Total: 1524 ft² | Abov…" at bounding box center [544, 161] width 433 height 693
drag, startPoint x: 490, startPoint y: 140, endPoint x: 539, endPoint y: 295, distance: 162.6
click at [539, 295] on tbody "Cleaning Seven Cleaning LLC - DFW-C $50.00 [DATE] Pending Landscaping Epic Cons…" at bounding box center [544, 221] width 433 height 536
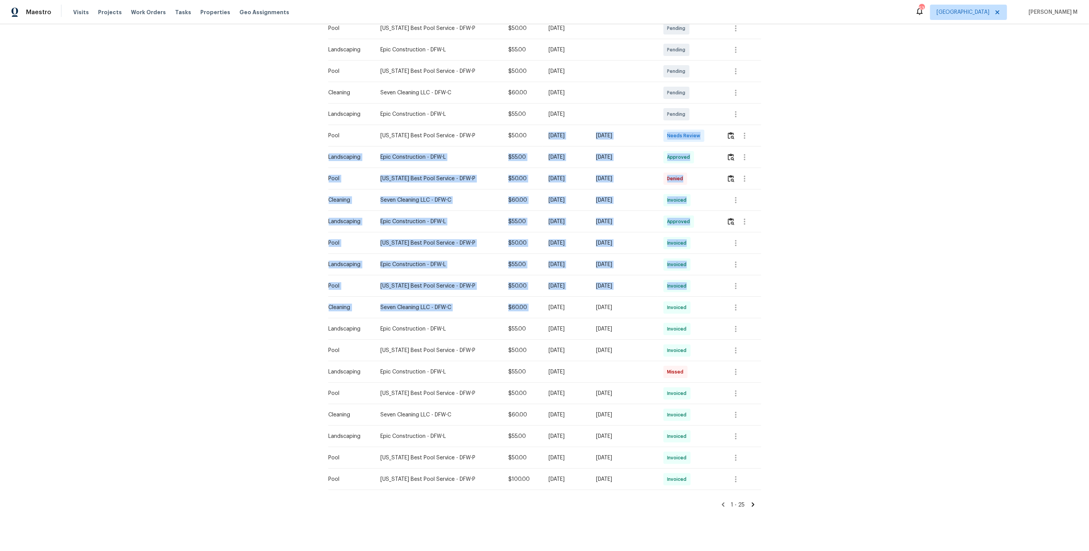
scroll to position [0, 0]
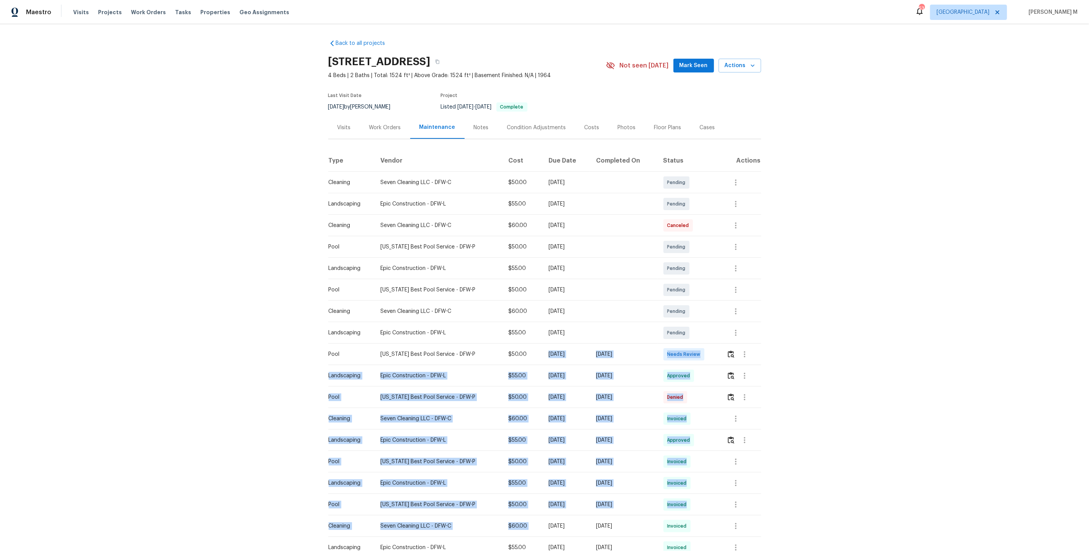
click at [312, 51] on div "Back to all projects [STREET_ADDRESS] 4 Beds | 2 Baths | Total: 1524 ft² | Abov…" at bounding box center [544, 287] width 1089 height 526
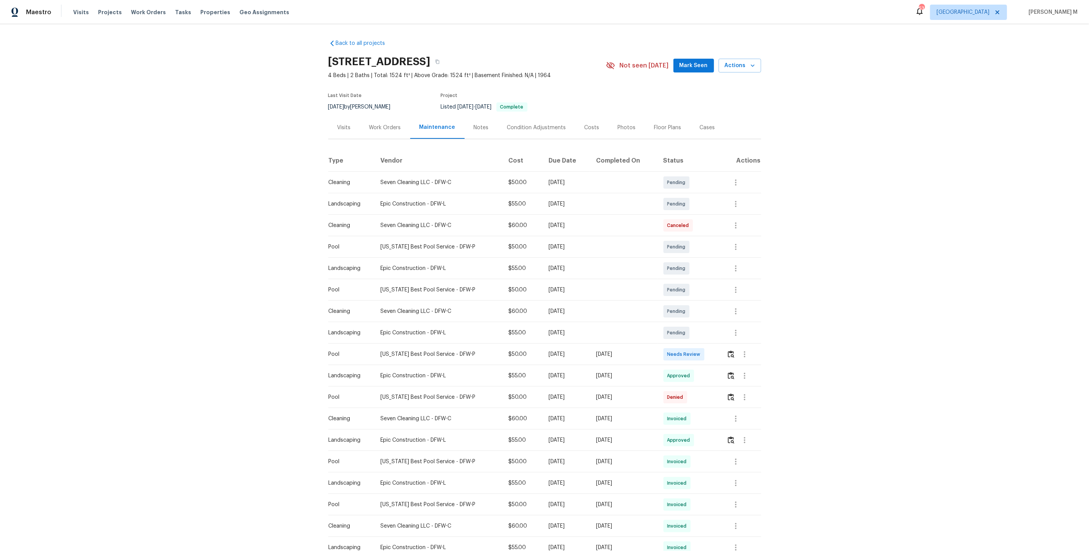
click at [317, 37] on div "Back to all projects [STREET_ADDRESS] 4 Beds | 2 Baths | Total: 1524 ft² | Abov…" at bounding box center [544, 287] width 1089 height 526
click at [304, 54] on div "Back to all projects [STREET_ADDRESS] 4 Beds | 2 Baths | Total: 1524 ft² | Abov…" at bounding box center [544, 287] width 1089 height 526
click at [316, 54] on div "Back to all projects [STREET_ADDRESS] 4 Beds | 2 Baths | Total: 1524 ft² | Abov…" at bounding box center [544, 287] width 1089 height 526
drag, startPoint x: 316, startPoint y: 54, endPoint x: 329, endPoint y: 60, distance: 14.6
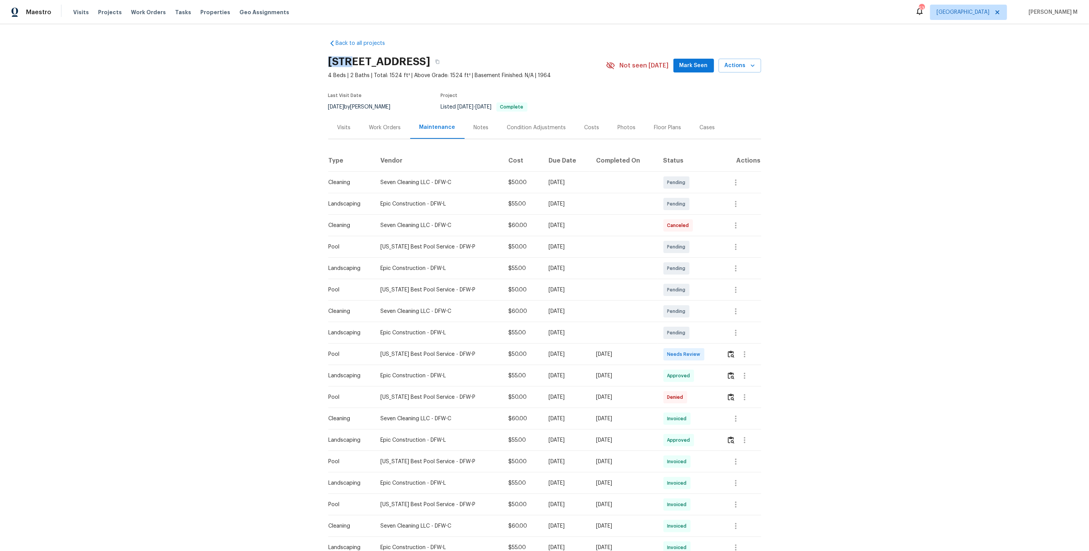
click at [319, 54] on div "Back to all projects [STREET_ADDRESS] 4 Beds | 2 Baths | Total: 1524 ft² | Abov…" at bounding box center [544, 287] width 1089 height 526
click at [306, 48] on div "Back to all projects [STREET_ADDRESS] 4 Beds | 2 Baths | Total: 1524 ft² | Abov…" at bounding box center [544, 287] width 1089 height 526
click at [309, 54] on div "Back to all projects [STREET_ADDRESS] 4 Beds | 2 Baths | Total: 1524 ft² | Abov…" at bounding box center [544, 287] width 1089 height 526
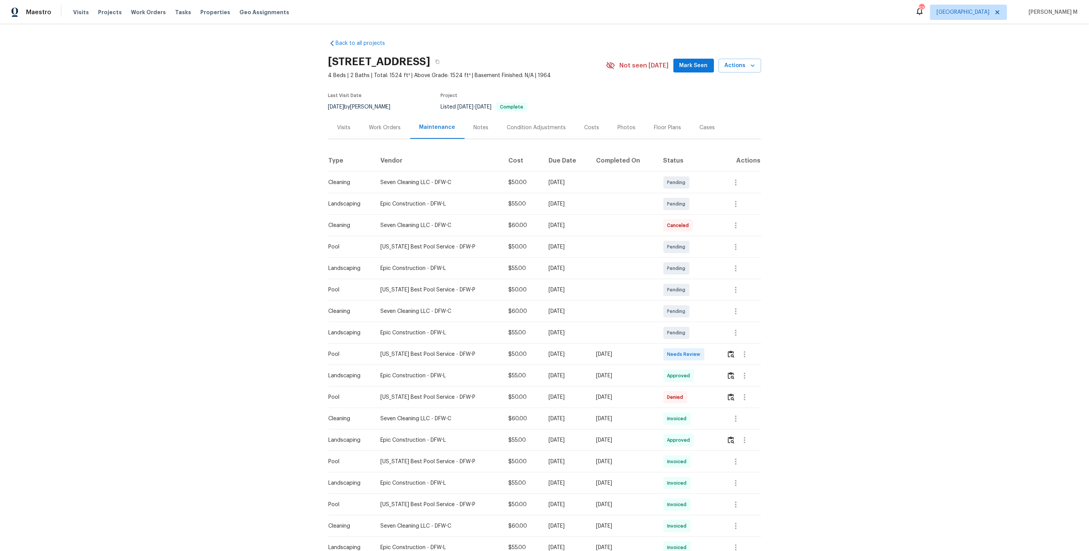
click at [309, 54] on div "Back to all projects [STREET_ADDRESS] 4 Beds | 2 Baths | Total: 1524 ft² | Abov…" at bounding box center [544, 287] width 1089 height 526
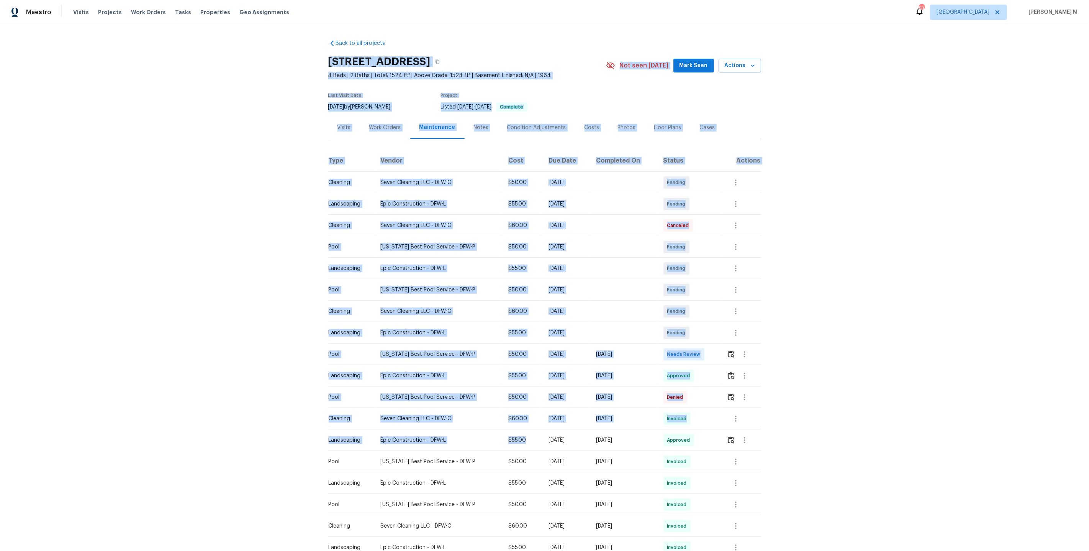
drag, startPoint x: 320, startPoint y: 55, endPoint x: 536, endPoint y: 501, distance: 495.7
click at [536, 501] on div "Back to all projects [STREET_ADDRESS] 4 Beds | 2 Baths | Total: 1524 ft² | Abov…" at bounding box center [544, 287] width 1089 height 526
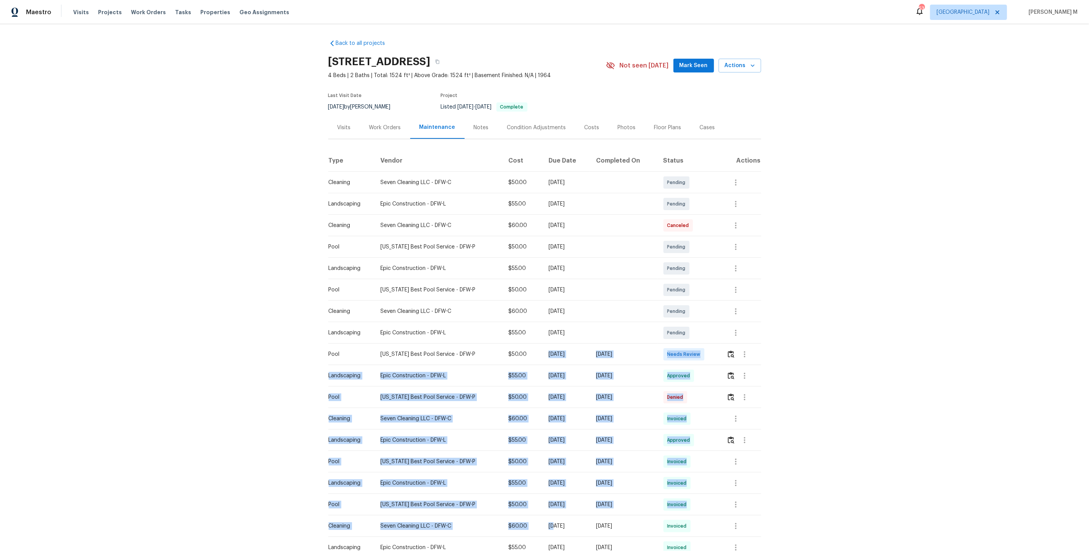
drag, startPoint x: 538, startPoint y: 523, endPoint x: 506, endPoint y: 360, distance: 166.3
click at [506, 360] on tbody "Cleaning Seven Cleaning LLC - DFW-C $50.00 [DATE] Pending Landscaping Epic Cons…" at bounding box center [544, 440] width 433 height 536
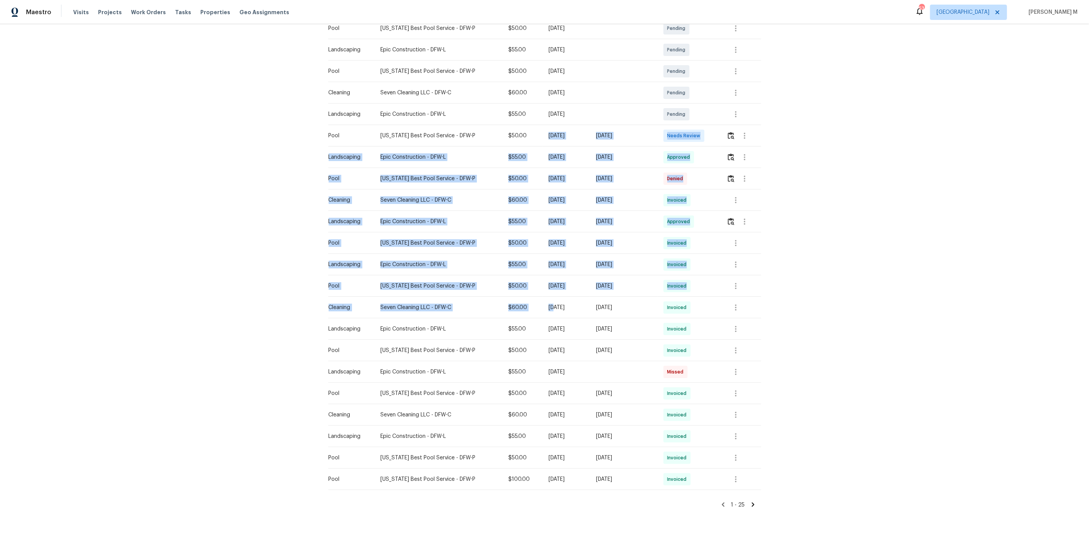
scroll to position [206, 0]
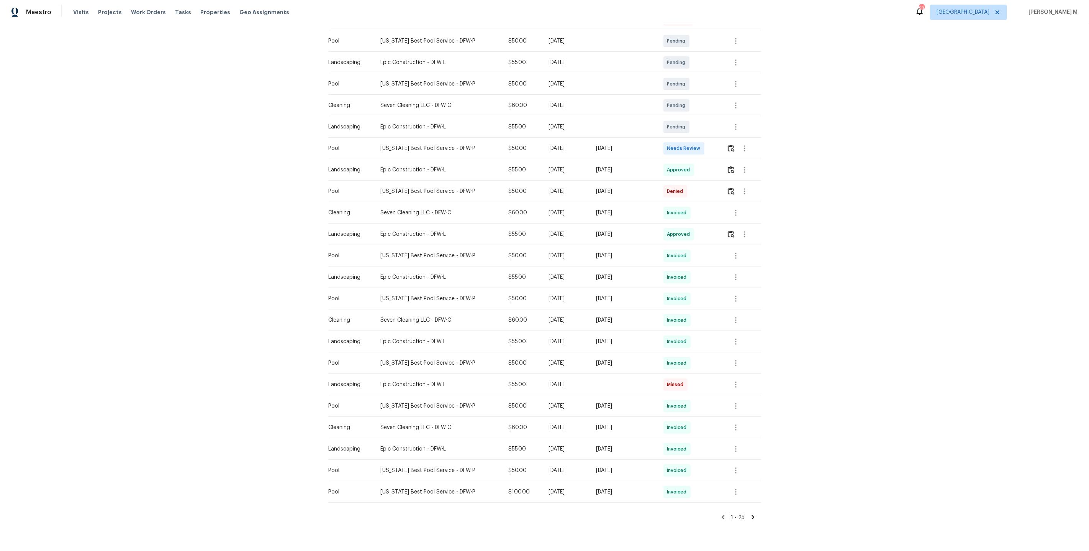
click at [299, 151] on div "Back to all projects [STREET_ADDRESS] 4 Beds | 2 Baths | Total: 1524 ft² | Abov…" at bounding box center [544, 287] width 1089 height 526
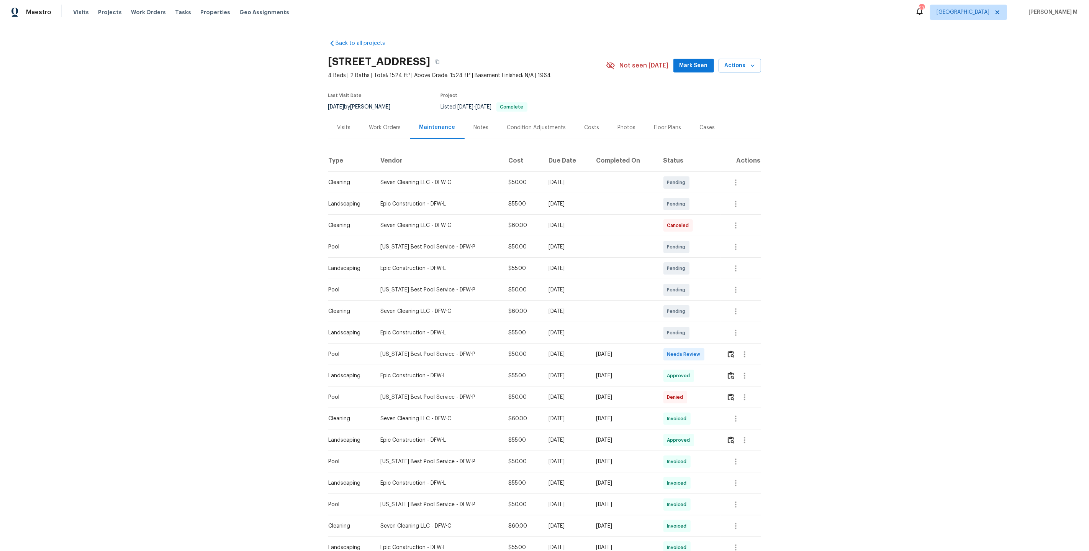
click at [387, 116] on div "Work Orders" at bounding box center [385, 127] width 50 height 23
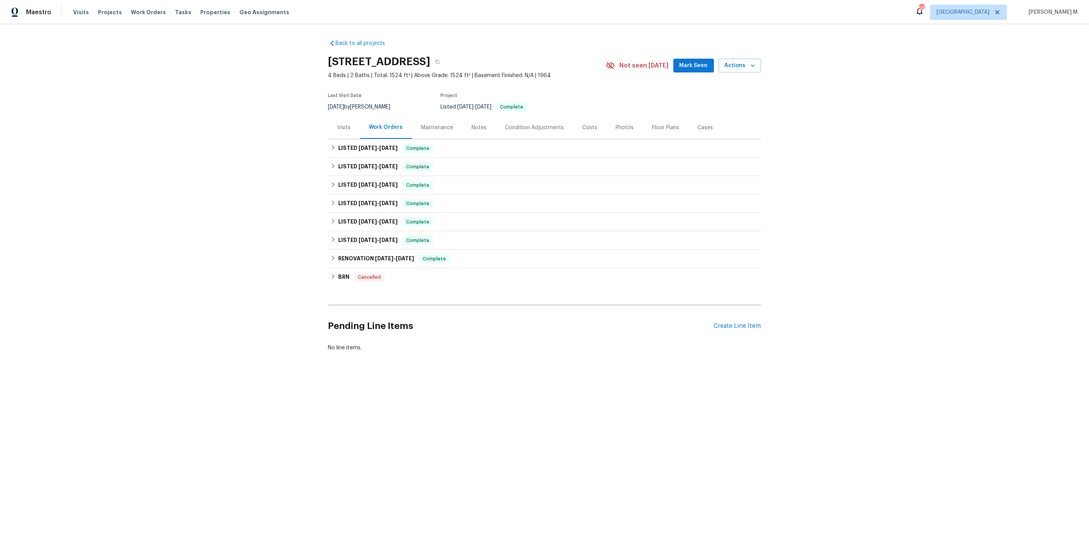
click at [383, 117] on div "Work Orders" at bounding box center [386, 127] width 52 height 23
click at [461, 13] on div "Maestro Visits Projects Work Orders Tasks Properties Geo Assignments 53 [PERSON…" at bounding box center [544, 12] width 1089 height 24
